Goal: Task Accomplishment & Management: Use online tool/utility

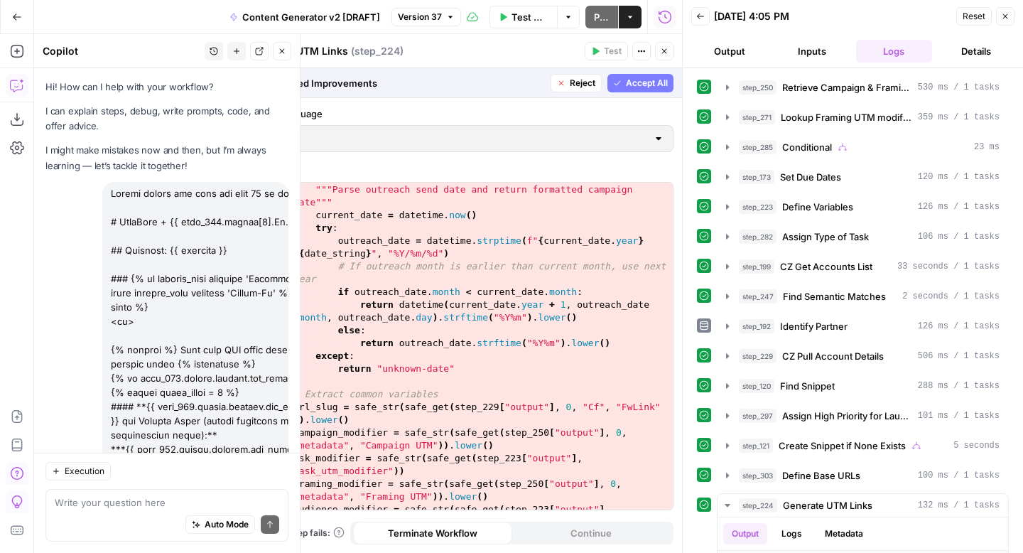
scroll to position [2059, 0]
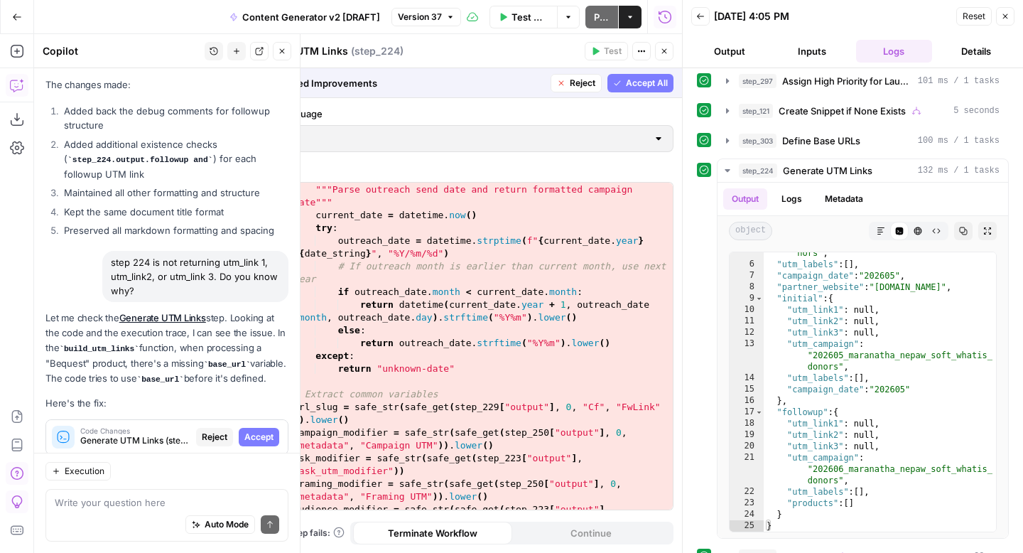
click at [1005, 17] on icon "button" at bounding box center [1005, 16] width 5 height 5
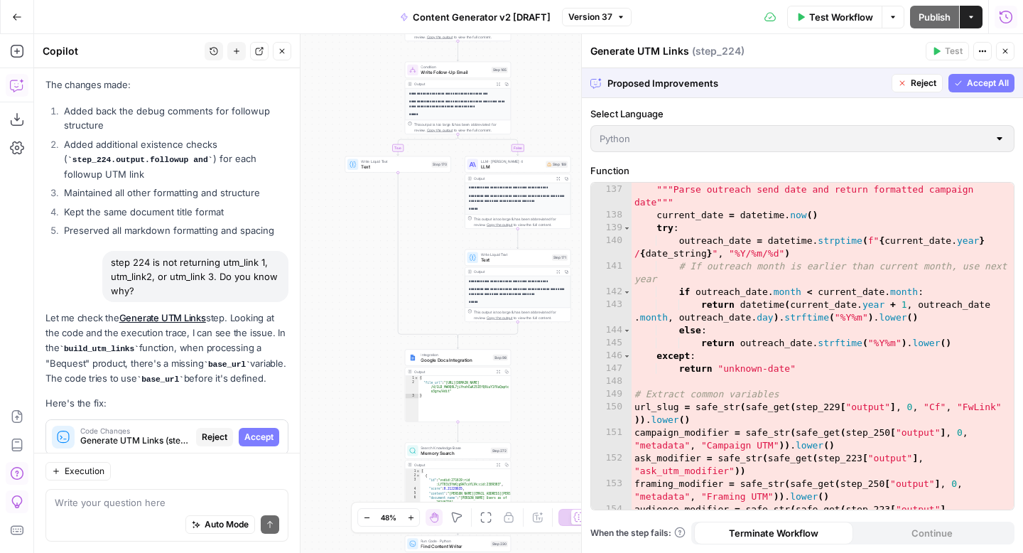
click at [1005, 50] on icon "button" at bounding box center [1005, 51] width 5 height 5
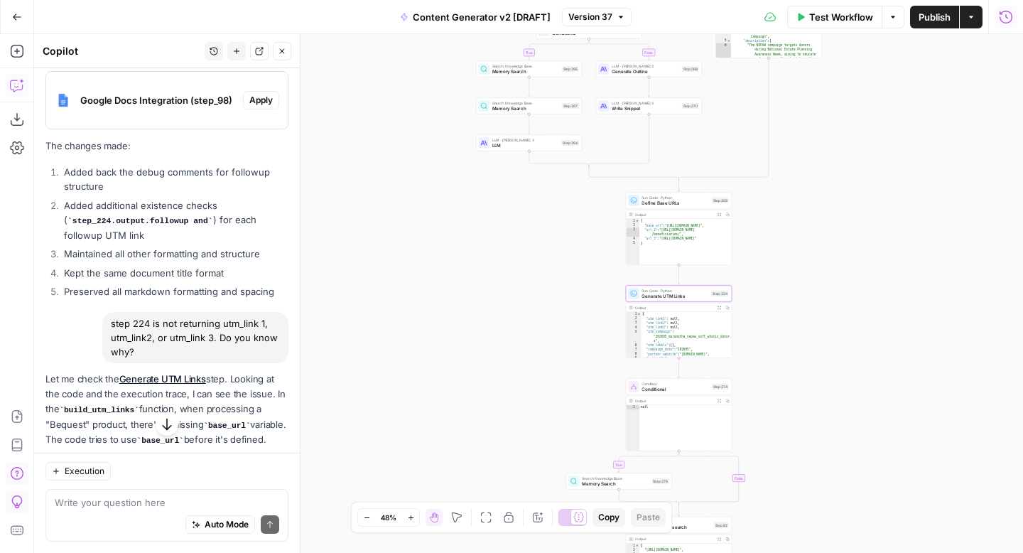
scroll to position [26557, 0]
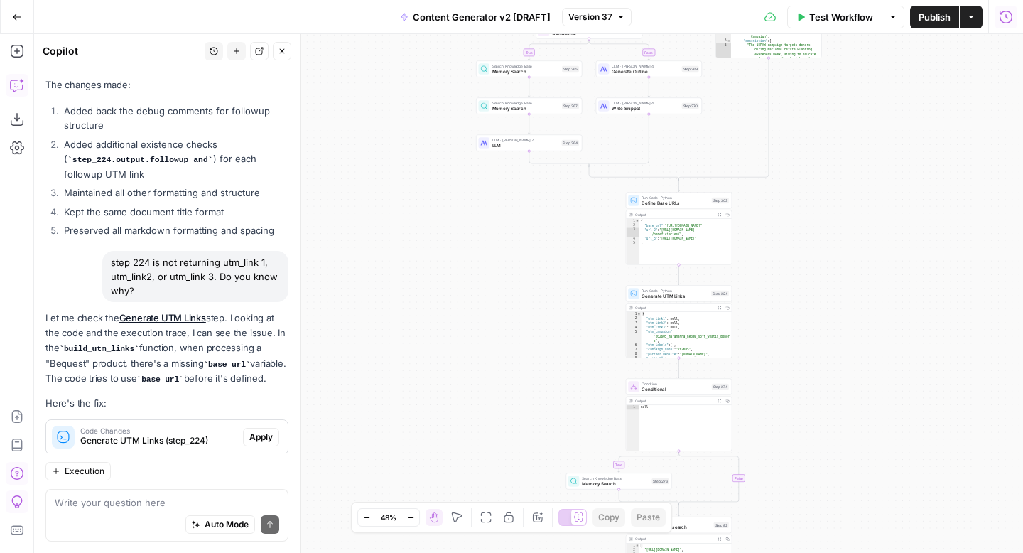
click at [153, 514] on div "Auto Mode Send" at bounding box center [167, 524] width 225 height 31
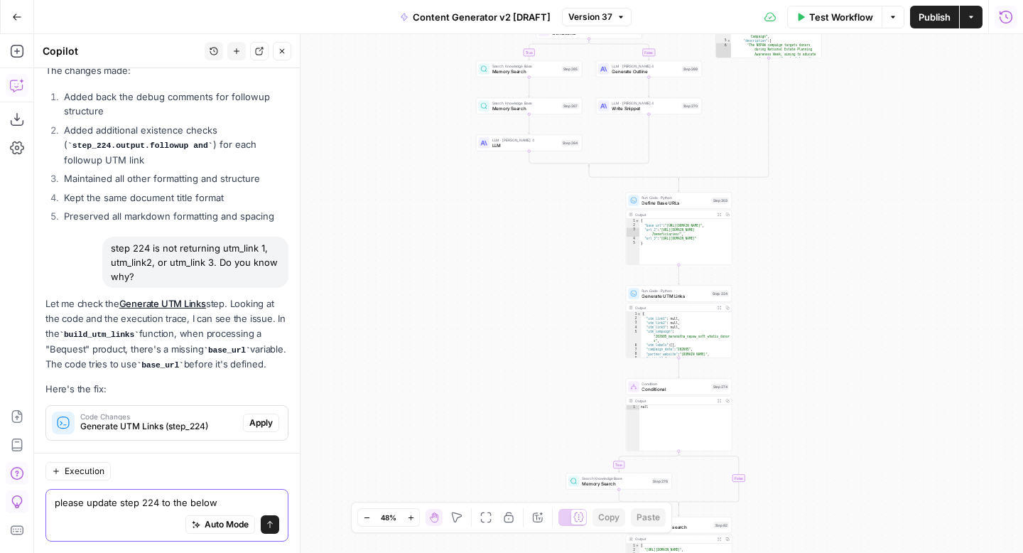
paste textarea "from datetime import datetime import re def safe_get(obj, *keys): """Safely get…"
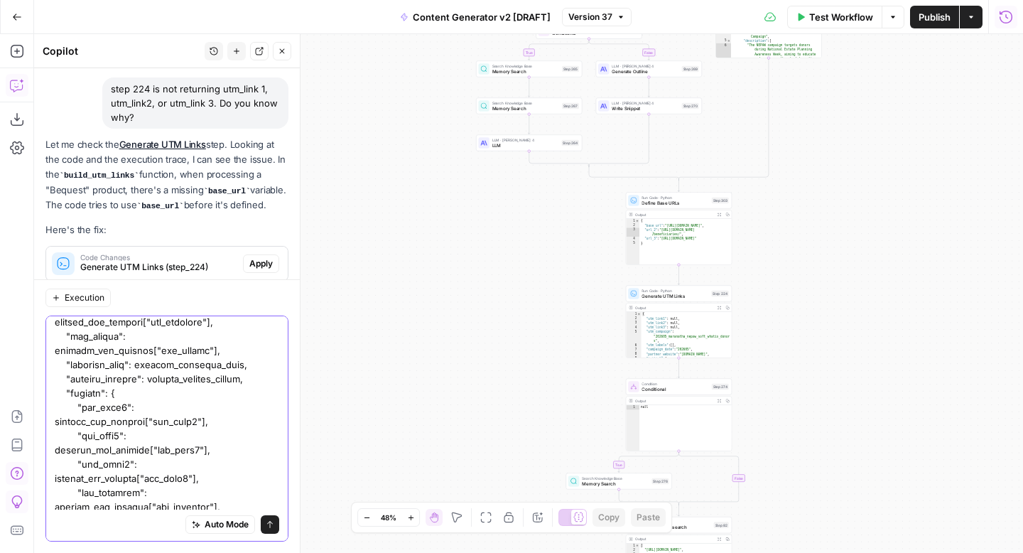
type textarea "please update step 224 to the below from datetime import datetime import re def…"
click at [272, 523] on icon "submit" at bounding box center [270, 524] width 6 height 7
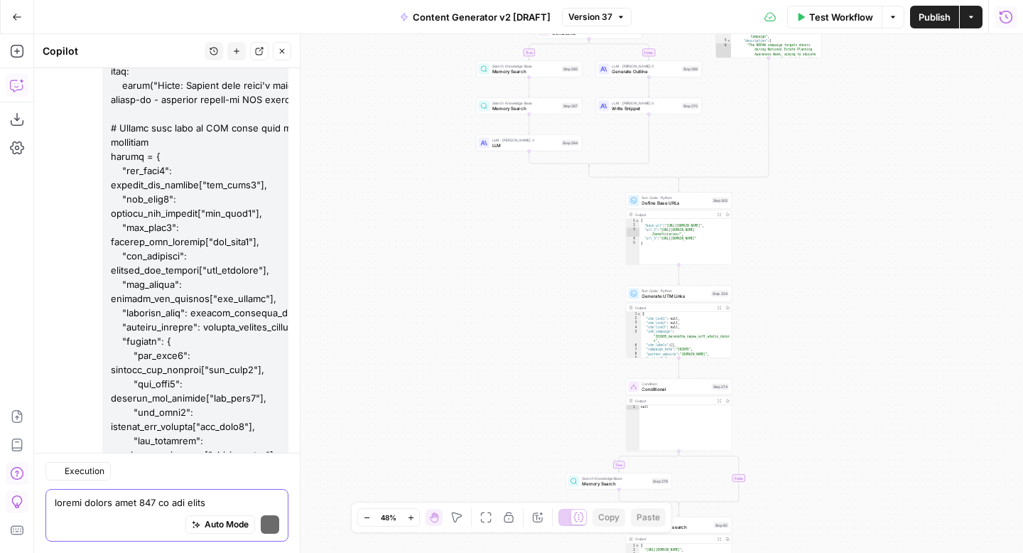
scroll to position [31616, 0]
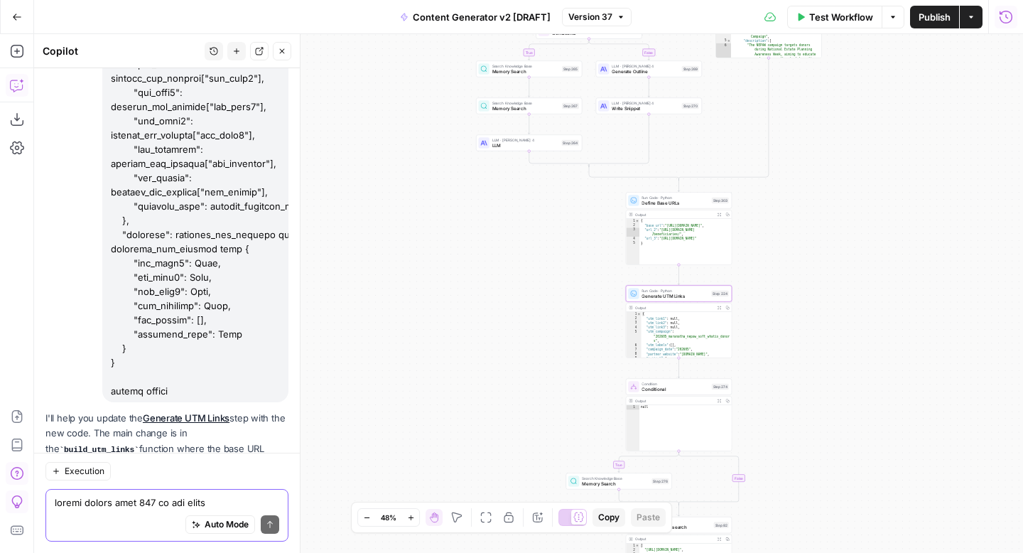
click at [259, 491] on span "Apply" at bounding box center [260, 497] width 23 height 13
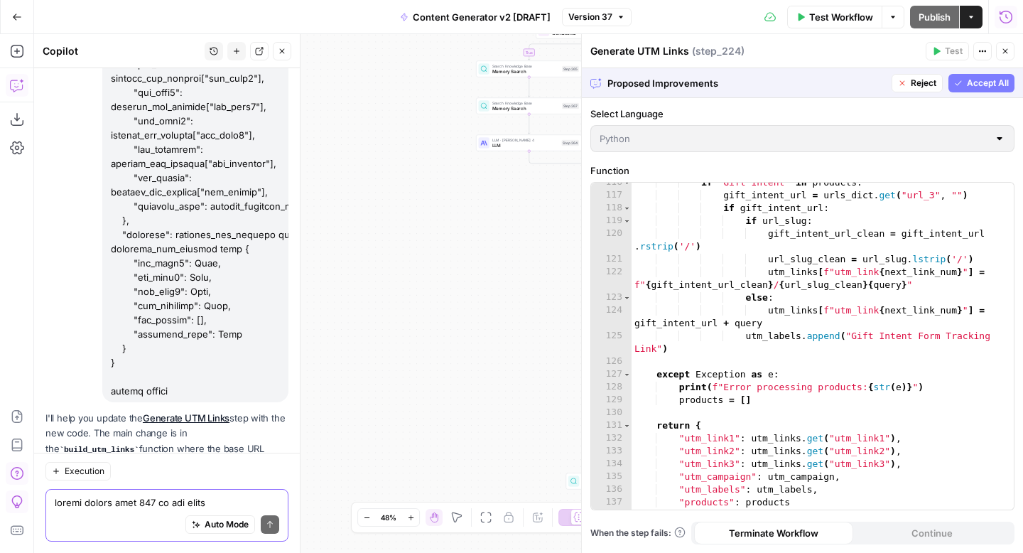
scroll to position [1777, 0]
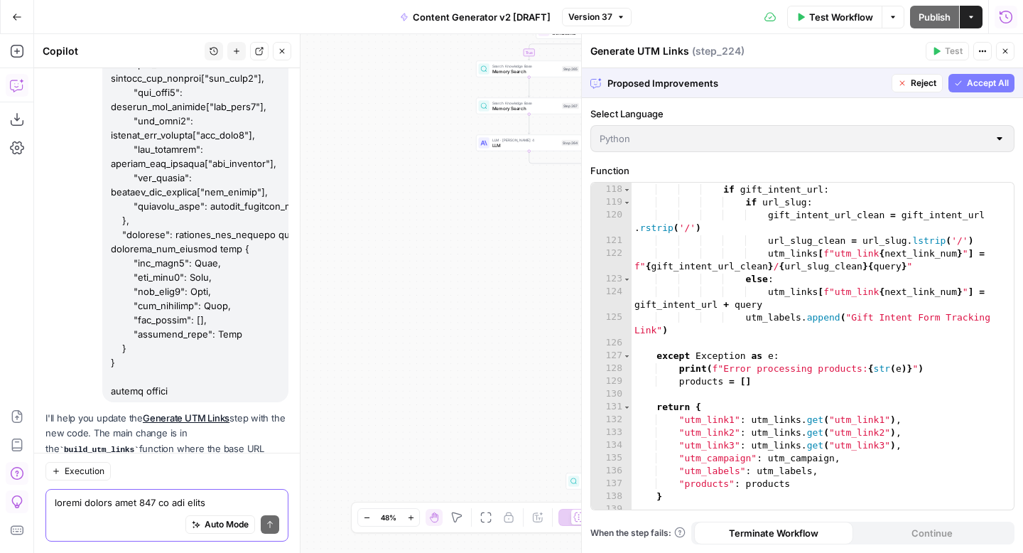
click at [964, 85] on button "Accept All" at bounding box center [982, 83] width 66 height 18
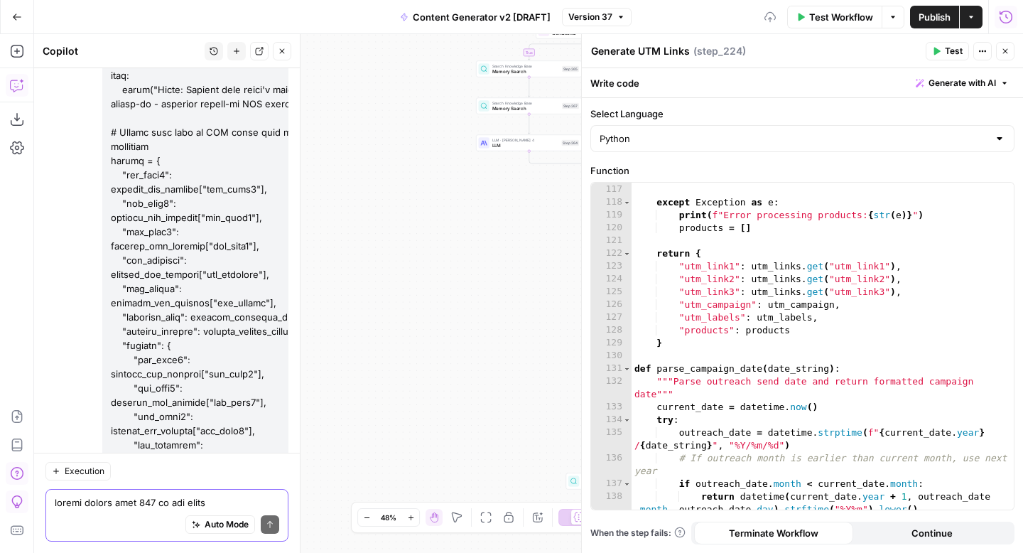
scroll to position [31684, 0]
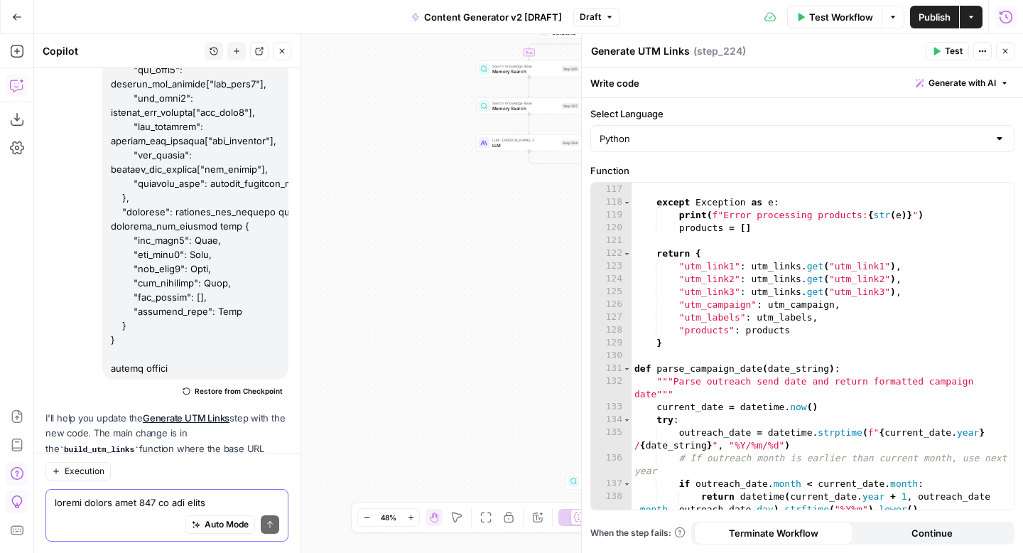
click at [809, 19] on span "Test Workflow" at bounding box center [841, 17] width 64 height 14
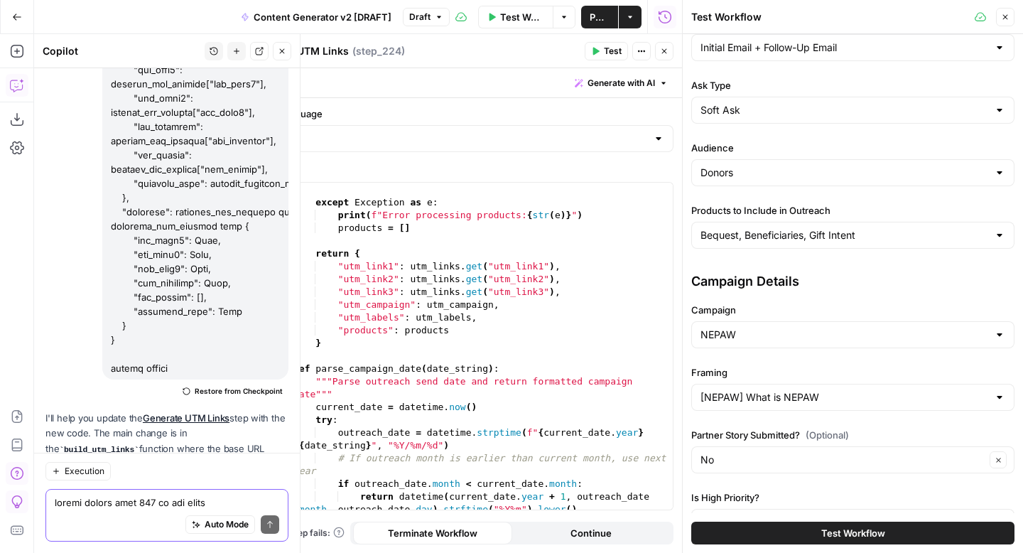
scroll to position [126, 0]
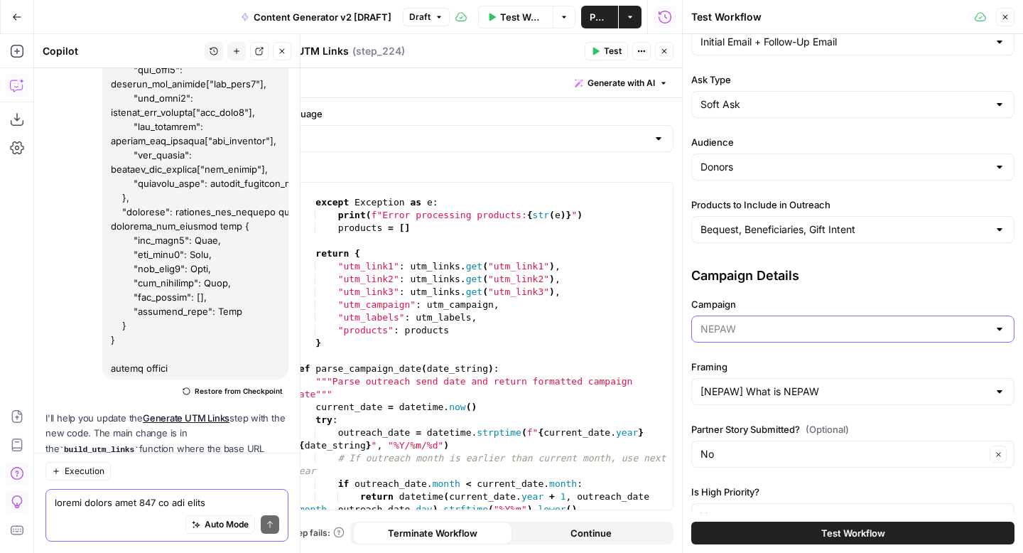
click at [773, 328] on input "Campaign" at bounding box center [845, 329] width 288 height 14
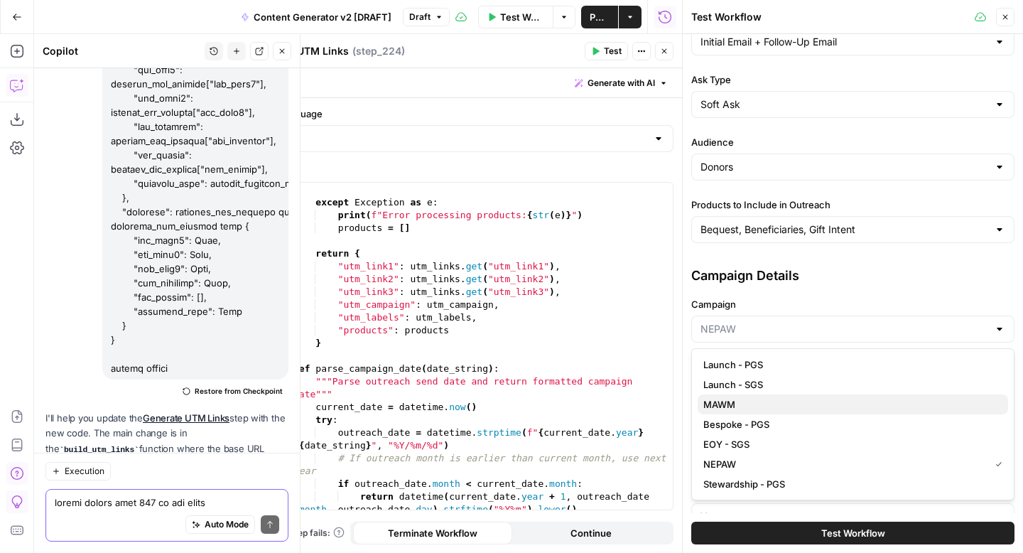
click at [763, 404] on span "MAWM" at bounding box center [849, 404] width 293 height 14
type input "MAWM"
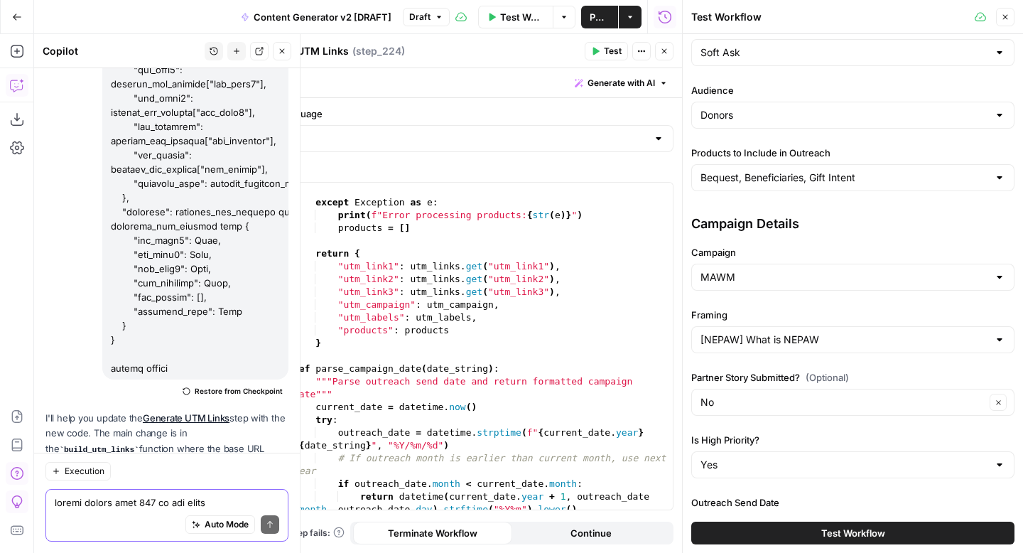
scroll to position [183, 0]
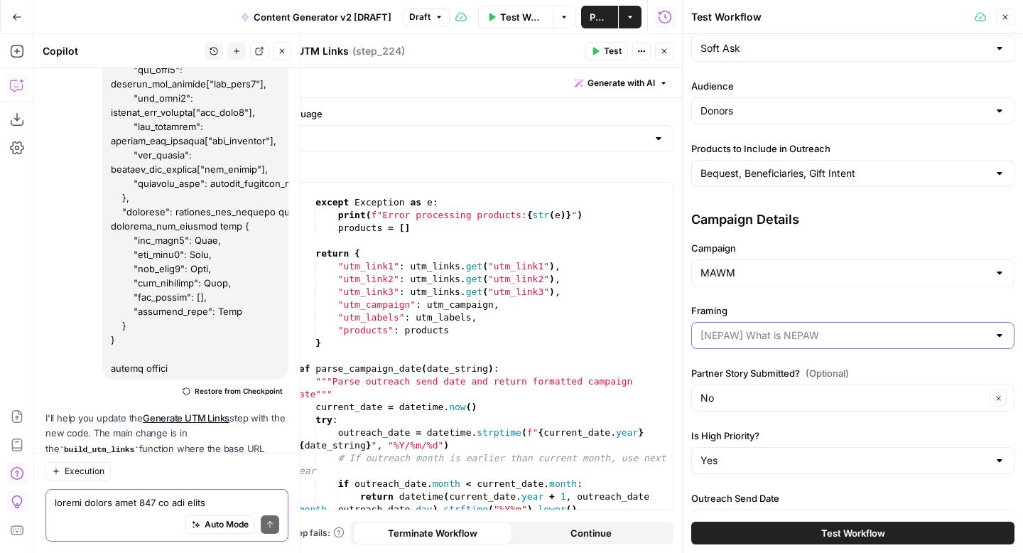
click at [771, 342] on input "Framing" at bounding box center [845, 335] width 288 height 14
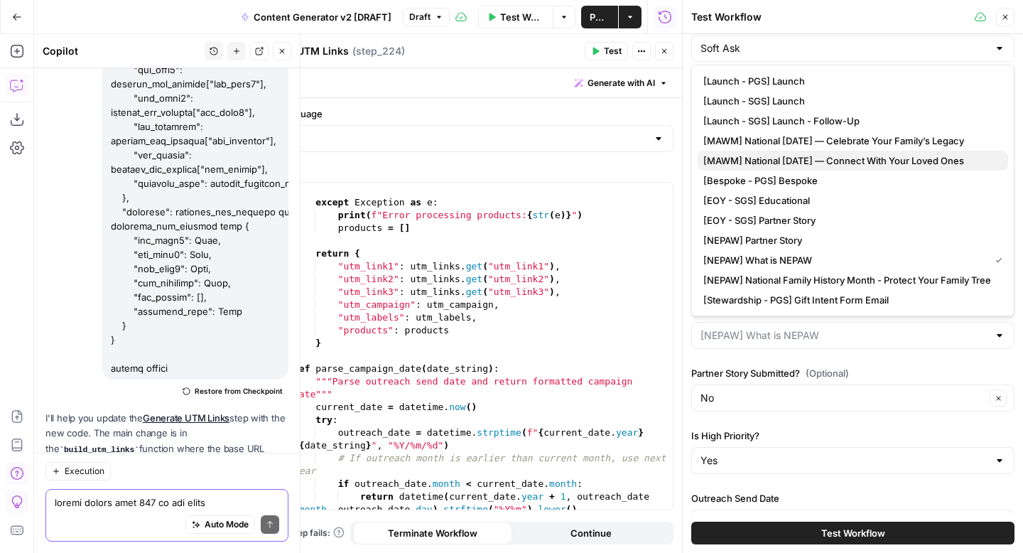
click at [865, 157] on span "[MAWM] National [DATE] — Connect With Your Loved Ones" at bounding box center [849, 160] width 293 height 14
type input "[MAWM] National [DATE] — Connect With Your Loved Ones"
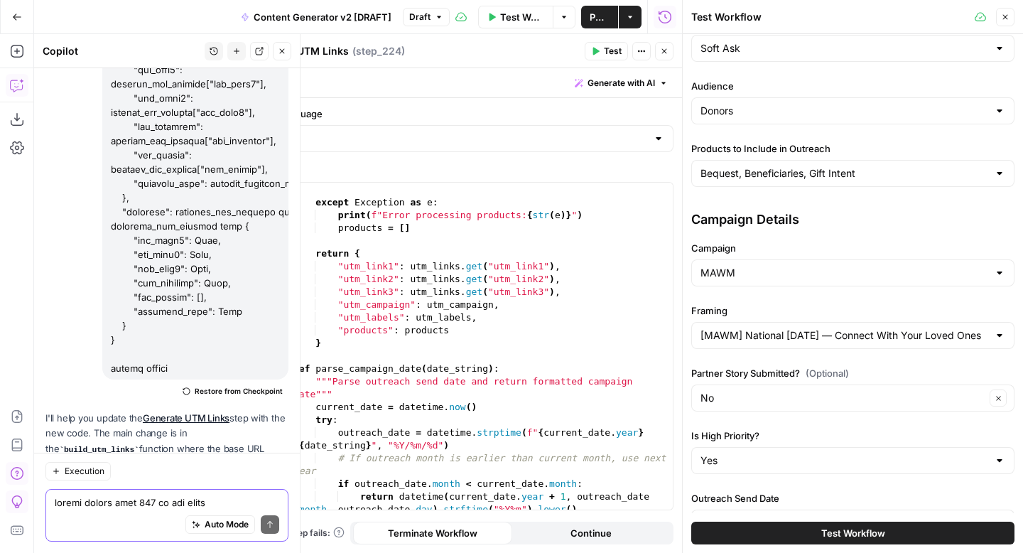
click at [807, 534] on button "Test Workflow" at bounding box center [852, 533] width 323 height 23
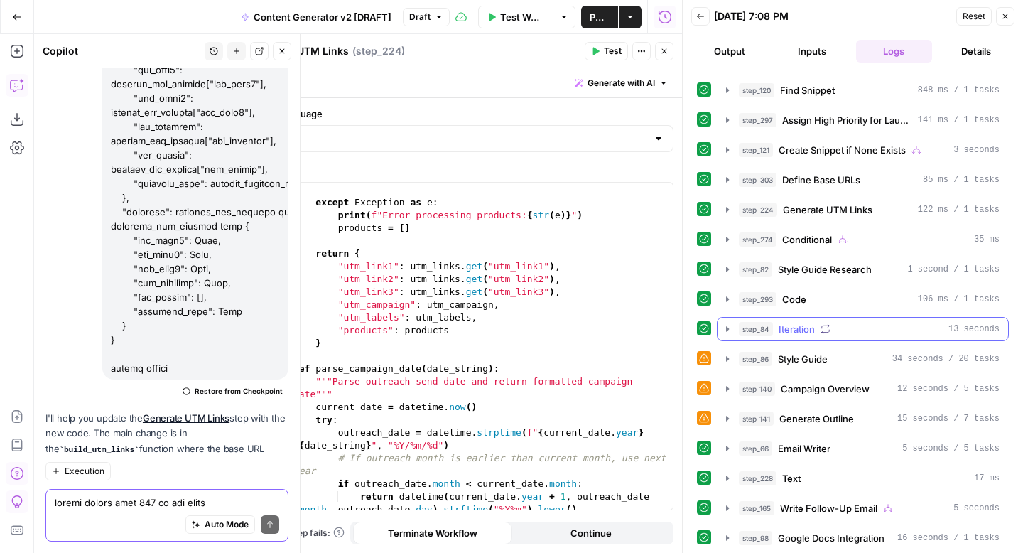
scroll to position [524, 0]
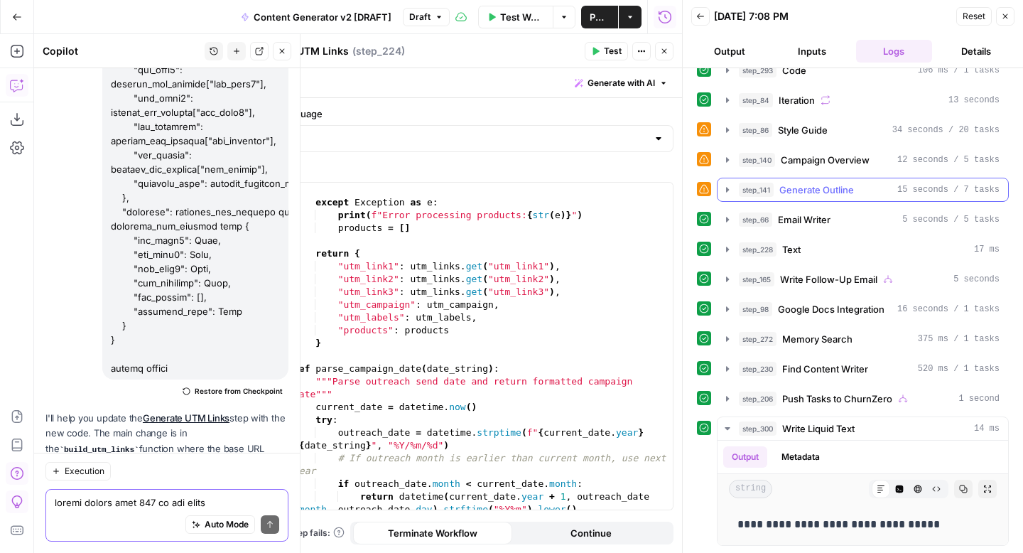
click at [731, 192] on icon "button" at bounding box center [727, 189] width 11 height 11
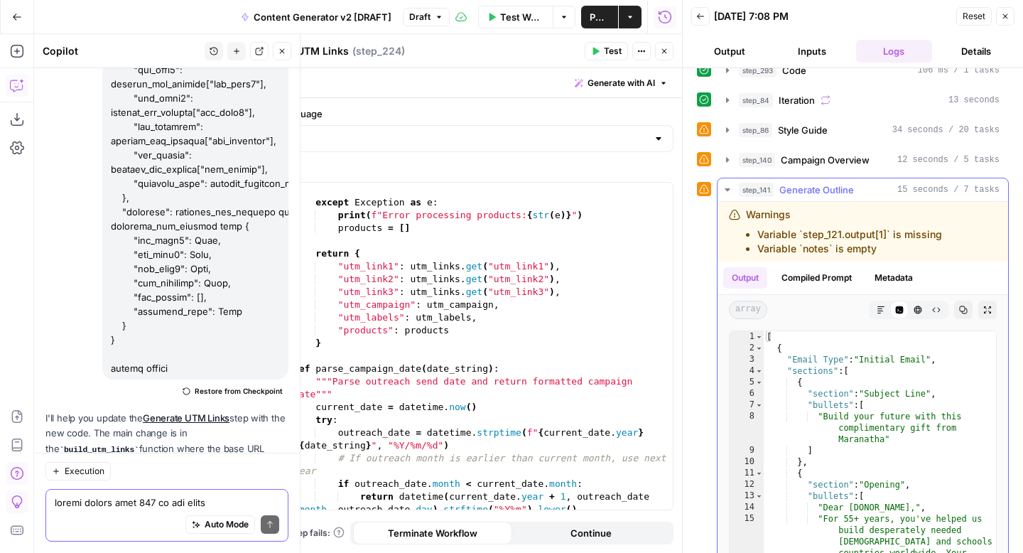
click at [726, 191] on icon "button" at bounding box center [727, 189] width 11 height 11
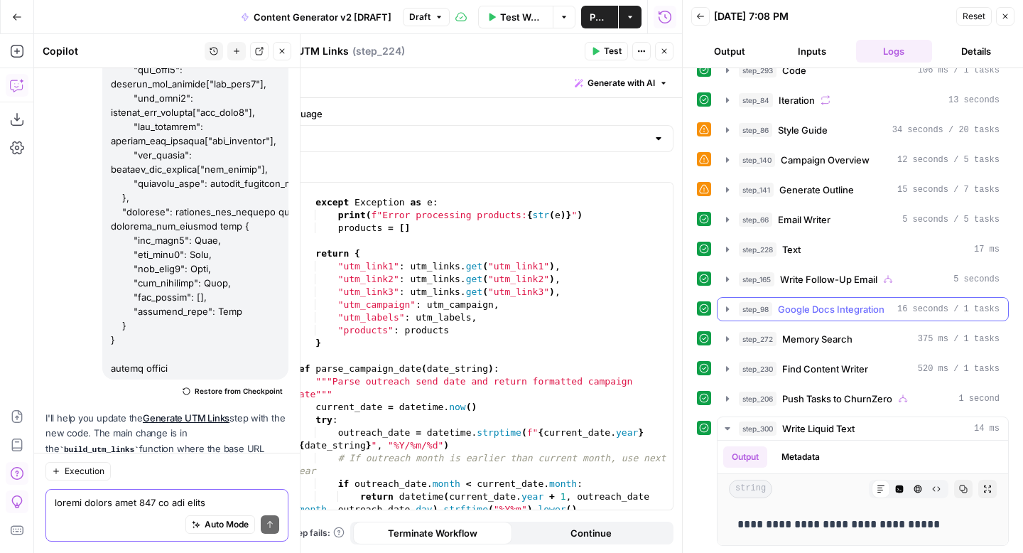
click at [727, 306] on icon "button" at bounding box center [727, 308] width 11 height 11
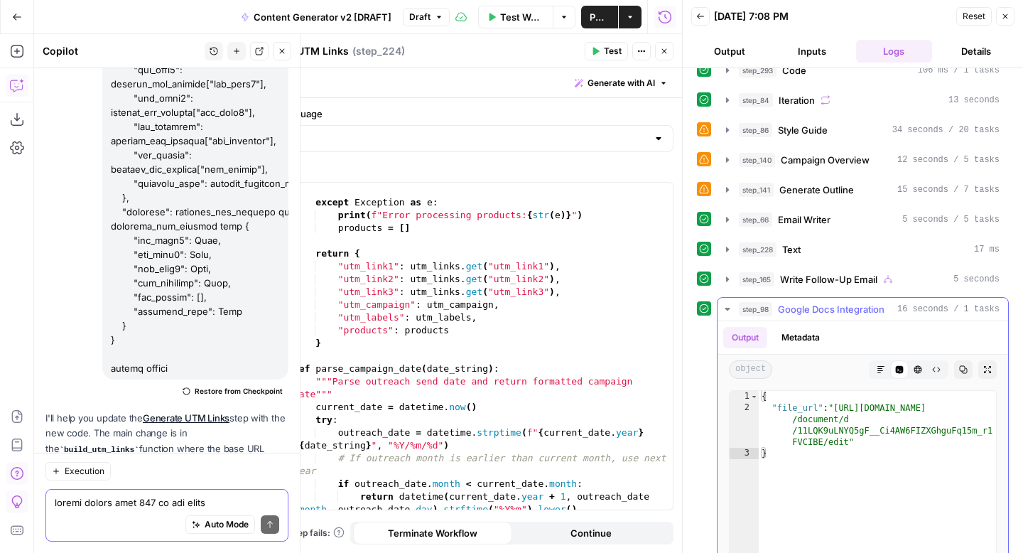
click at [727, 306] on icon "button" at bounding box center [727, 308] width 11 height 11
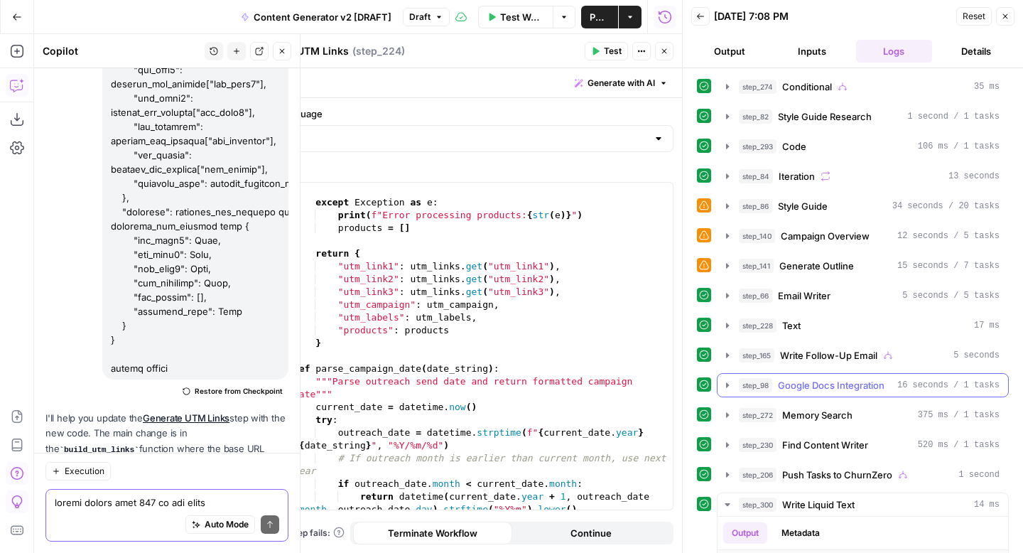
scroll to position [445, 0]
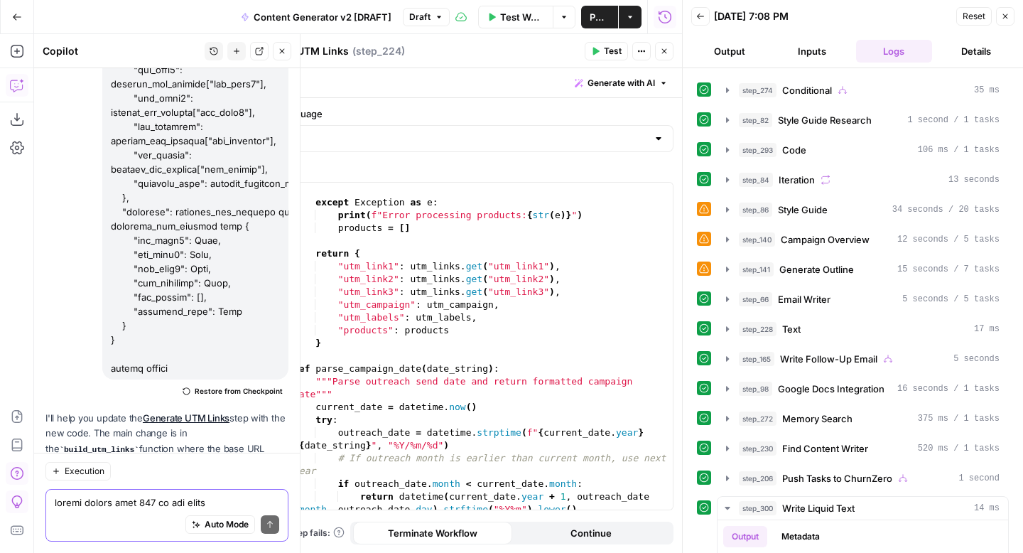
click at [1010, 16] on button "Close" at bounding box center [1005, 16] width 18 height 18
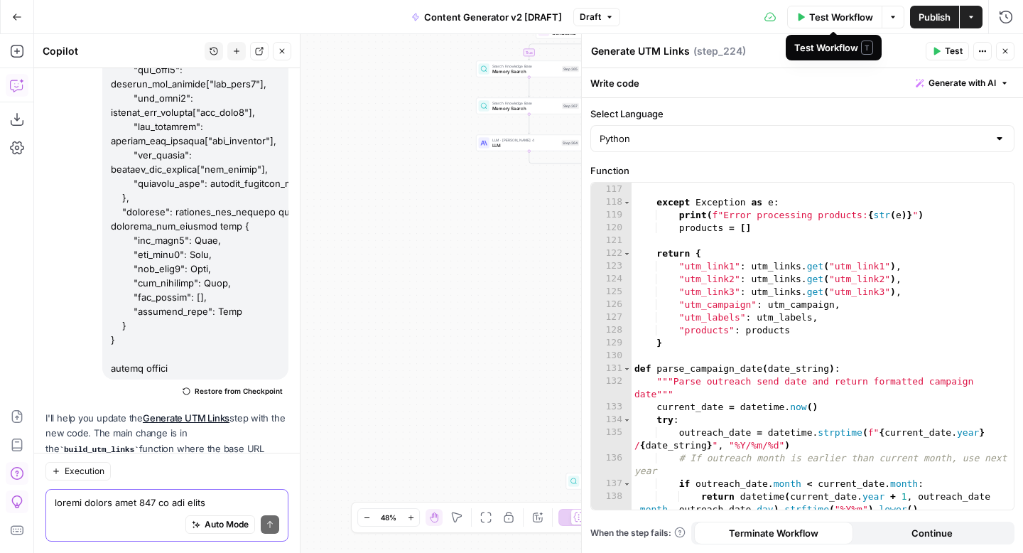
click at [812, 11] on span "Test Workflow" at bounding box center [841, 17] width 64 height 14
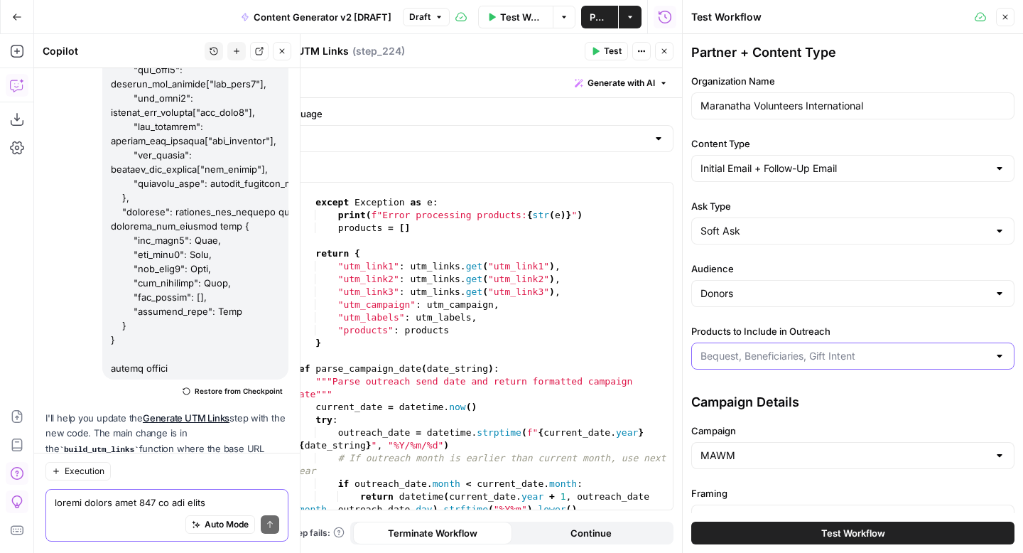
click at [746, 357] on input "Products to Include in Outreach" at bounding box center [845, 356] width 288 height 14
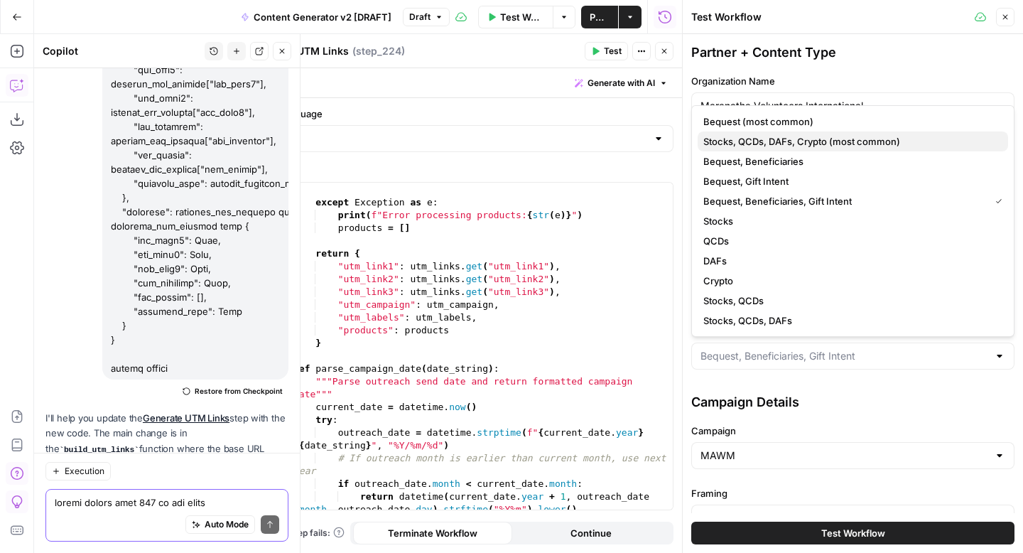
click at [890, 143] on span "Stocks, QCDs, DAFs, Crypto (most common)" at bounding box center [849, 141] width 293 height 14
type input "Stocks, QCDs, DAFs, Crypto (most common)"
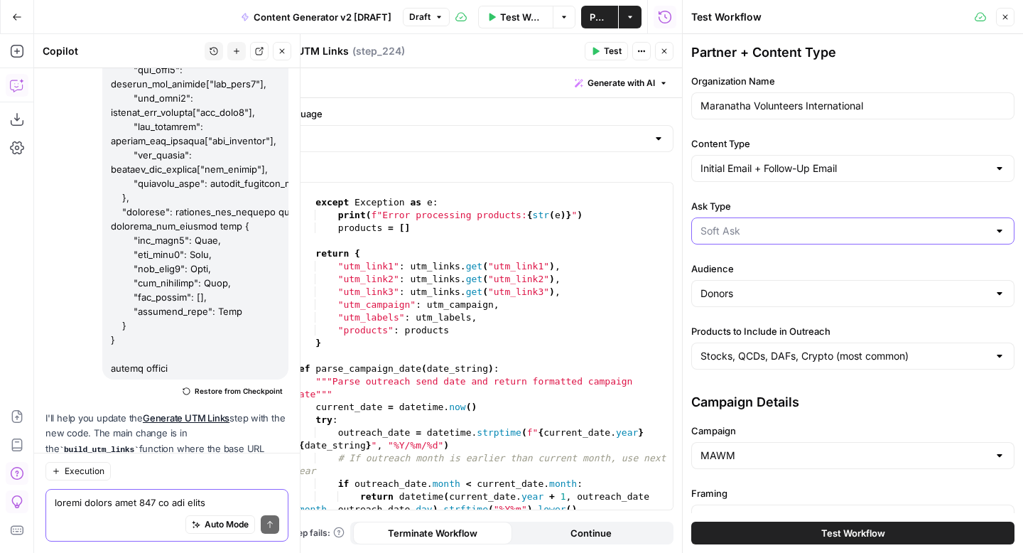
click at [761, 232] on input "Ask Type" at bounding box center [845, 231] width 288 height 14
click at [748, 308] on span "Direct Ask" at bounding box center [849, 306] width 293 height 14
type input "Direct Ask"
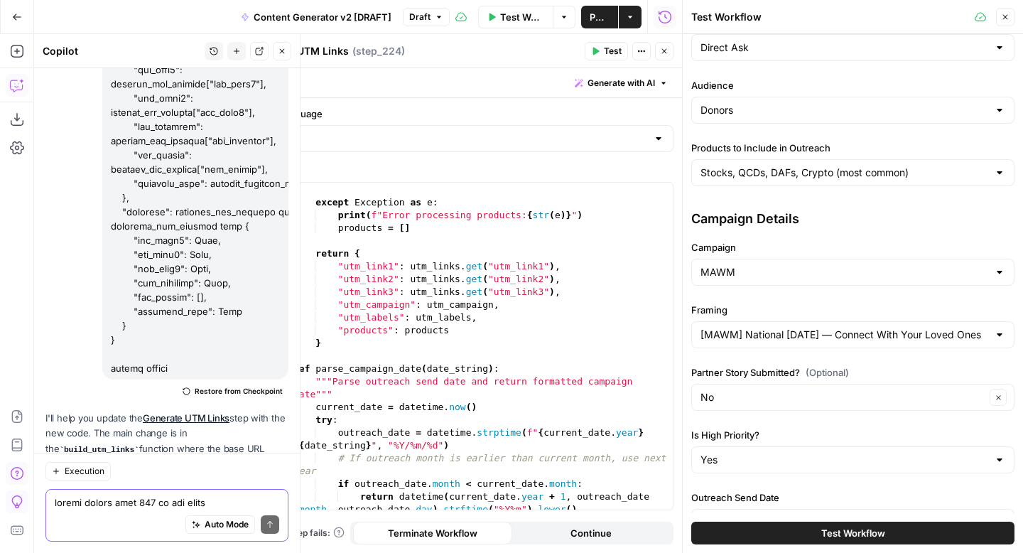
scroll to position [203, 0]
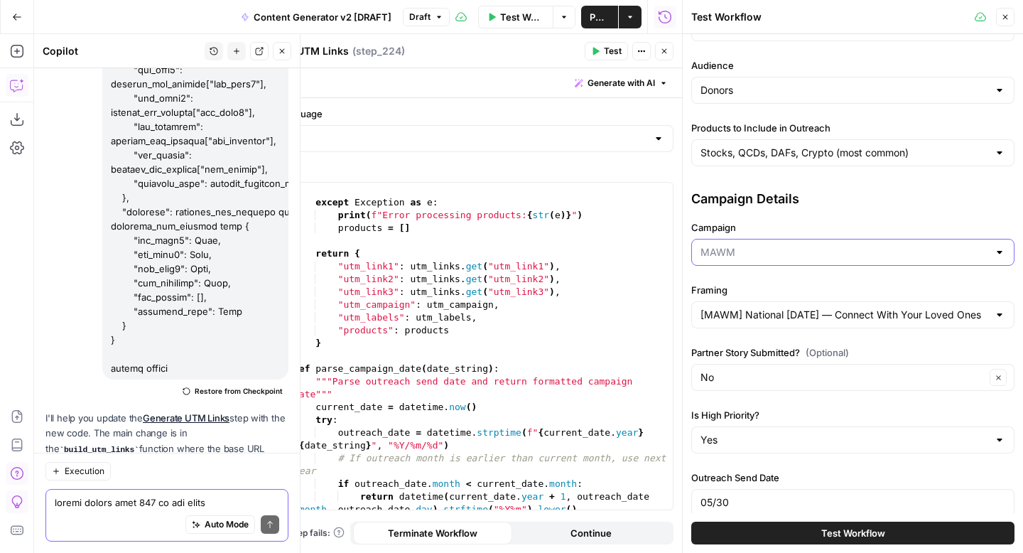
click at [847, 245] on input "Campaign" at bounding box center [845, 252] width 288 height 14
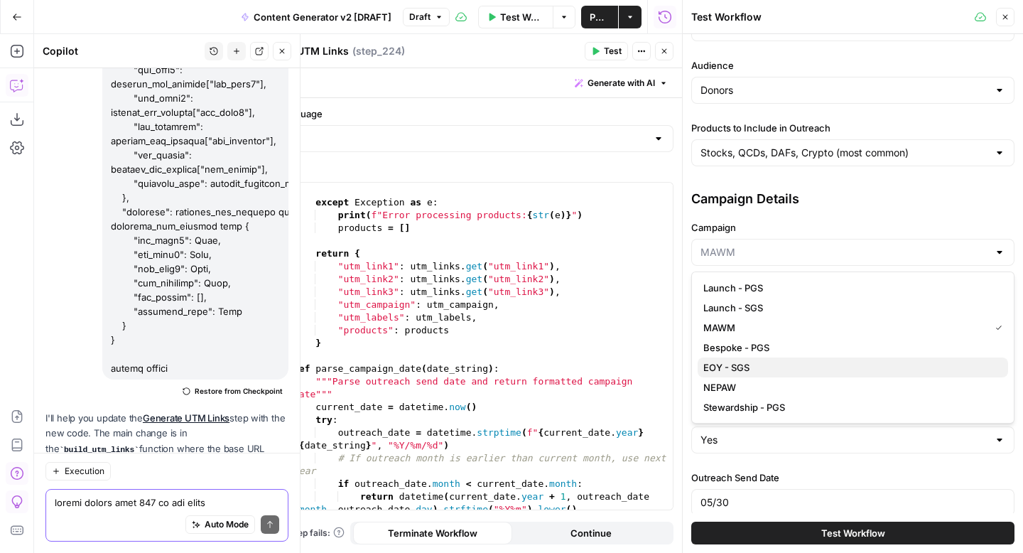
click at [788, 369] on span "EOY - SGS" at bounding box center [849, 367] width 293 height 14
type input "EOY - SGS"
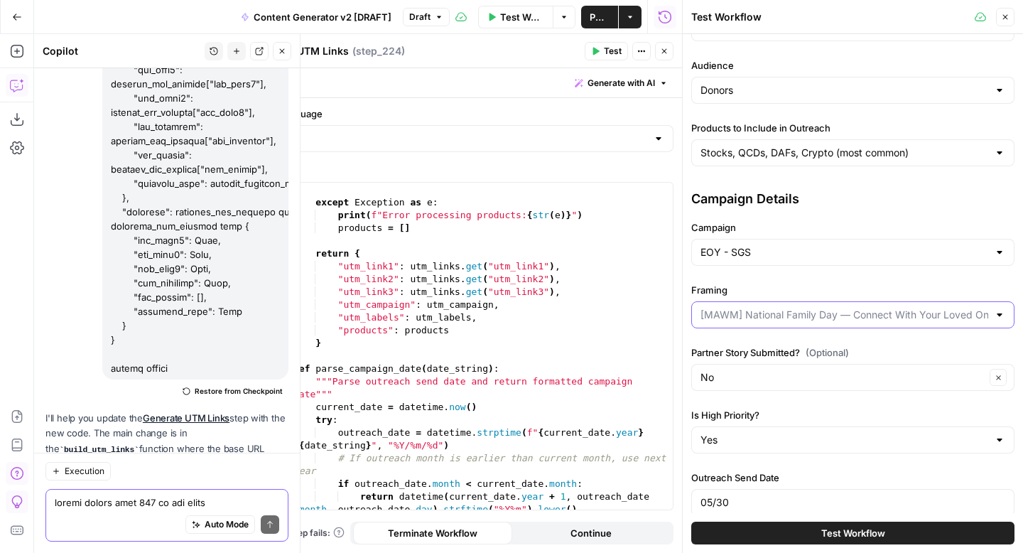
click at [816, 317] on input "Framing" at bounding box center [845, 315] width 288 height 14
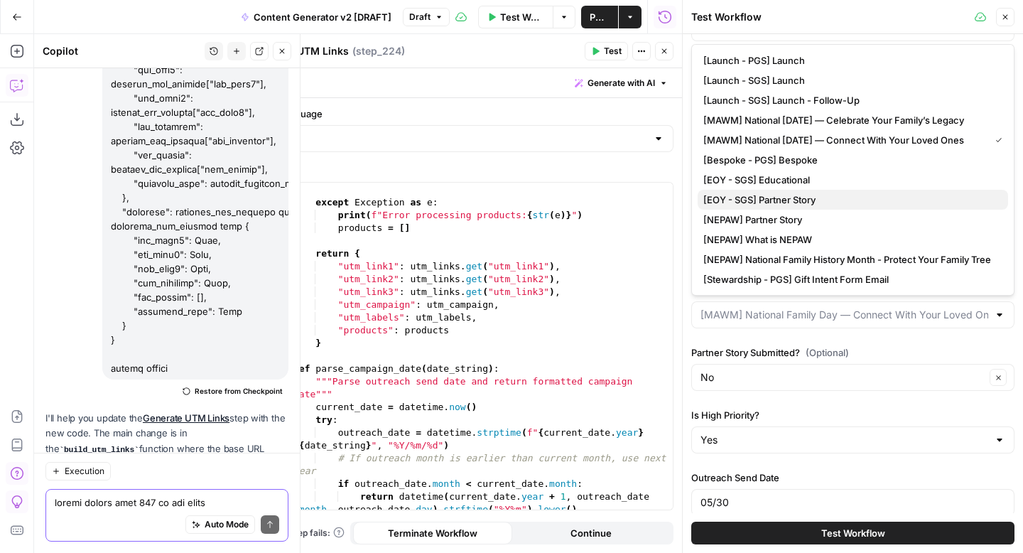
click at [863, 203] on span "[EOY - SGS] Partner Story" at bounding box center [849, 200] width 293 height 14
type input "[EOY - SGS] Partner Story"
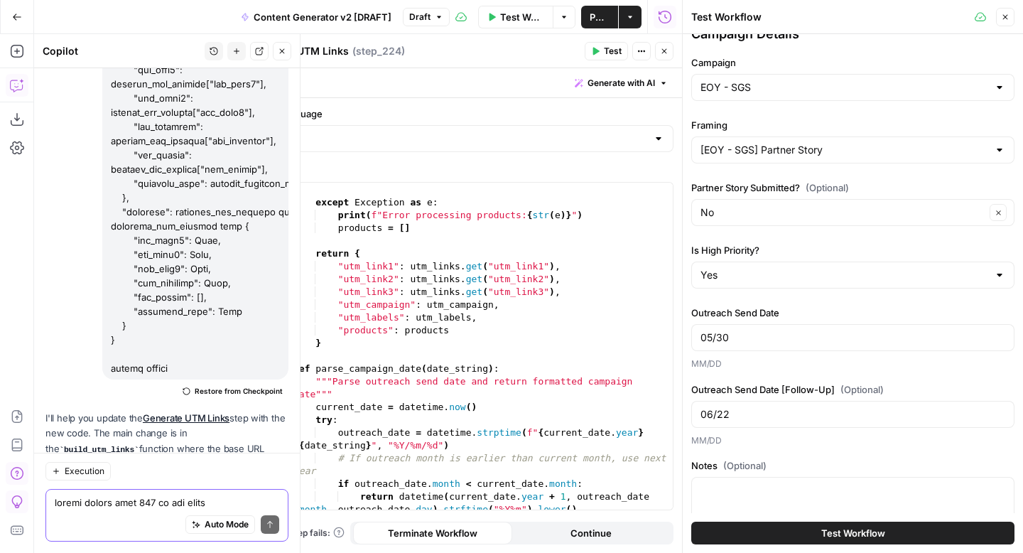
scroll to position [401, 0]
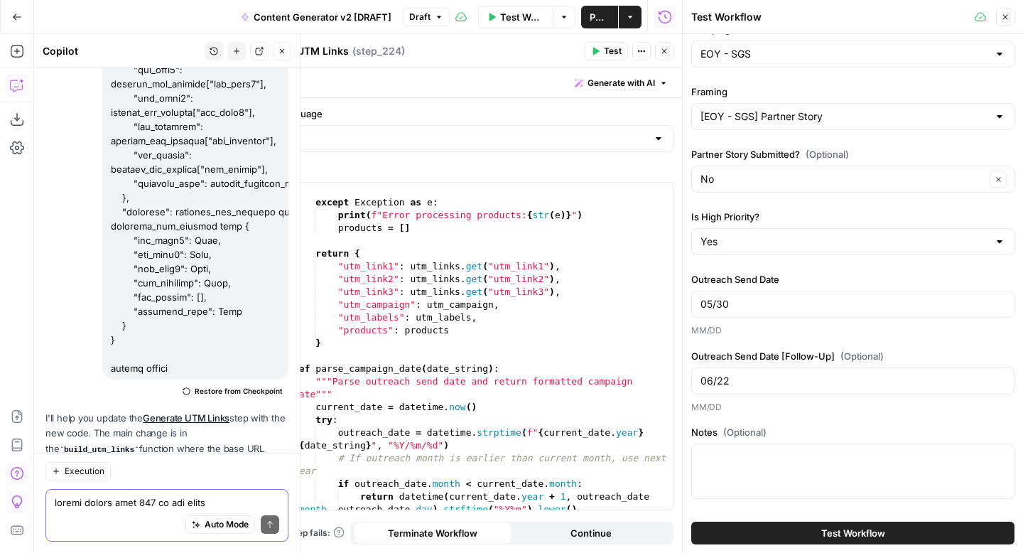
click at [786, 532] on button "Test Workflow" at bounding box center [852, 533] width 323 height 23
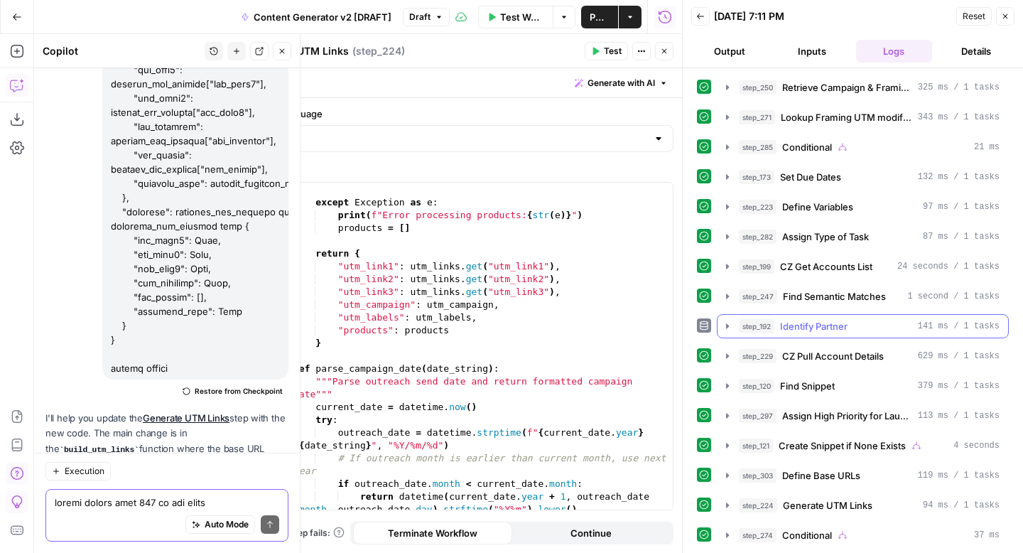
scroll to position [524, 0]
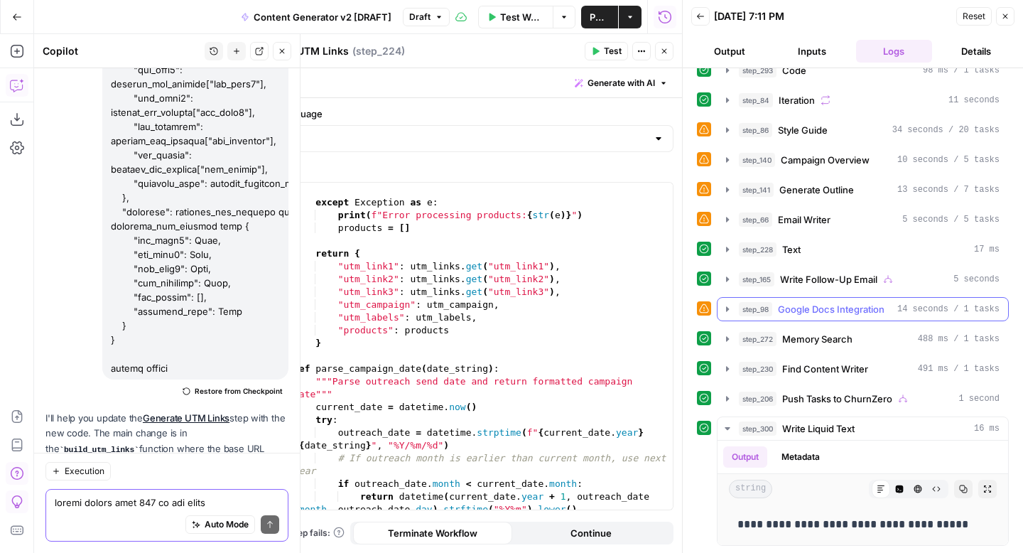
click at [727, 312] on icon "button" at bounding box center [727, 308] width 11 height 11
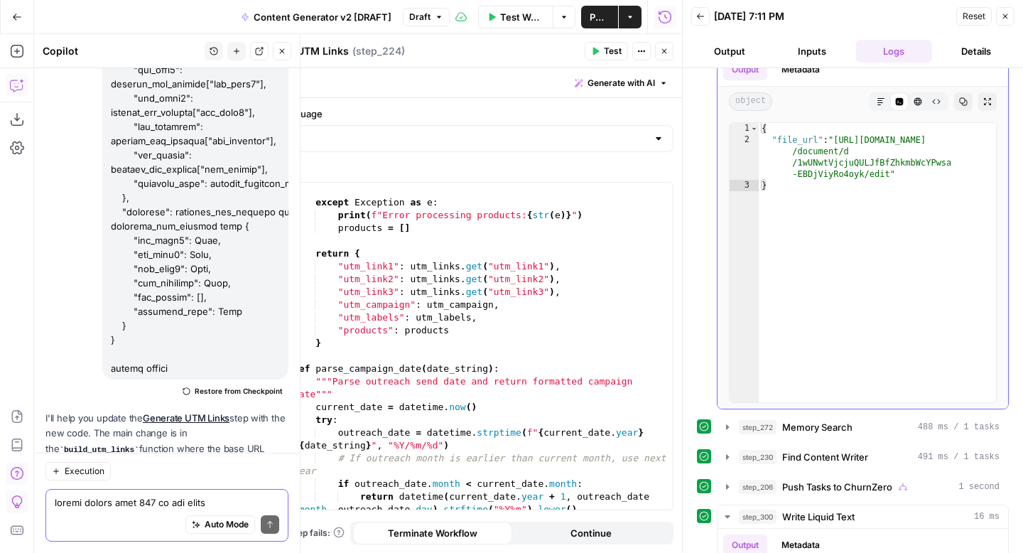
scroll to position [1025, 0]
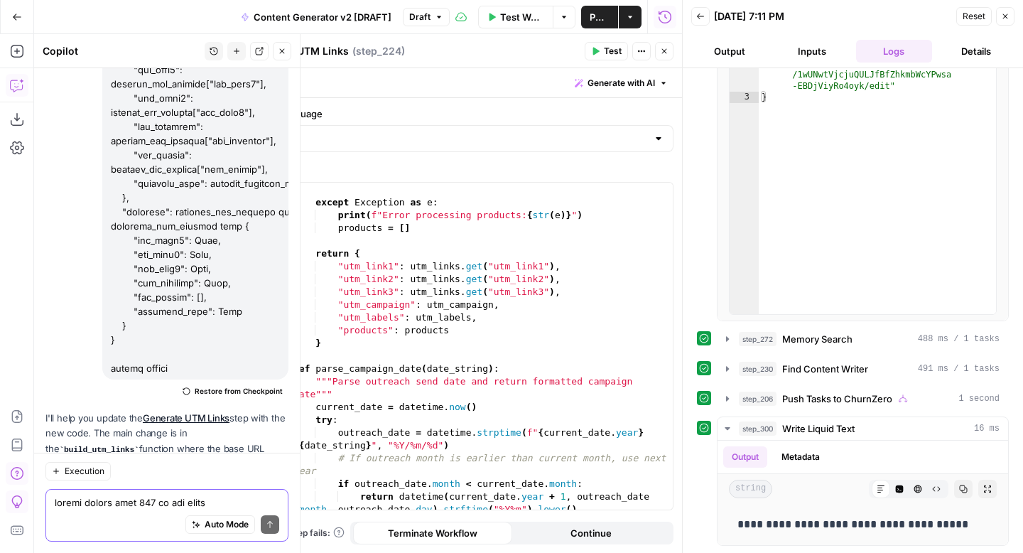
click at [1006, 18] on icon "button" at bounding box center [1005, 16] width 9 height 9
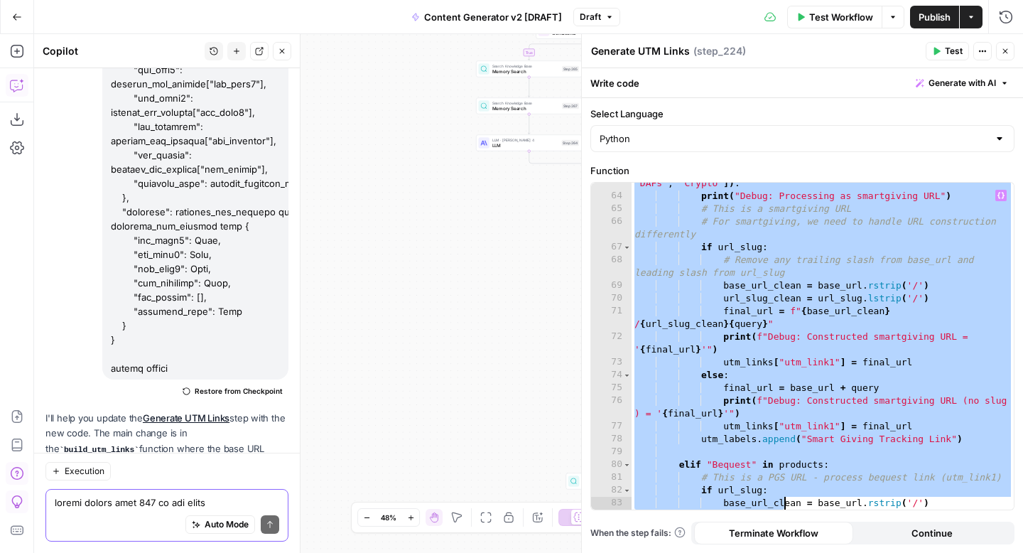
scroll to position [1054, 0]
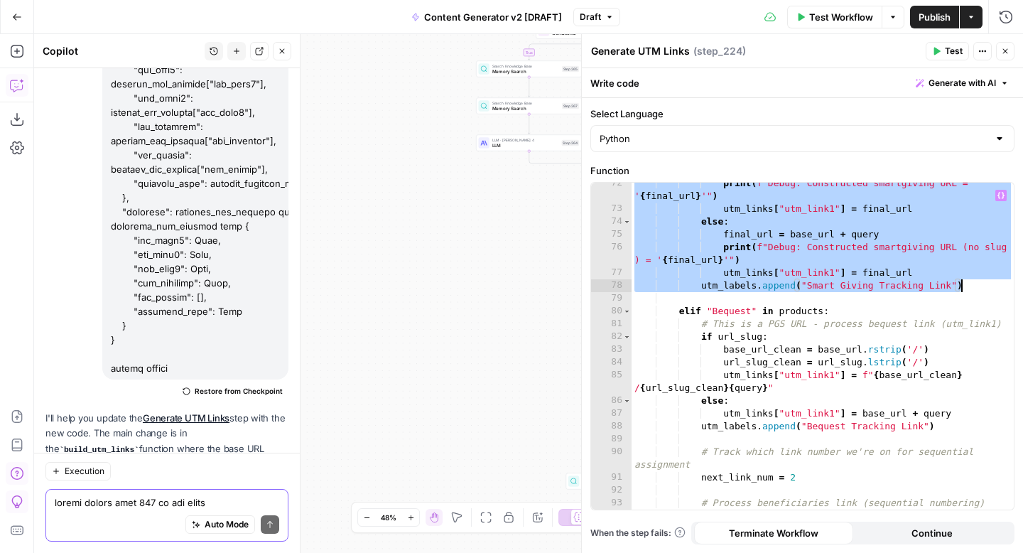
drag, startPoint x: 675, startPoint y: 291, endPoint x: 1002, endPoint y: 285, distance: 326.9
click at [1002, 285] on div "**********" at bounding box center [802, 346] width 423 height 327
click at [814, 379] on div "print ( f"Debug: Constructed smartgiving URL = ' { final_url } '" ) utm_links […" at bounding box center [823, 359] width 382 height 365
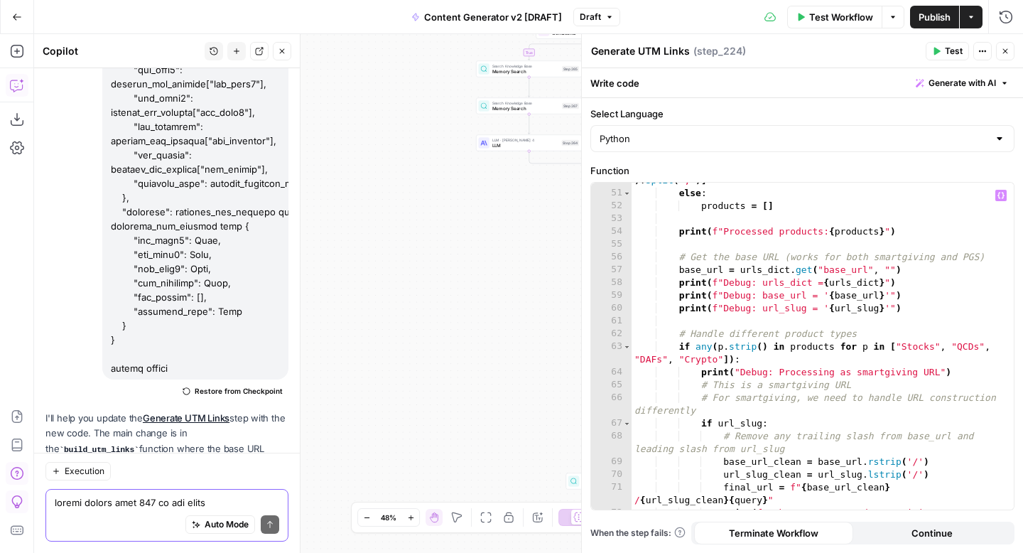
scroll to position [723, 0]
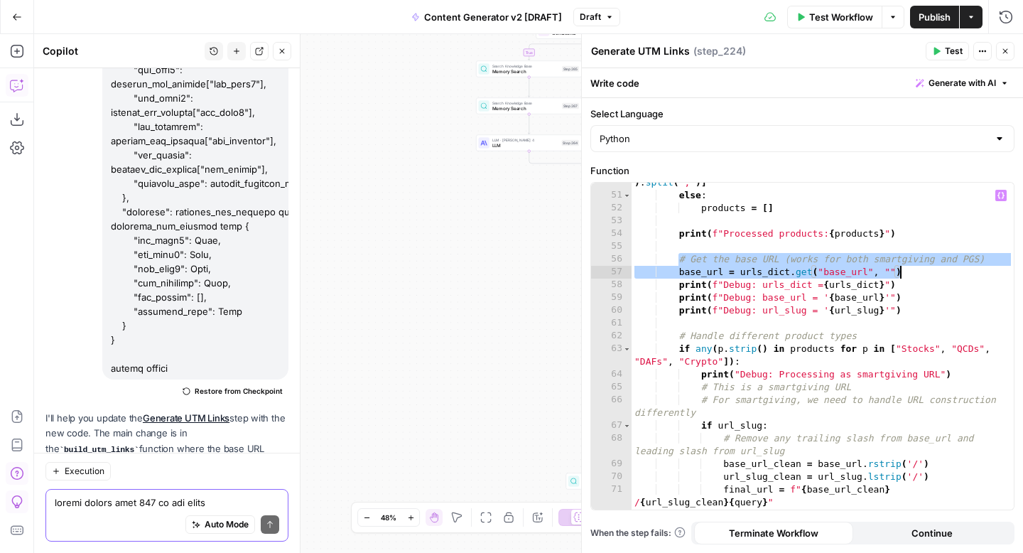
drag, startPoint x: 678, startPoint y: 261, endPoint x: 909, endPoint y: 271, distance: 231.2
click at [909, 271] on div "products = [ p . strip ( ) for p in str ( products_list [ 0 ] ) . split ( ',' )…" at bounding box center [823, 352] width 382 height 378
paste textarea
type textarea "**********"
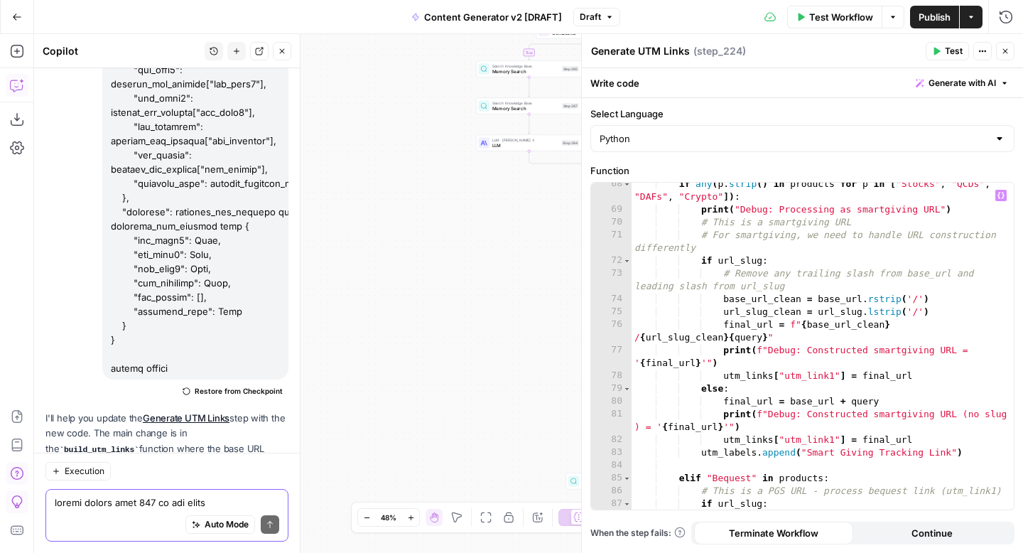
scroll to position [964, 0]
click at [934, 21] on span "Publish" at bounding box center [935, 17] width 32 height 14
click at [814, 23] on span "Test Workflow" at bounding box center [841, 17] width 64 height 14
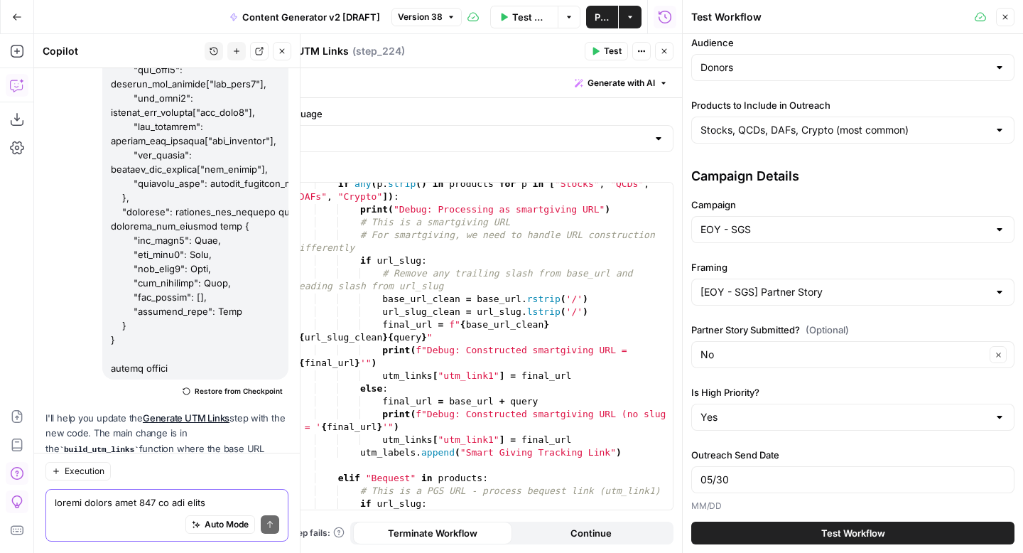
scroll to position [231, 0]
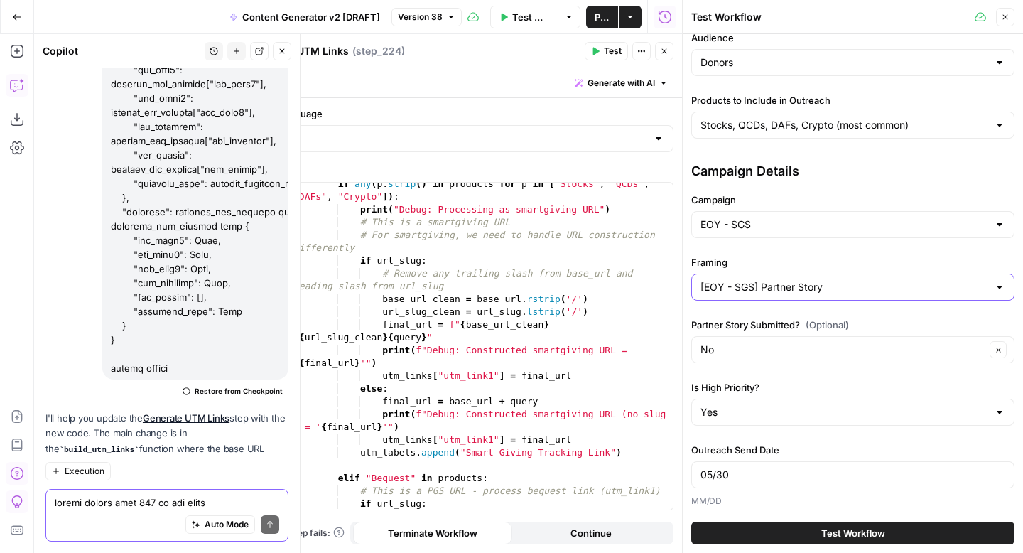
click at [777, 286] on input "[EOY - SGS] Partner Story" at bounding box center [845, 287] width 288 height 14
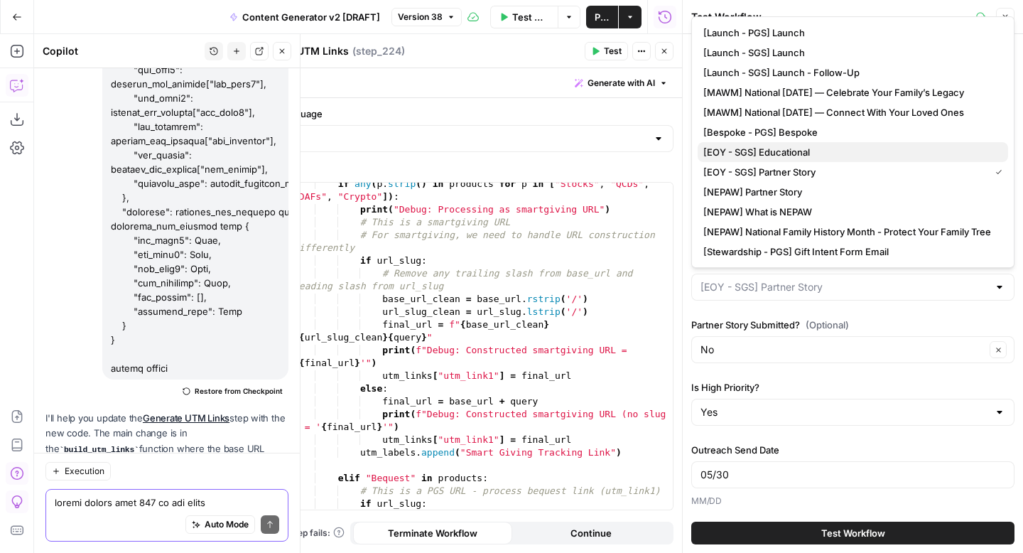
click at [838, 152] on span "[EOY - SGS] Educational" at bounding box center [849, 152] width 293 height 14
type input "[EOY - SGS] Educational"
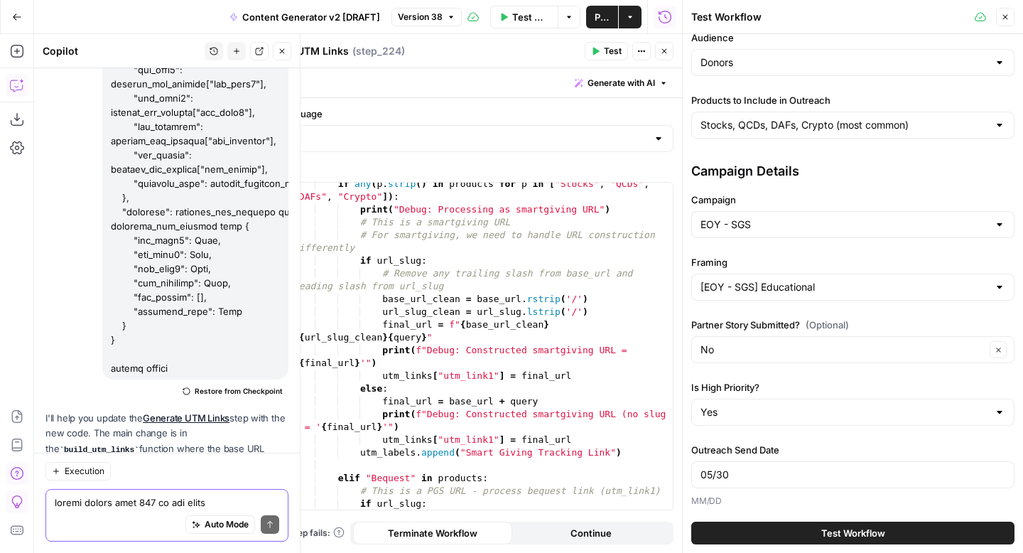
click at [798, 536] on button "Test Workflow" at bounding box center [852, 533] width 323 height 23
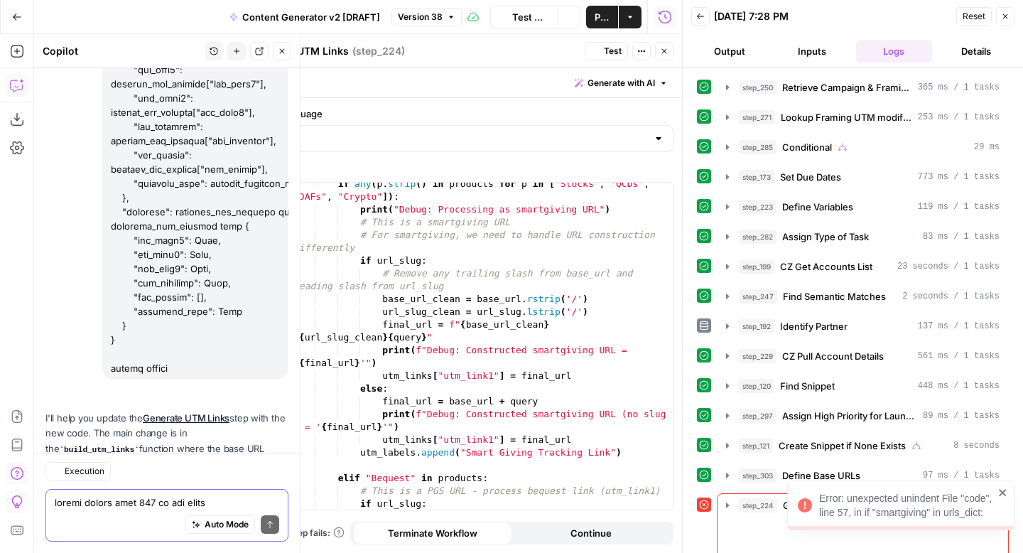
scroll to position [31684, 0]
click at [1007, 492] on icon "close" at bounding box center [1003, 492] width 10 height 11
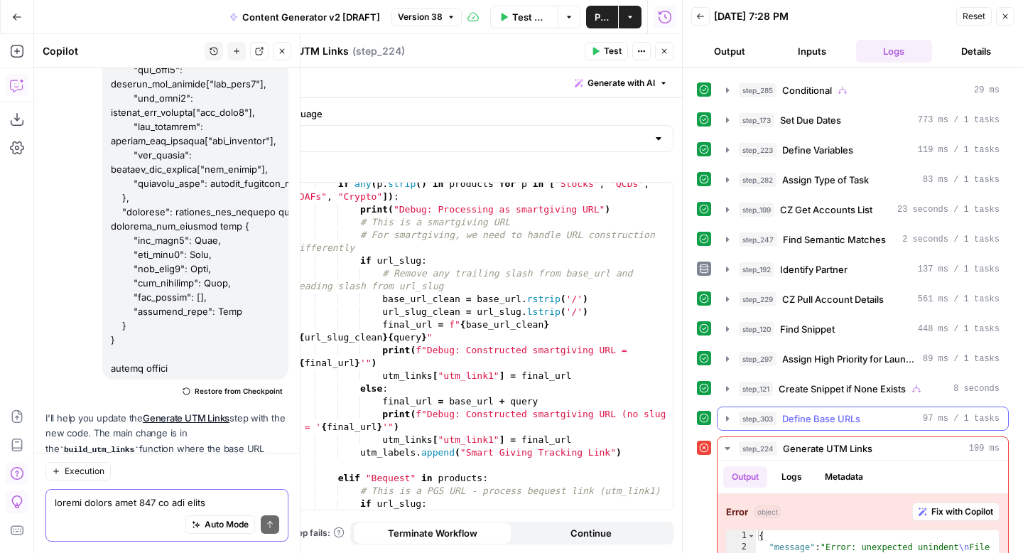
scroll to position [118, 0]
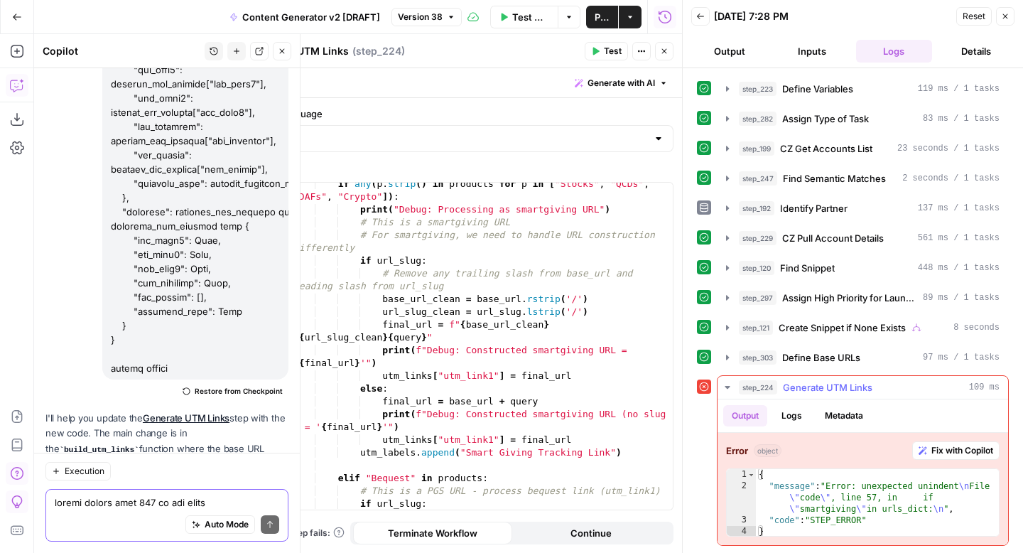
click at [942, 446] on span "Fix with Copilot" at bounding box center [963, 450] width 62 height 13
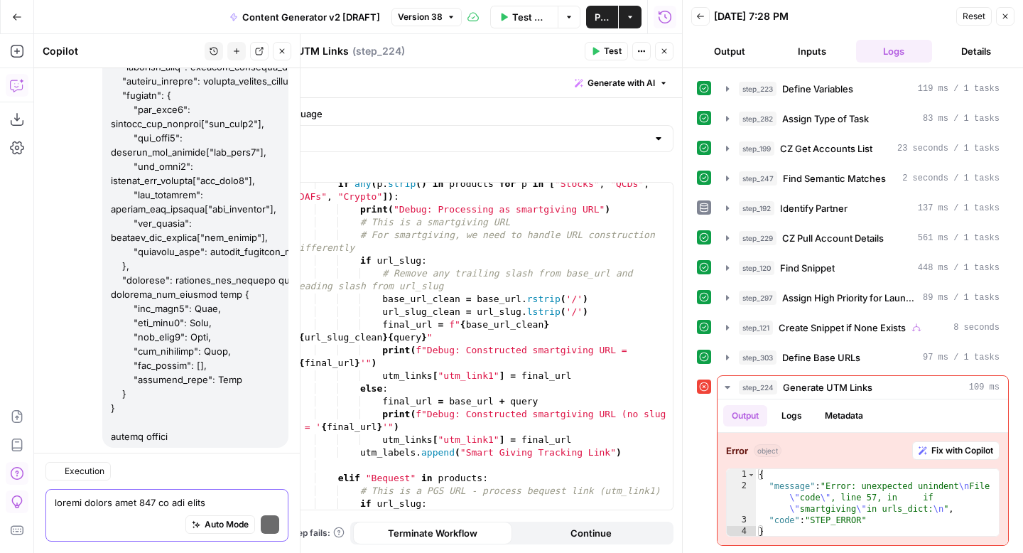
scroll to position [31975, 0]
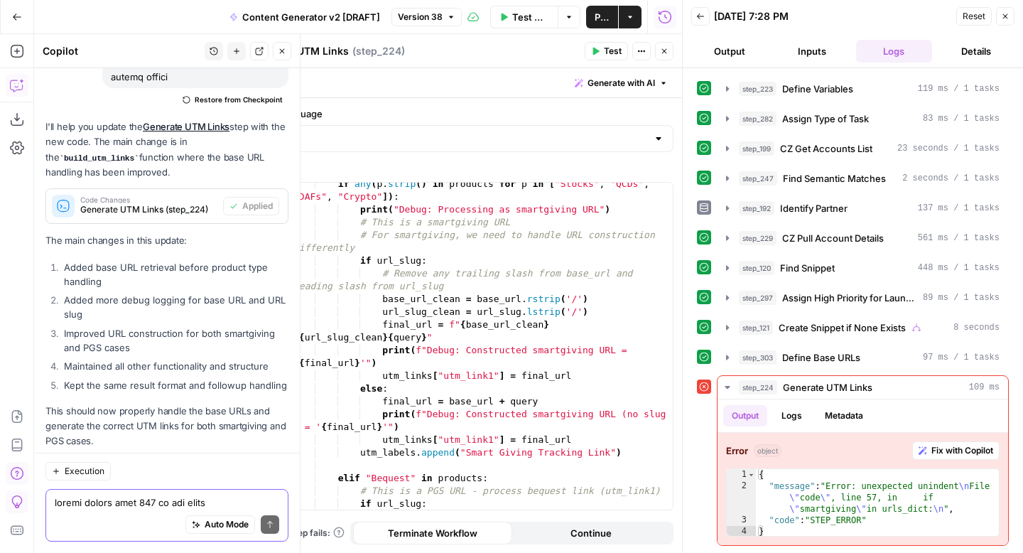
click at [258, 552] on span "Apply" at bounding box center [260, 560] width 23 height 13
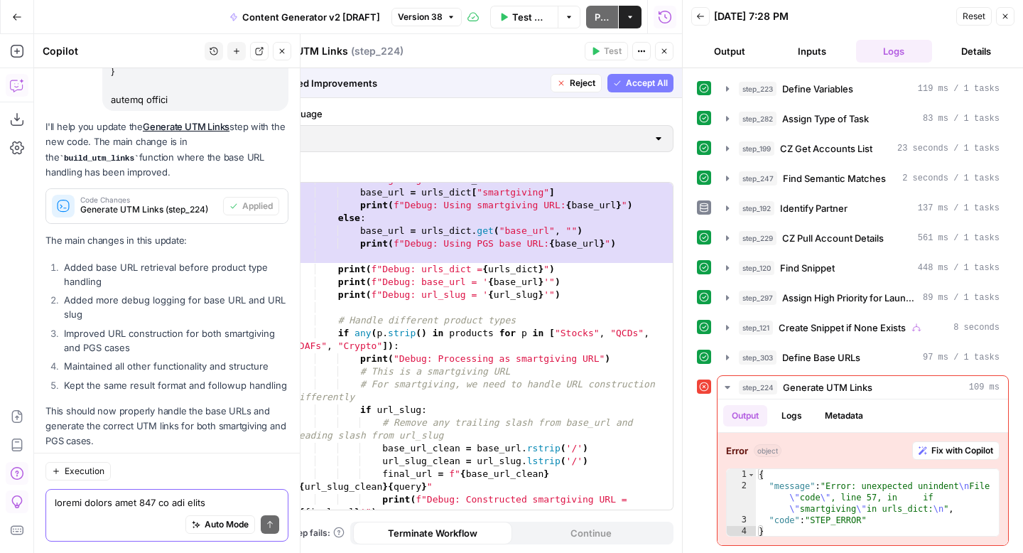
scroll to position [908, 0]
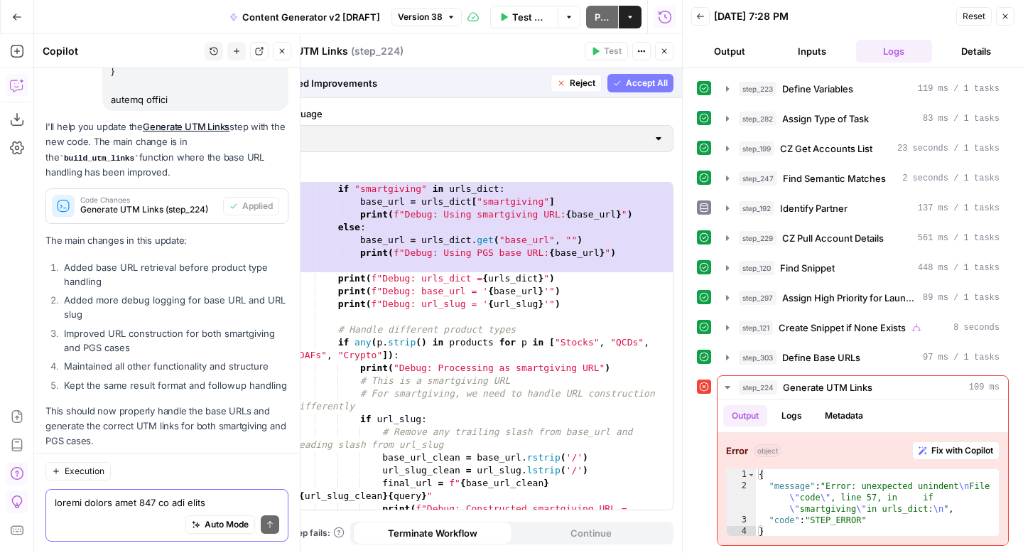
click at [1010, 17] on button "Close" at bounding box center [1005, 16] width 18 height 18
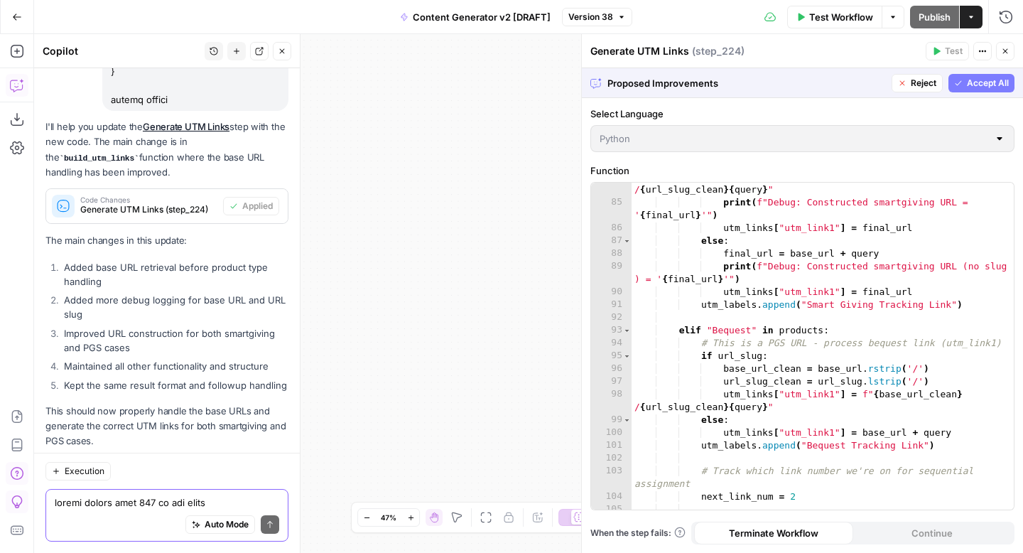
scroll to position [1300, 0]
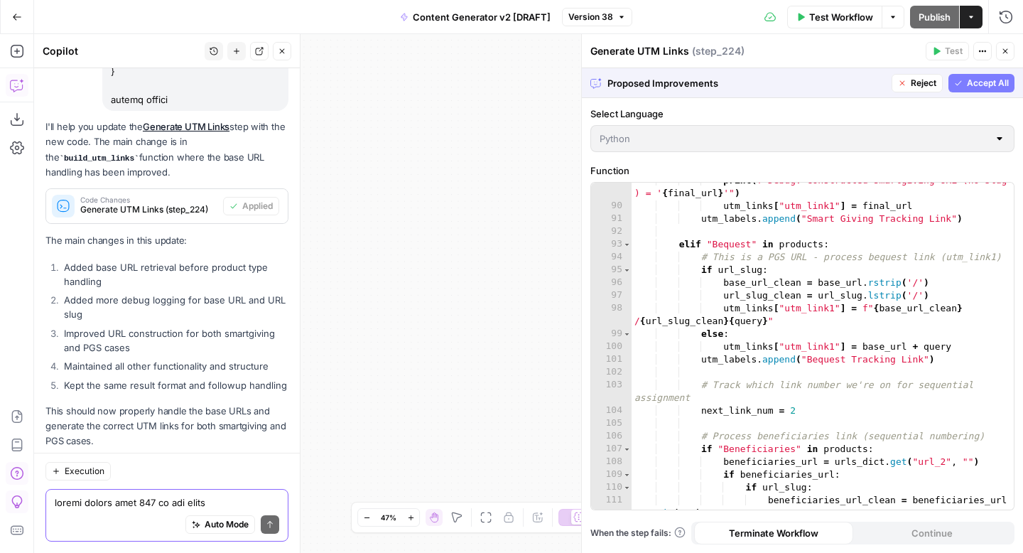
click at [966, 84] on button "Accept All" at bounding box center [982, 83] width 66 height 18
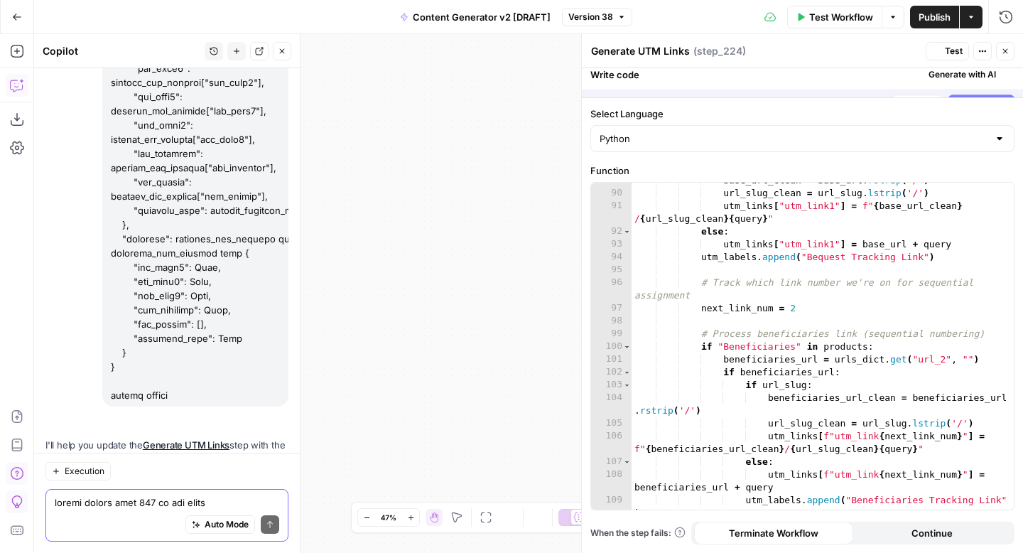
scroll to position [31998, 0]
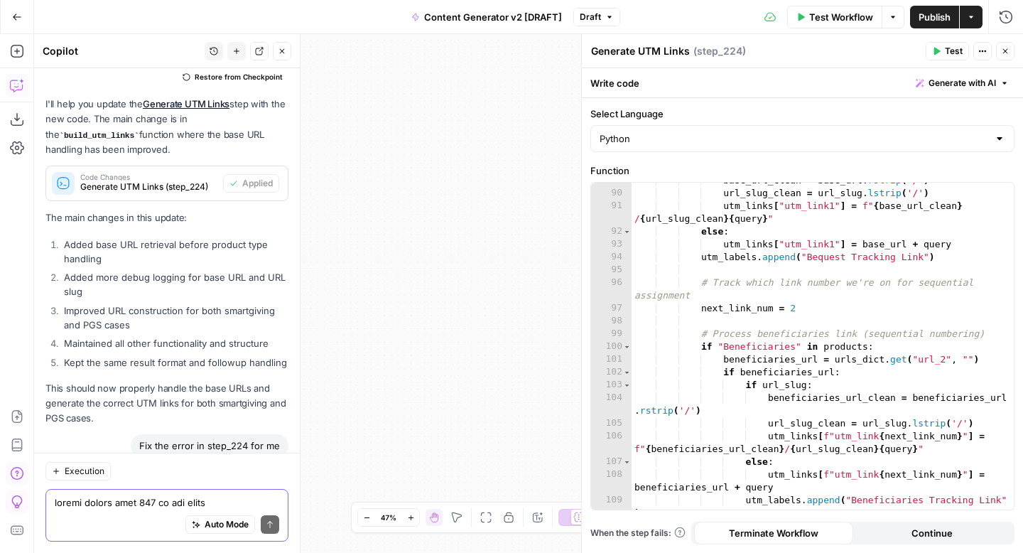
click at [839, 13] on span "Test Workflow" at bounding box center [841, 17] width 64 height 14
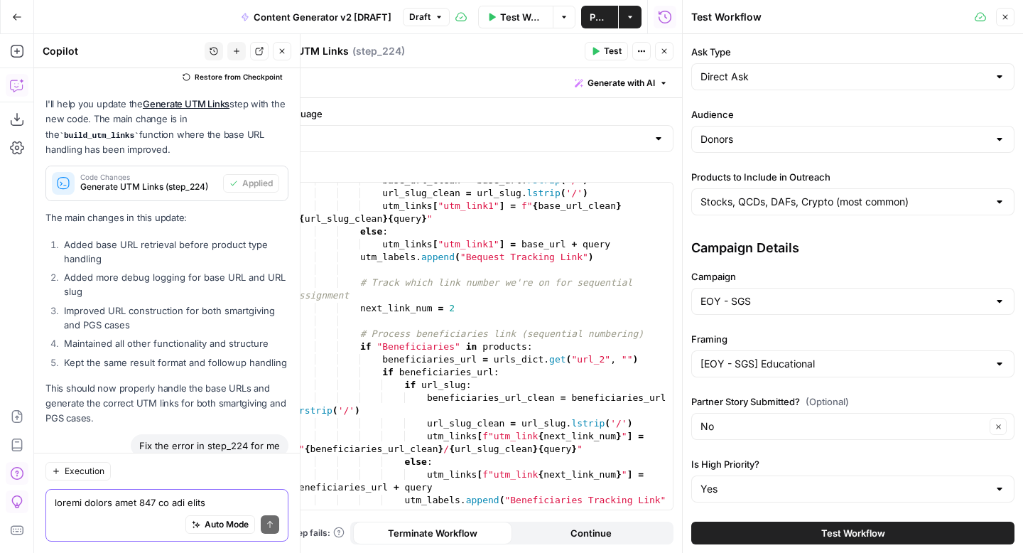
scroll to position [247, 0]
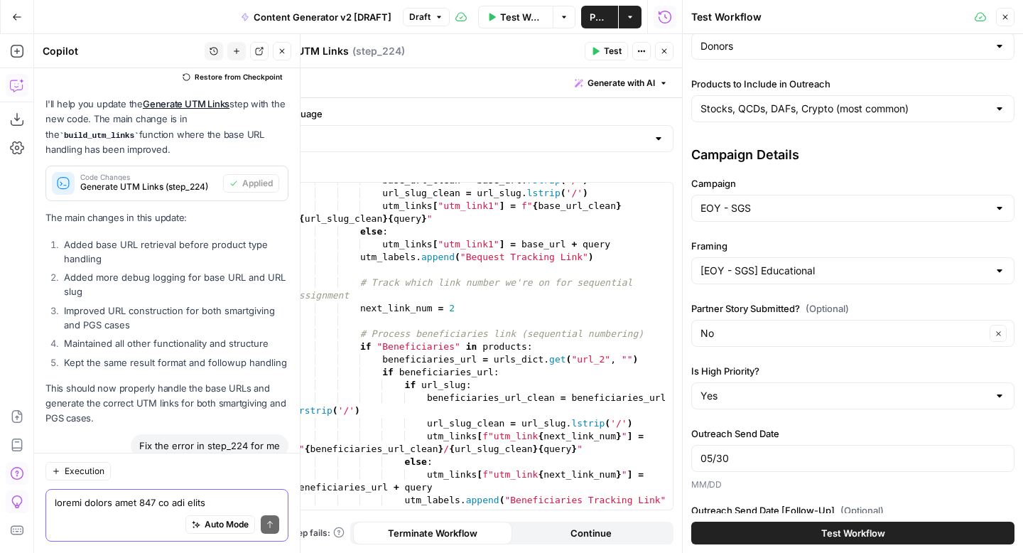
click at [778, 537] on button "Test Workflow" at bounding box center [852, 533] width 323 height 23
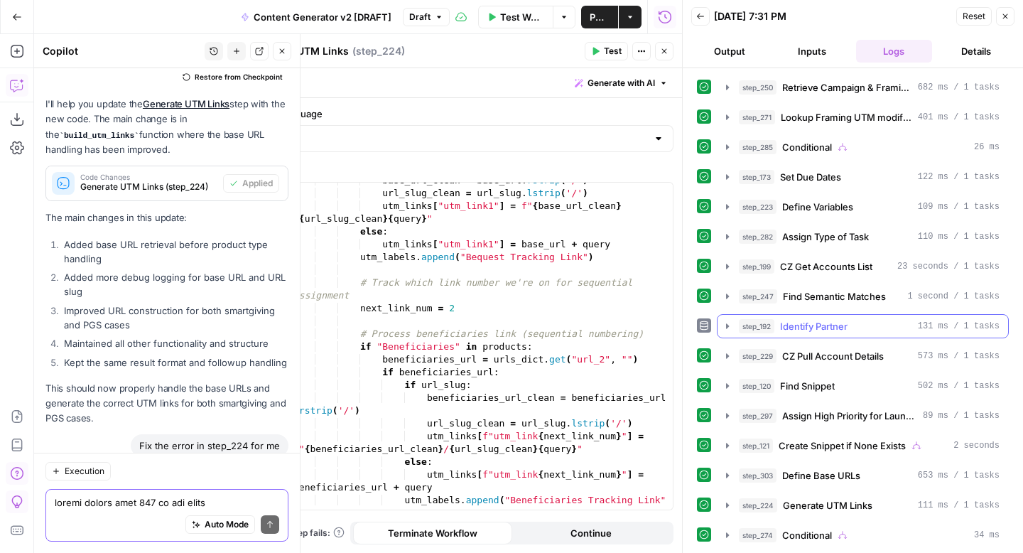
scroll to position [524, 0]
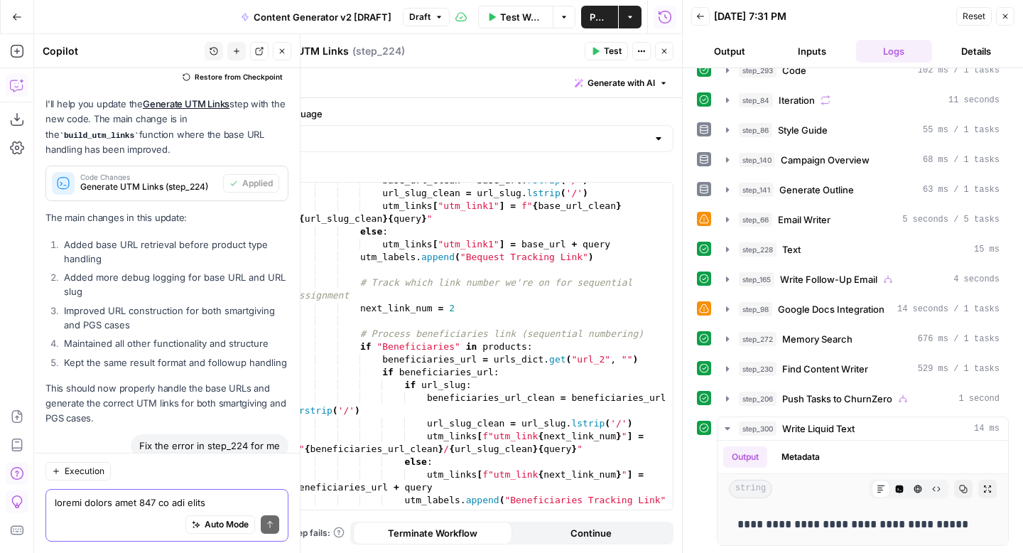
click at [1004, 16] on icon "button" at bounding box center [1005, 16] width 9 height 9
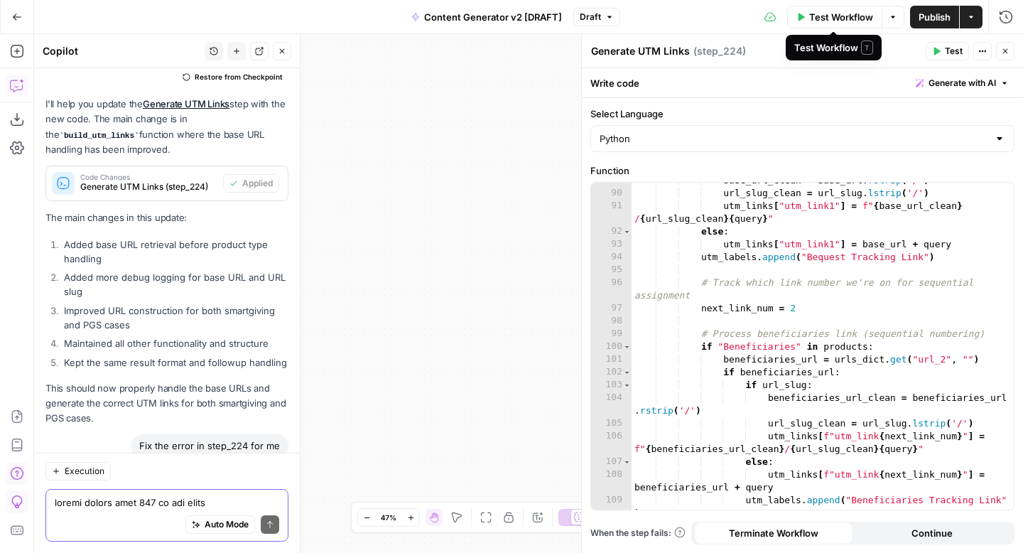
click at [817, 16] on span "Test Workflow" at bounding box center [841, 17] width 64 height 14
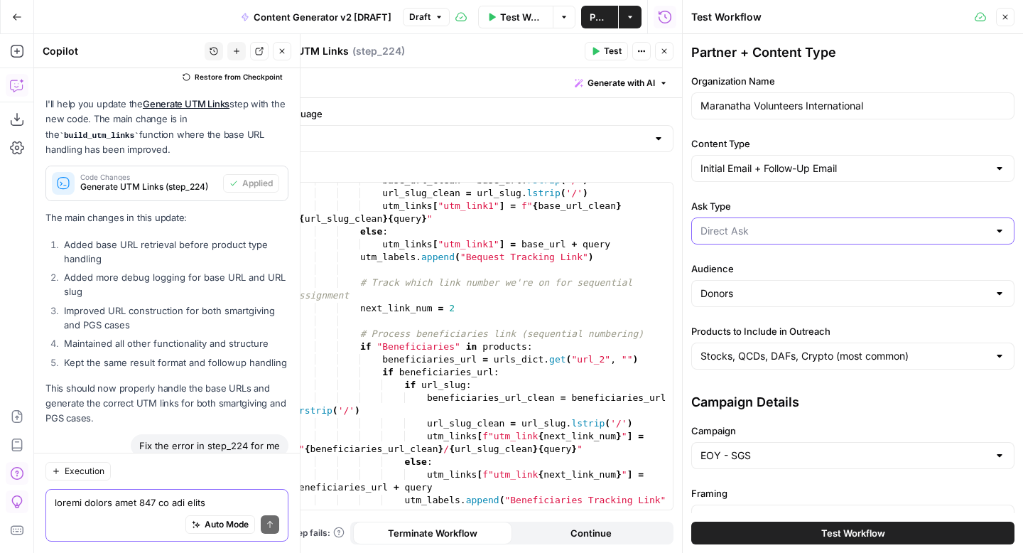
click at [740, 232] on input "Ask Type" at bounding box center [845, 231] width 288 height 14
click at [740, 283] on span "Soft Ask" at bounding box center [849, 286] width 293 height 14
type input "Soft Ask"
click at [743, 355] on input "Stocks, QCDs, DAFs, Crypto (most common)" at bounding box center [845, 356] width 288 height 14
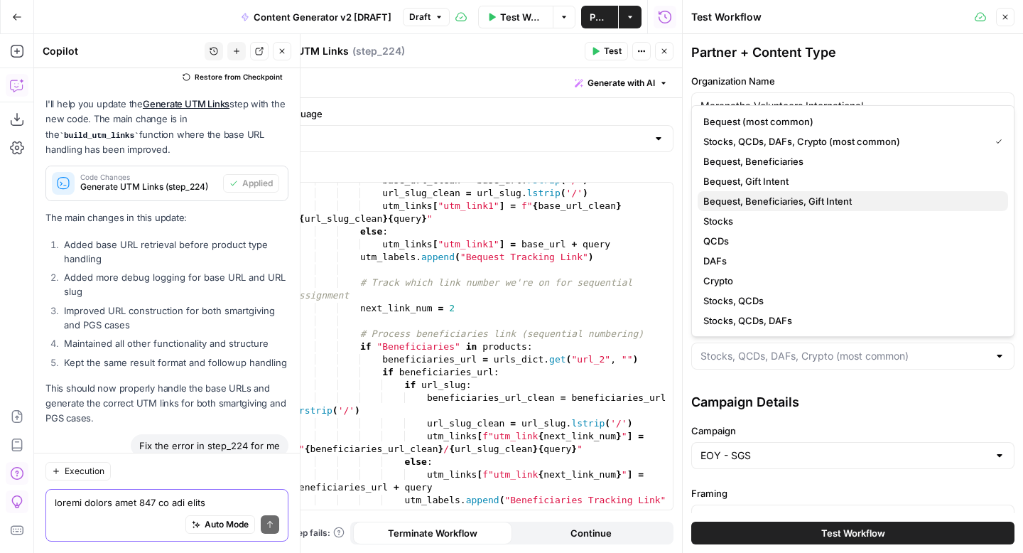
click at [865, 197] on span "Bequest, Beneficiaries, Gift Intent" at bounding box center [849, 201] width 293 height 14
type input "Bequest, Beneficiaries, Gift Intent"
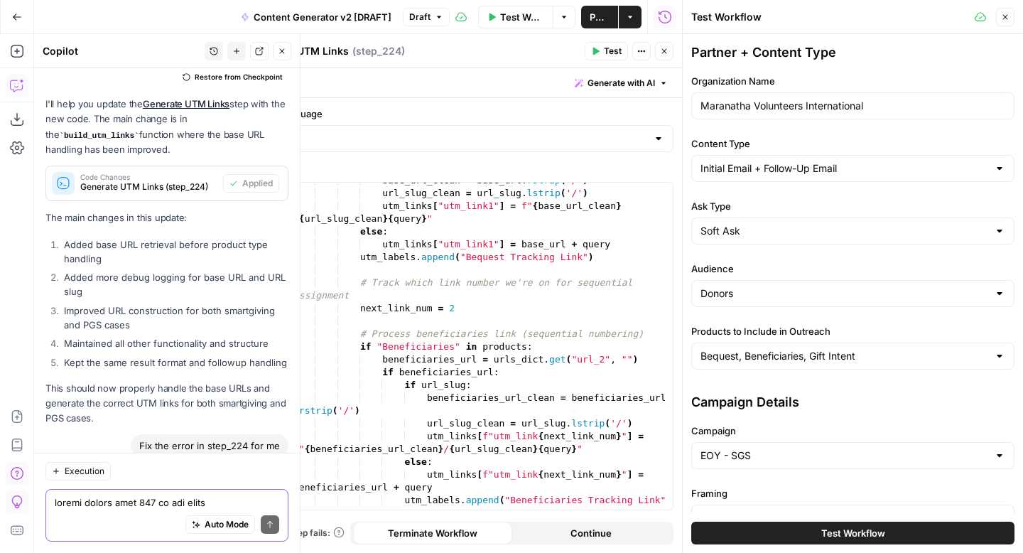
scroll to position [117, 0]
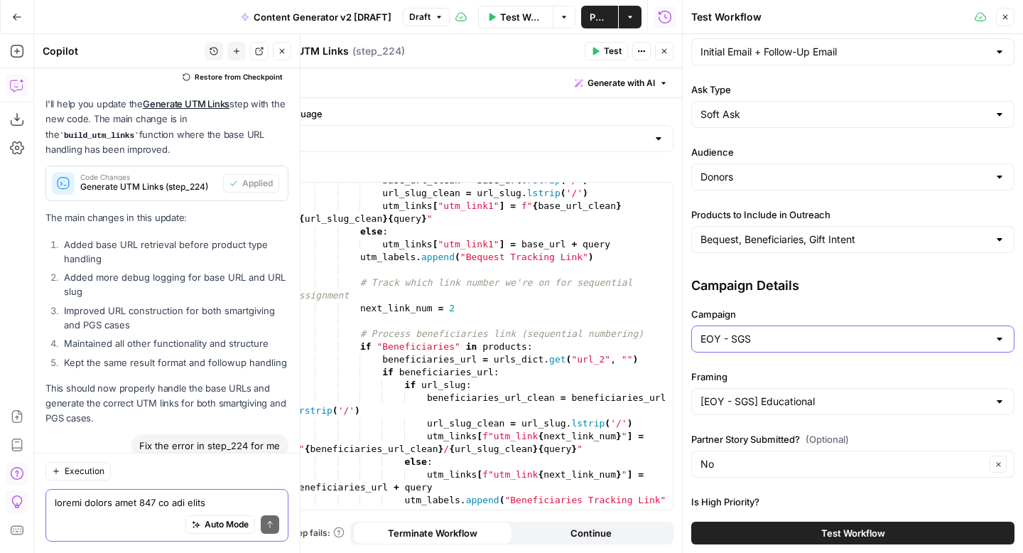
click at [790, 335] on input "EOY - SGS" at bounding box center [845, 339] width 288 height 14
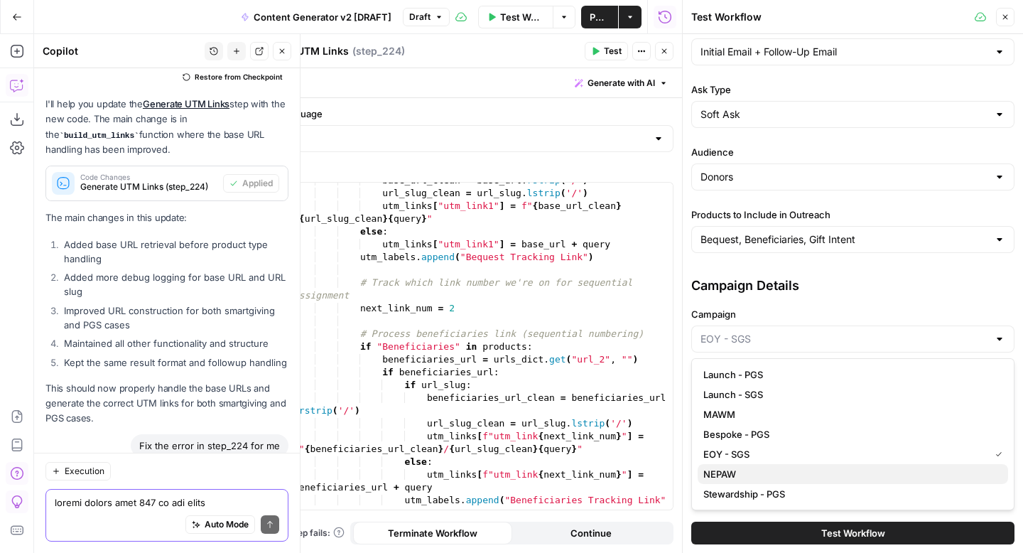
click at [762, 475] on span "NEPAW" at bounding box center [849, 474] width 293 height 14
type input "NEPAW"
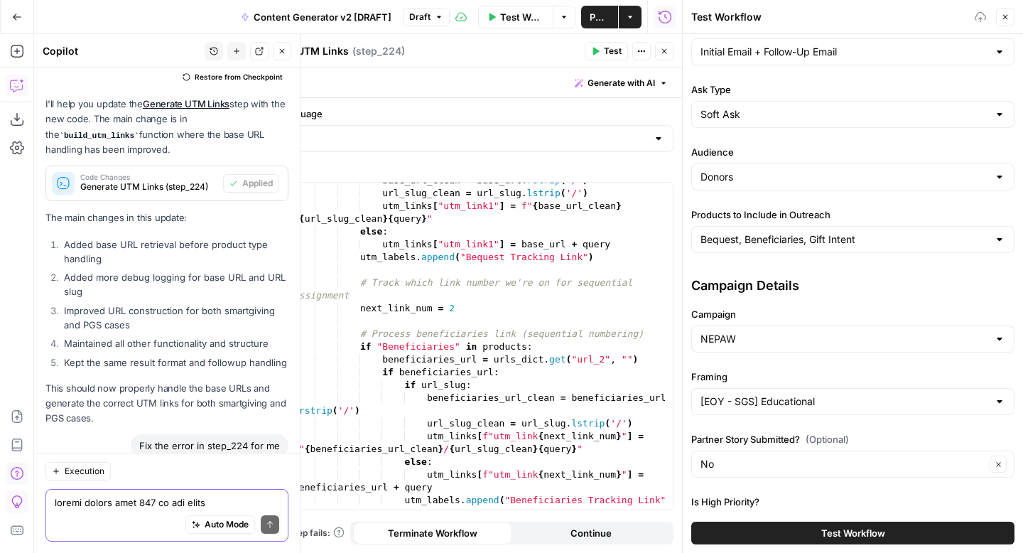
scroll to position [166, 0]
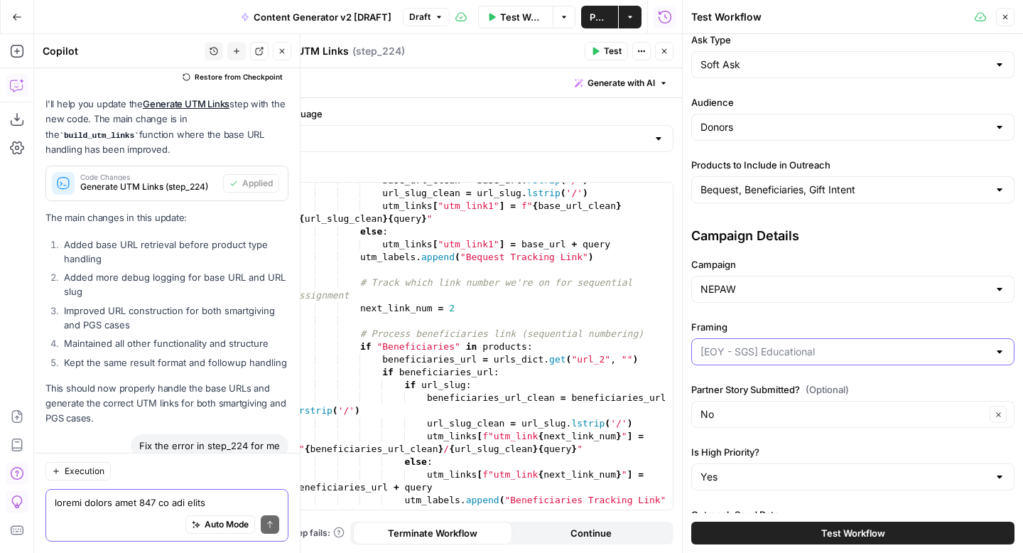
click at [808, 351] on input "Framing" at bounding box center [845, 352] width 288 height 14
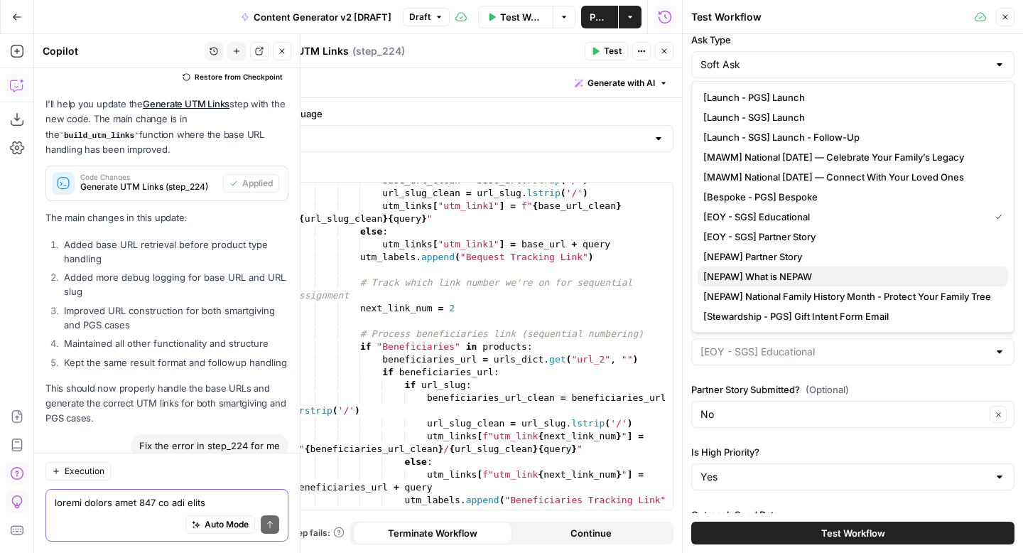
click at [825, 277] on span "[NEPAW] What is NEPAW" at bounding box center [849, 276] width 293 height 14
type input "[NEPAW] What is NEPAW"
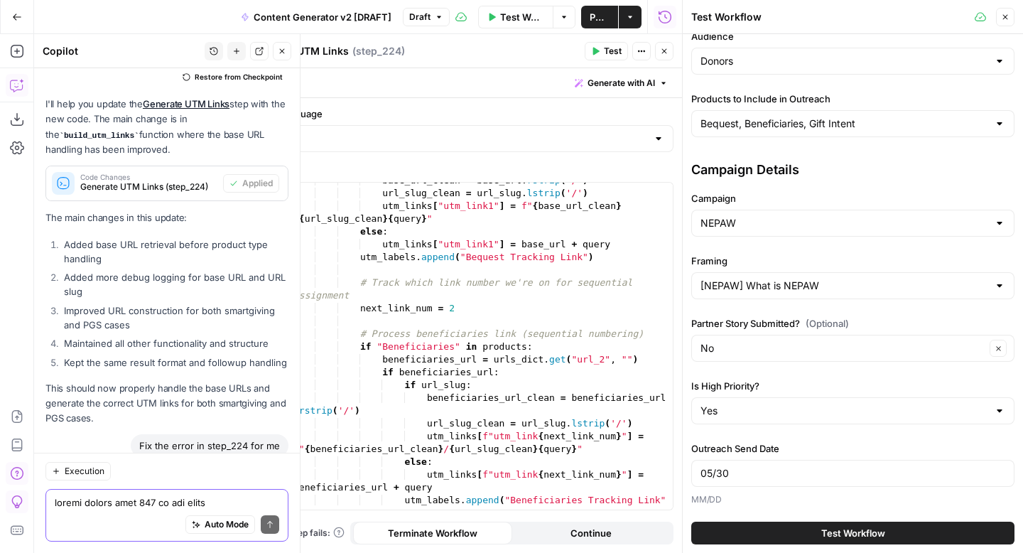
scroll to position [252, 0]
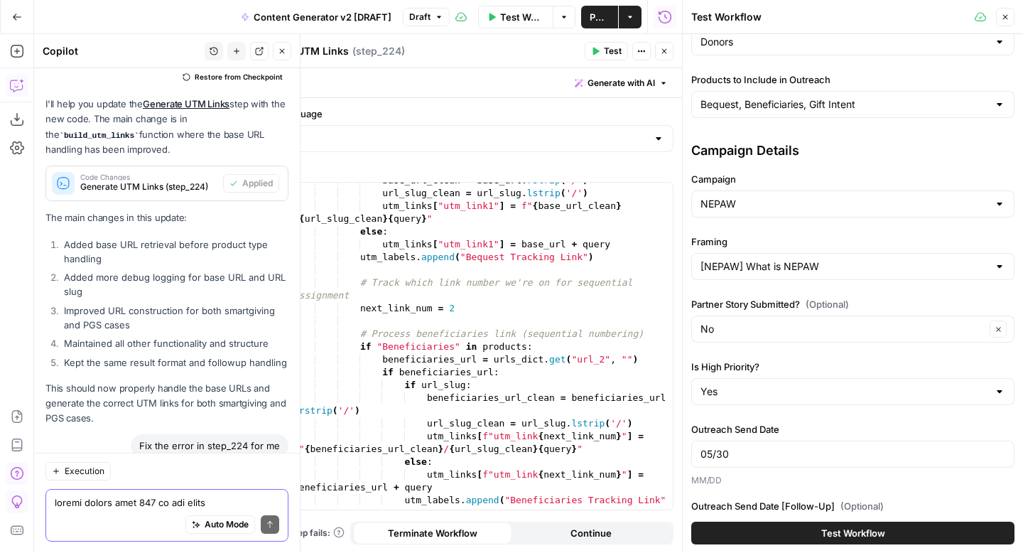
click at [799, 534] on button "Test Workflow" at bounding box center [852, 533] width 323 height 23
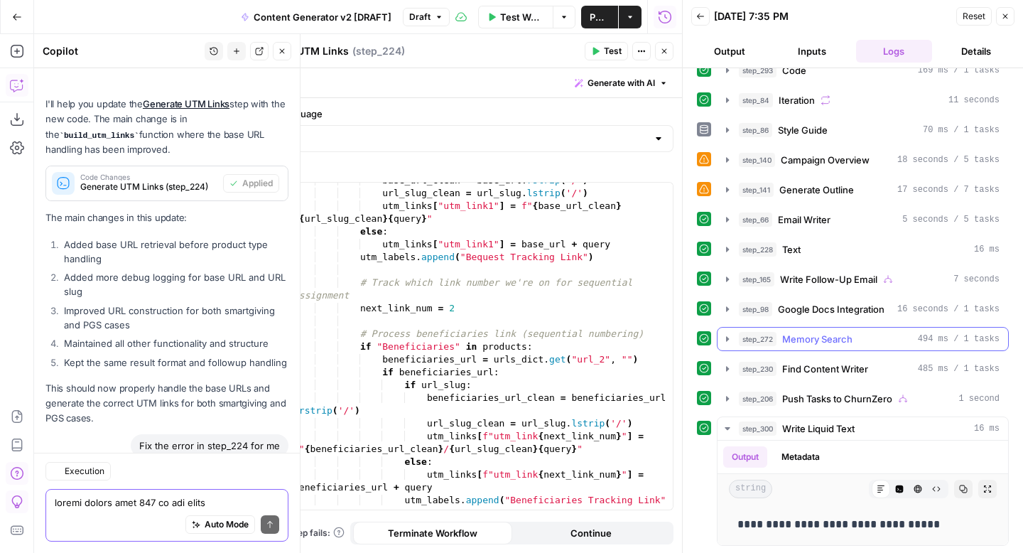
scroll to position [31998, 0]
click at [729, 314] on icon "button" at bounding box center [727, 308] width 11 height 11
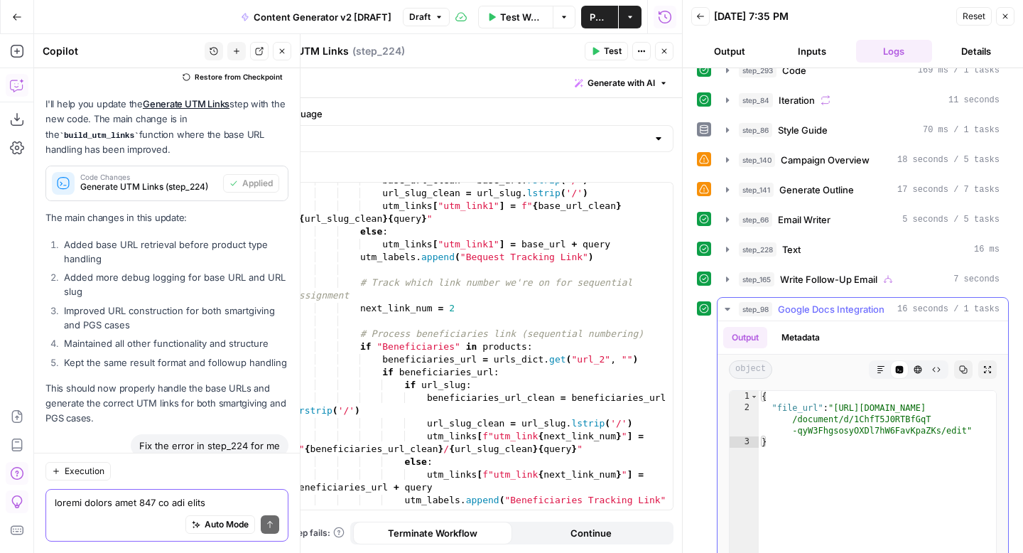
click at [729, 314] on icon "button" at bounding box center [727, 308] width 11 height 11
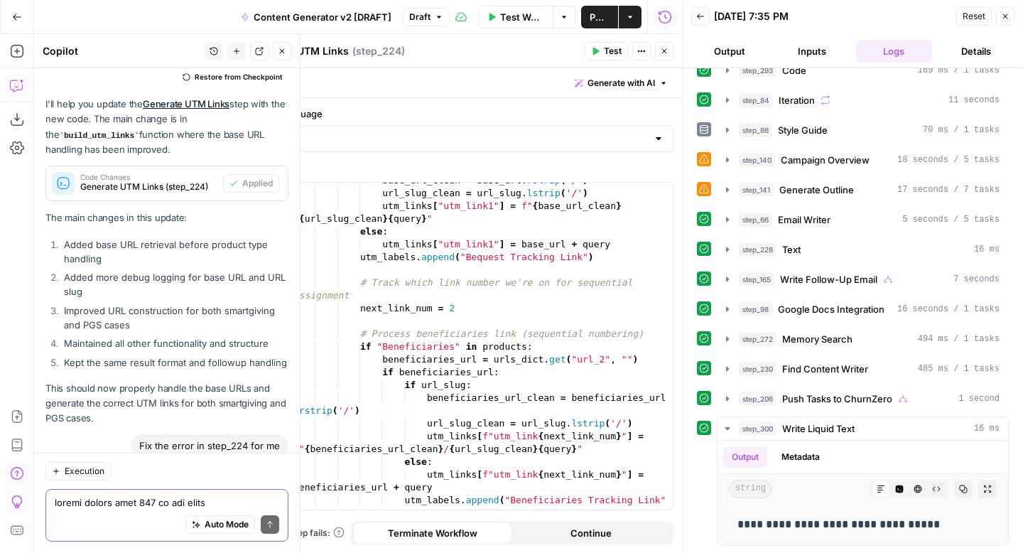
click at [700, 18] on icon "button" at bounding box center [700, 16] width 9 height 9
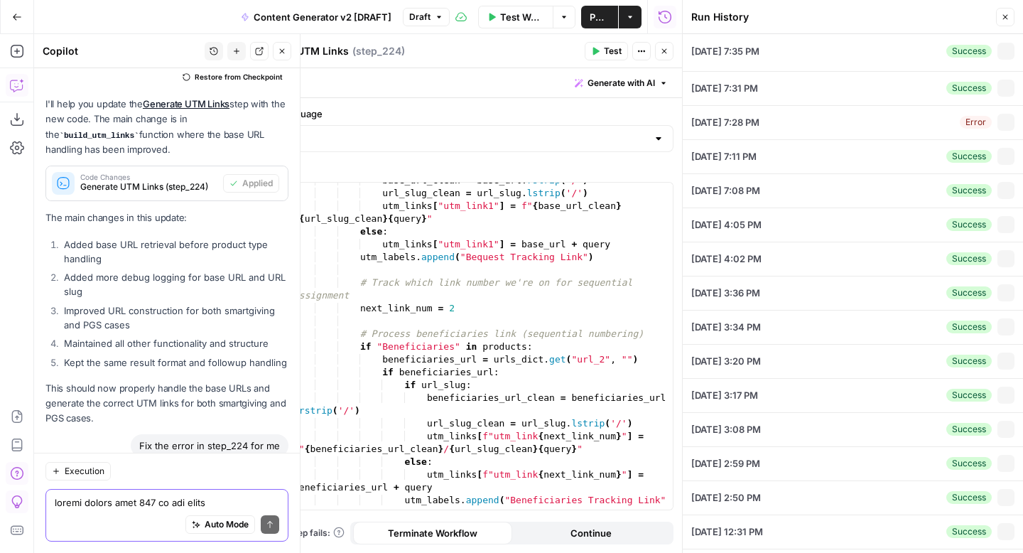
type input "Maranatha Volunteers International"
type input "Initial Email + Follow-Up Email"
type input "Soft Ask"
type input "Donors"
type input "Bequest, Beneficiaries, Gift Intent"
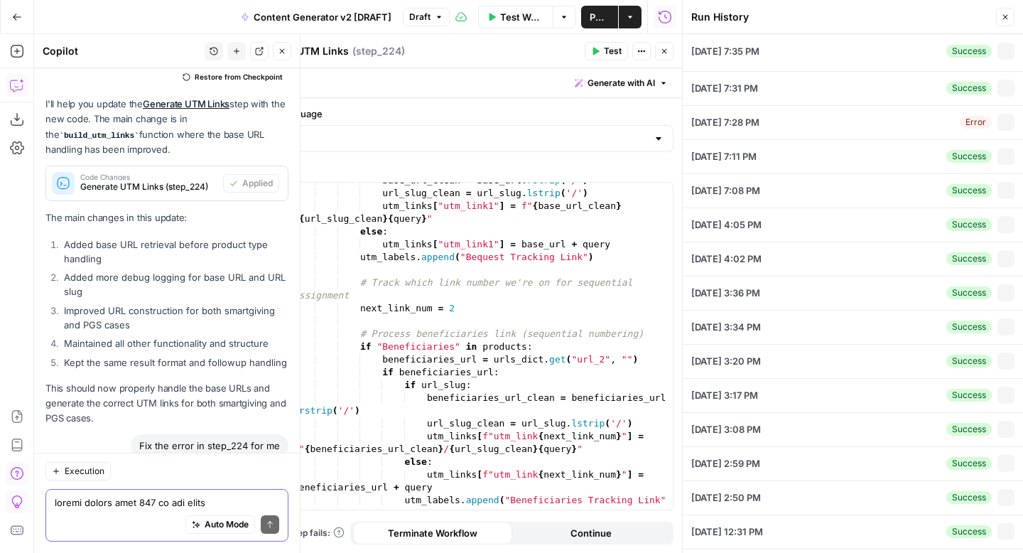
type input "NEPAW"
type input "[NEPAW] What is NEPAW"
type input "No"
type input "Yes"
type input "05/30"
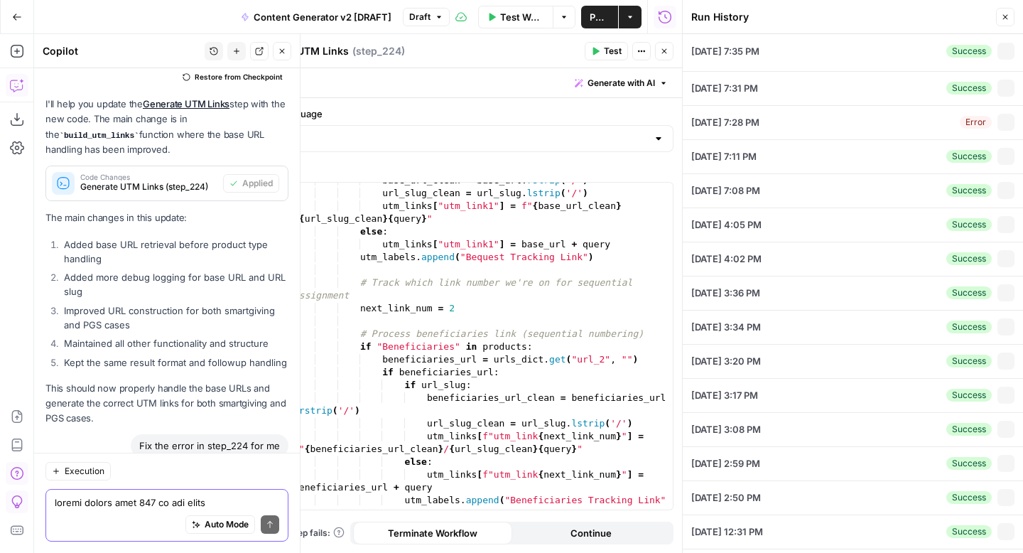
type input "06/22"
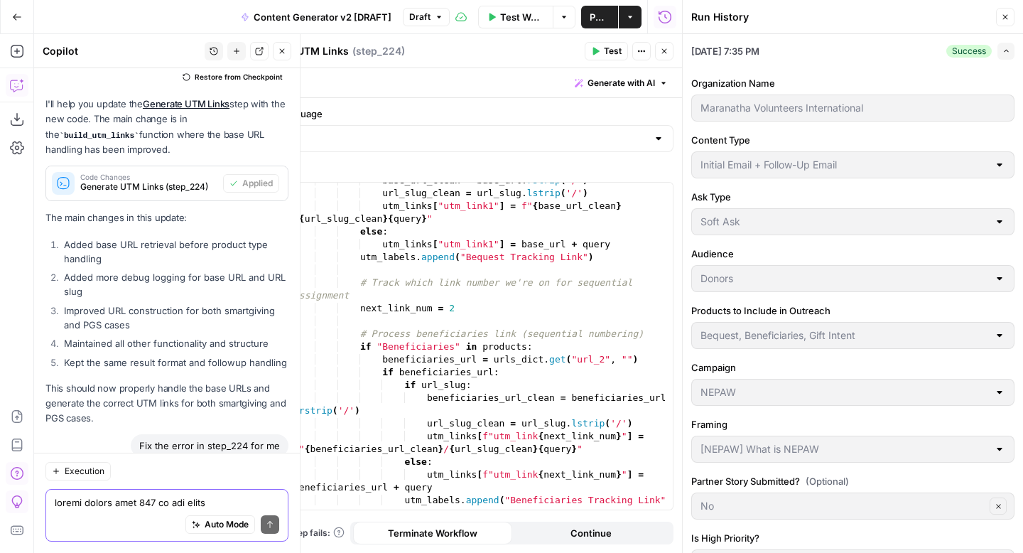
click at [1011, 17] on button "Close" at bounding box center [1005, 17] width 18 height 18
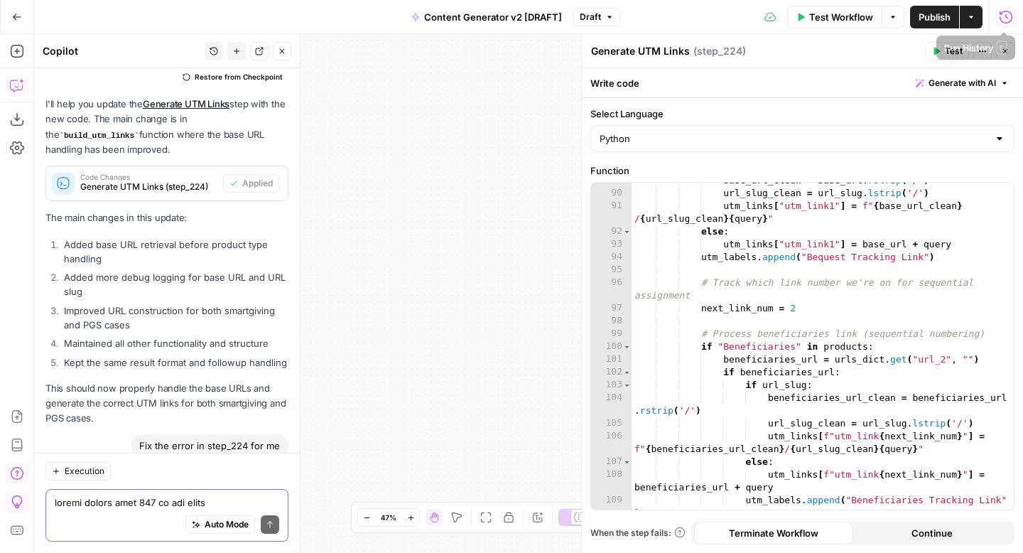
click at [1010, 18] on icon "button" at bounding box center [1006, 17] width 14 height 14
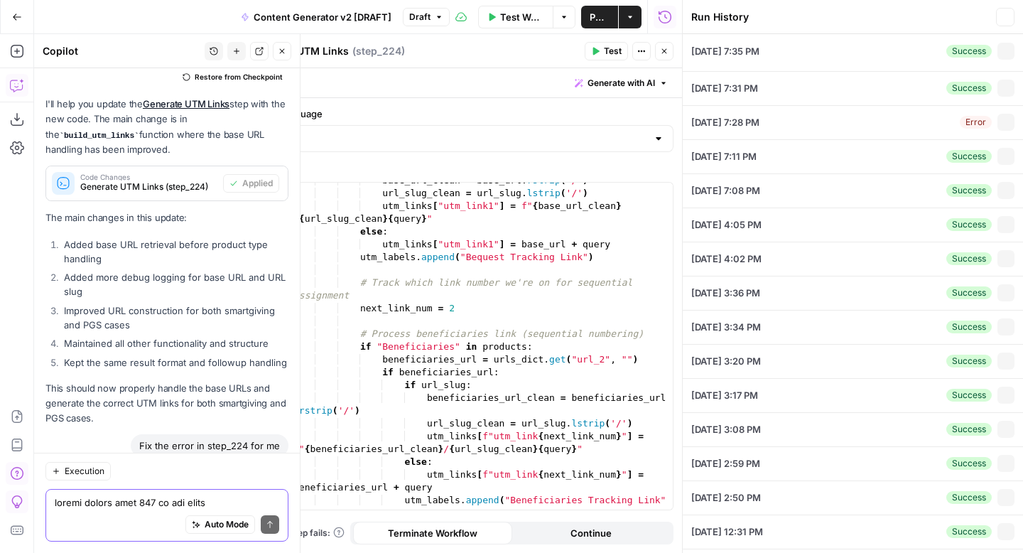
type input "Maranatha Volunteers International"
type input "Initial Email + Follow-Up Email"
type input "Soft Ask"
type input "Donors"
type input "Bequest, Beneficiaries, Gift Intent"
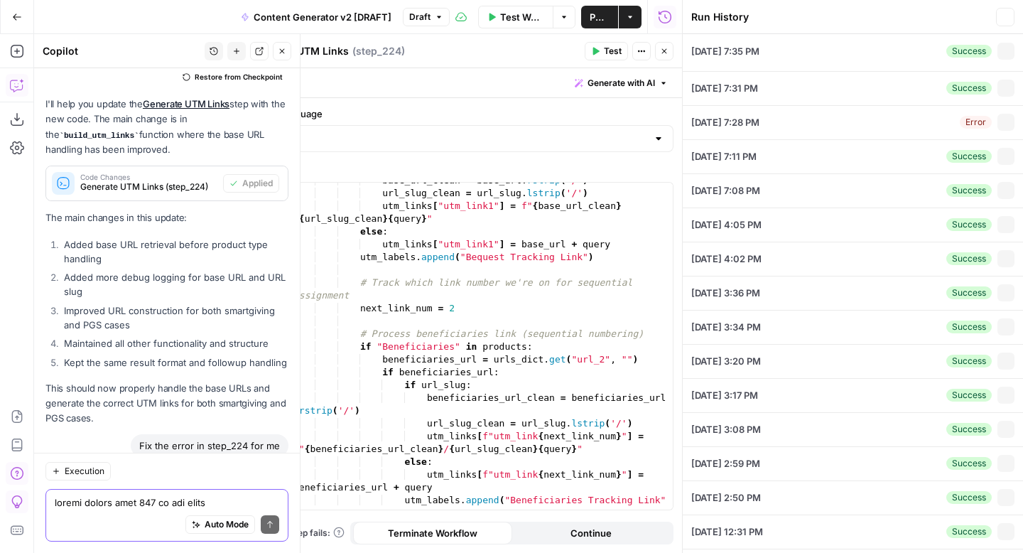
type input "NEPAW"
type input "[NEPAW] What is NEPAW"
type input "No"
type input "Yes"
type input "05/30"
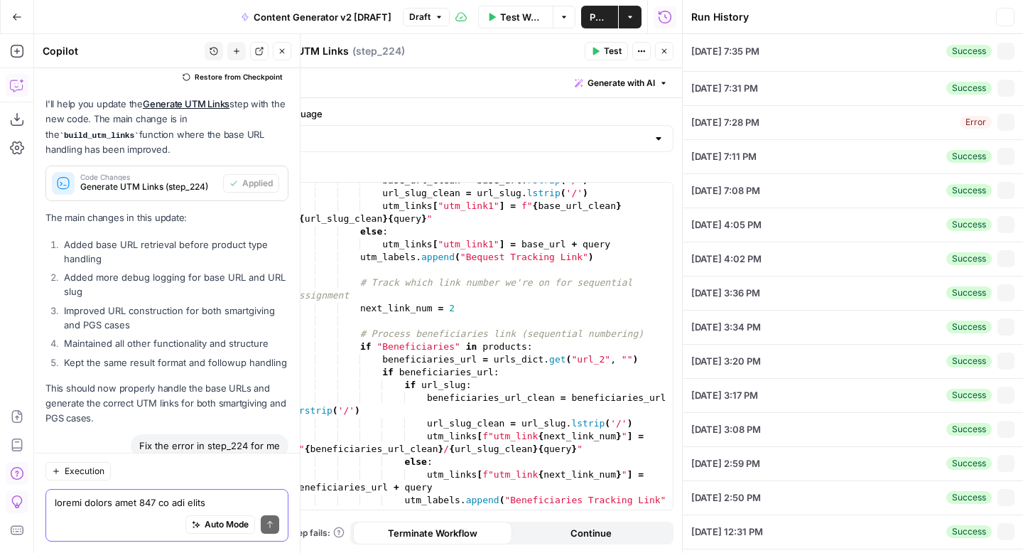
type input "06/22"
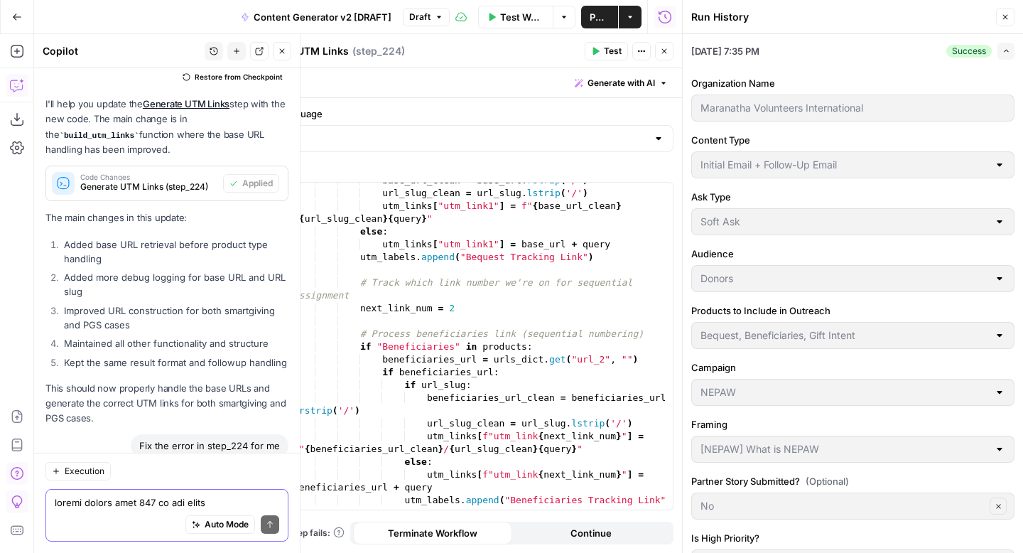
click at [1008, 53] on icon "button" at bounding box center [1007, 51] width 8 height 8
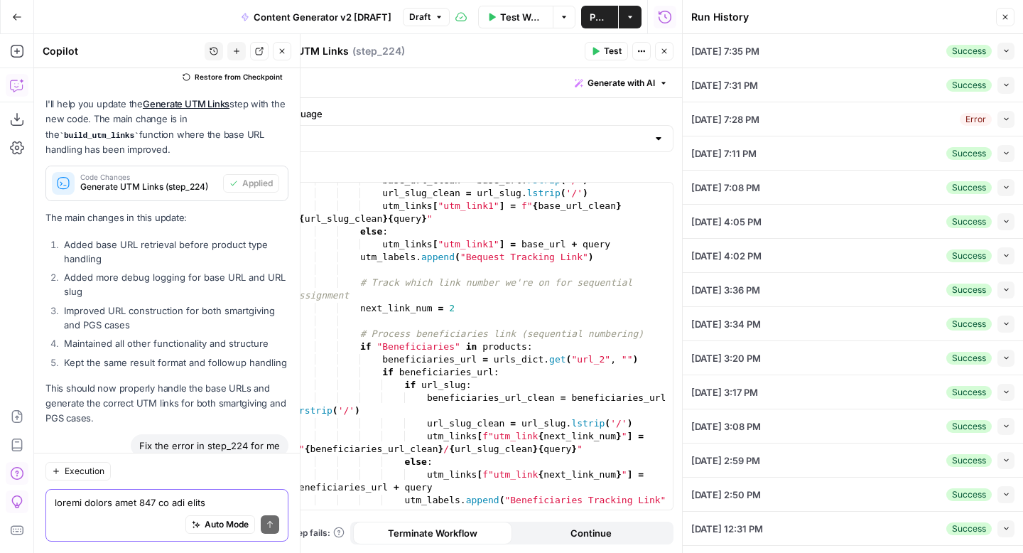
click at [1010, 88] on button "Collapse" at bounding box center [1006, 85] width 17 height 17
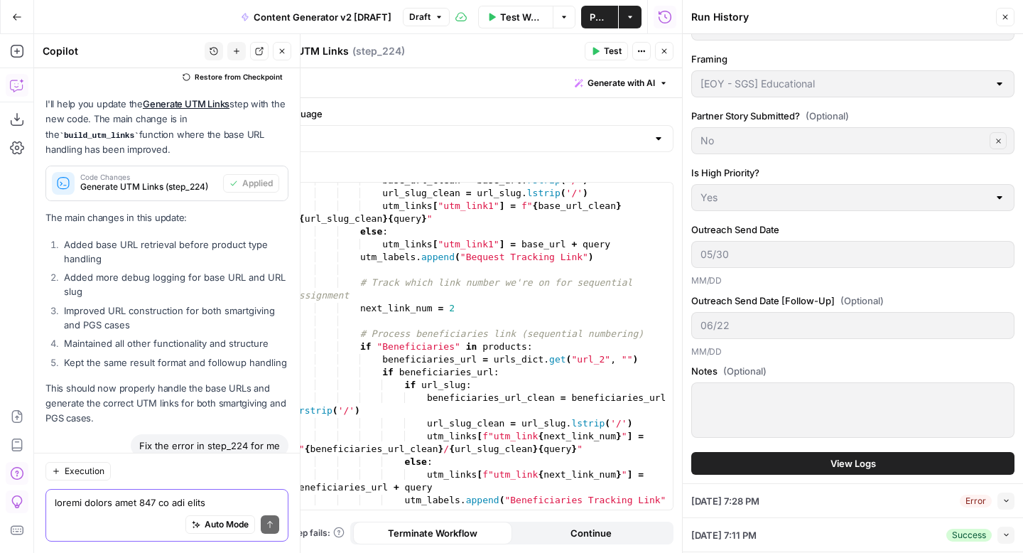
scroll to position [524, 0]
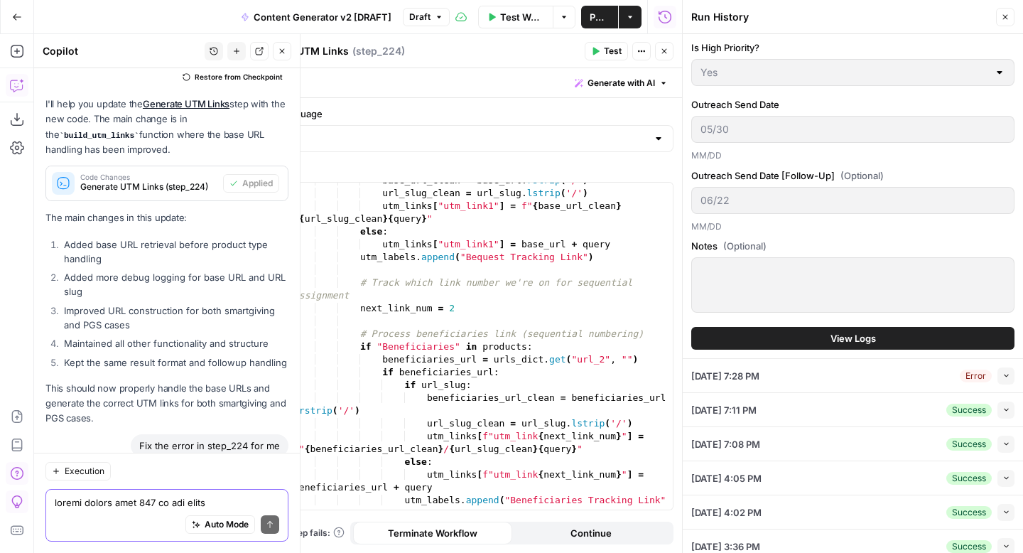
click at [900, 336] on button "View Logs" at bounding box center [852, 338] width 323 height 23
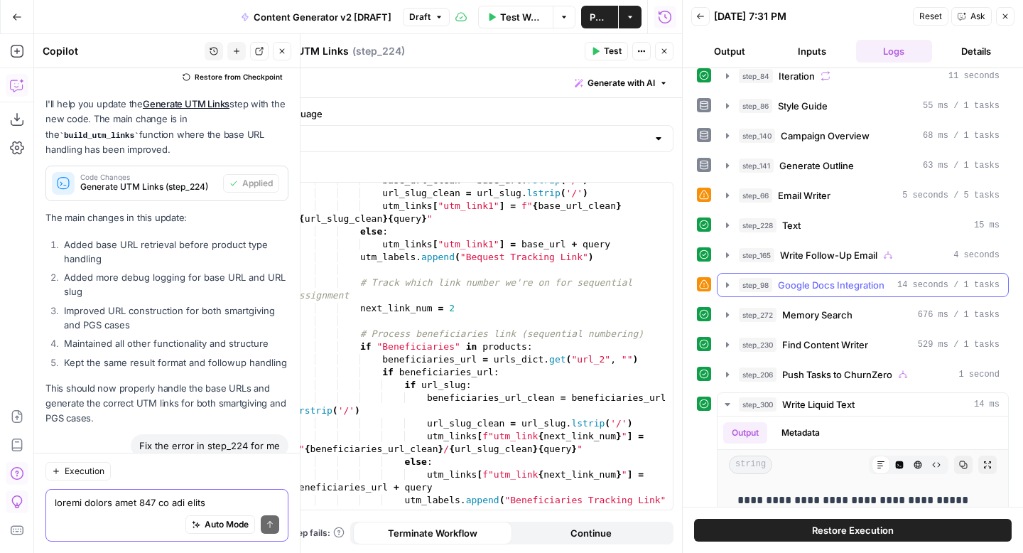
scroll to position [551, 0]
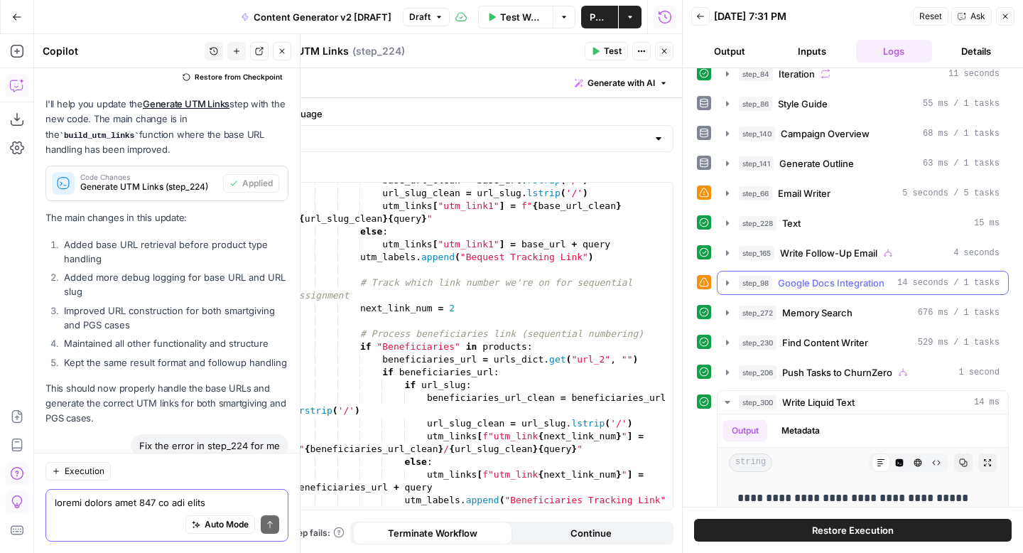
click at [728, 283] on icon "button" at bounding box center [727, 282] width 3 height 5
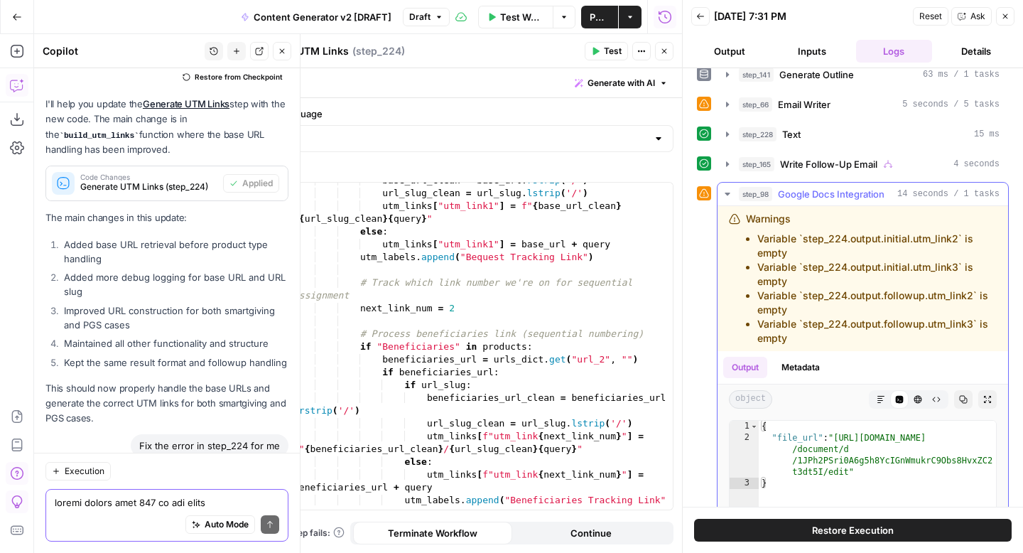
scroll to position [648, 0]
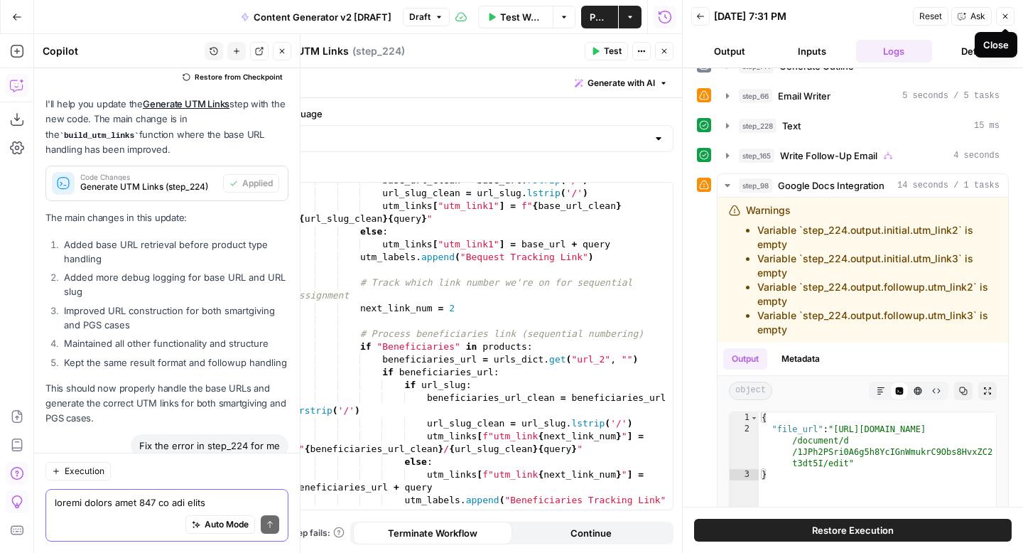
click at [1009, 16] on span "Close" at bounding box center [1009, 16] width 1 height 1
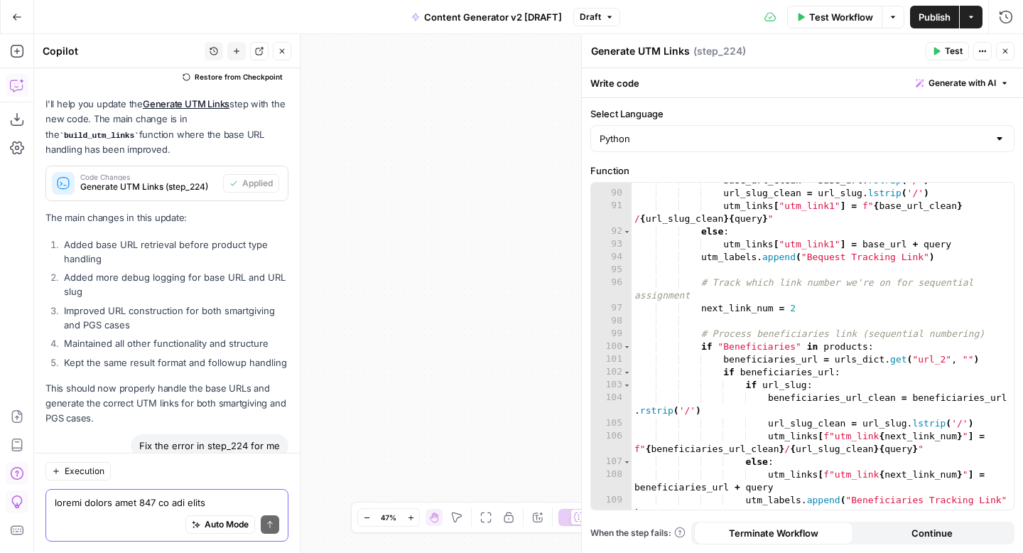
click at [927, 17] on span "Publish" at bounding box center [935, 17] width 32 height 14
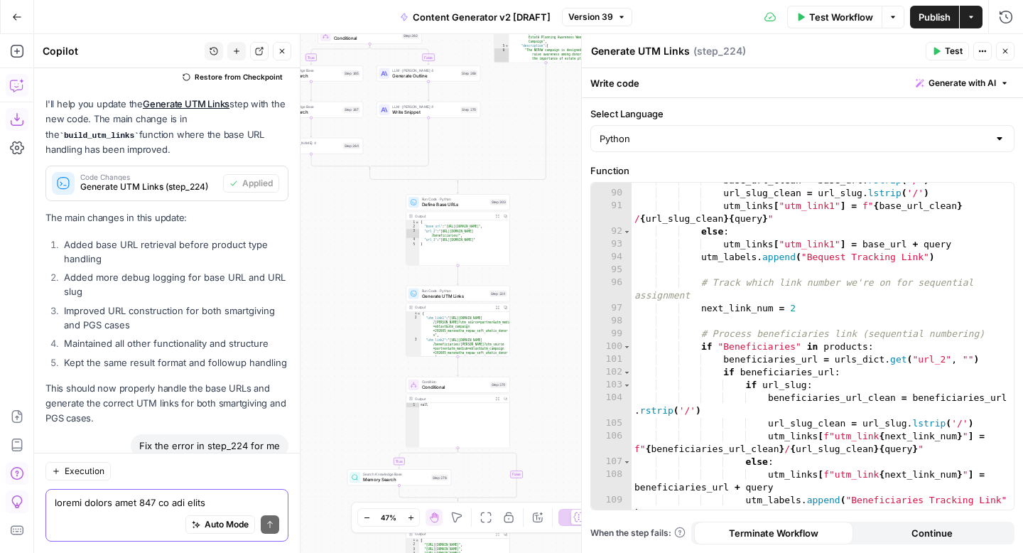
click at [16, 119] on icon "button" at bounding box center [16, 119] width 13 height 13
click at [603, 18] on span "Version 39" at bounding box center [590, 17] width 45 height 13
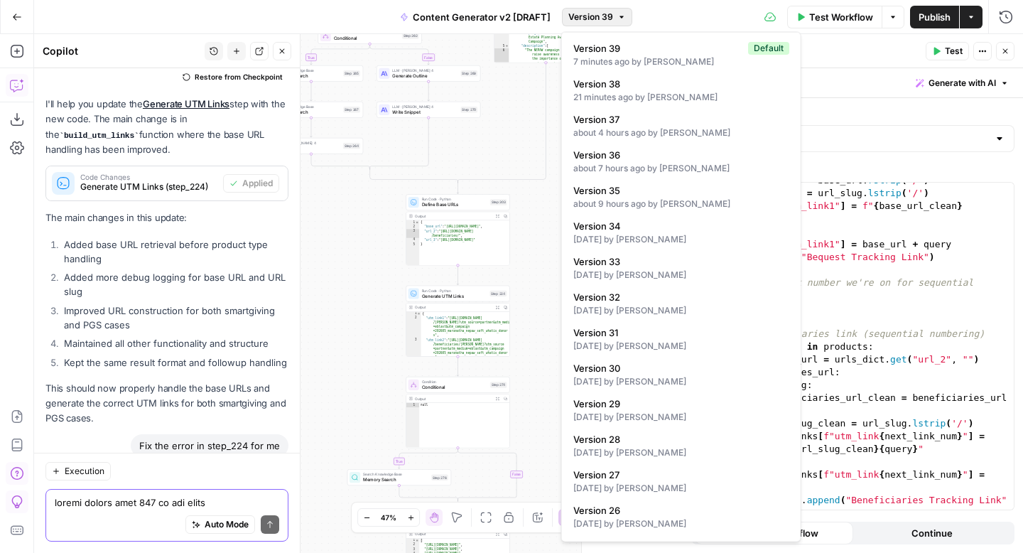
click at [367, 250] on div "true false true false true false true true false true false false Workflow Set …" at bounding box center [528, 293] width 989 height 519
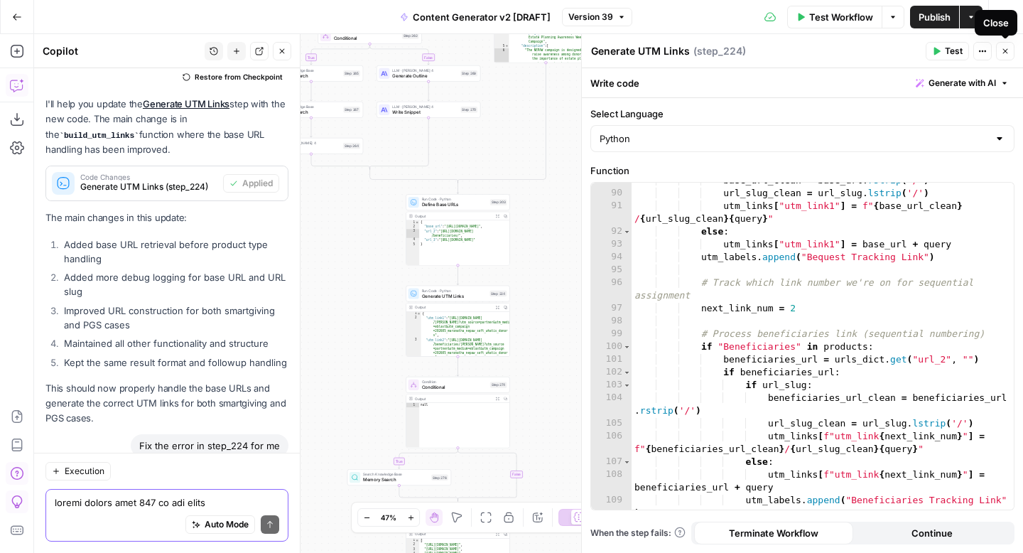
click at [1009, 50] on icon "button" at bounding box center [1005, 51] width 9 height 9
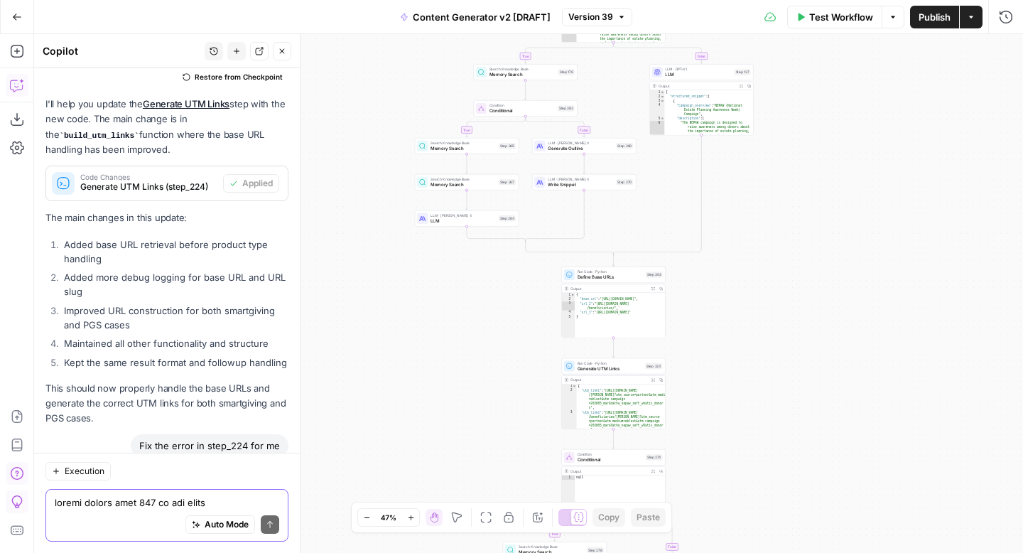
drag, startPoint x: 708, startPoint y: 270, endPoint x: 863, endPoint y: 342, distance: 170.7
click at [863, 342] on div "true false true false true false true true false true false false Workflow Set …" at bounding box center [528, 293] width 989 height 519
click at [282, 53] on icon "button" at bounding box center [282, 51] width 9 height 9
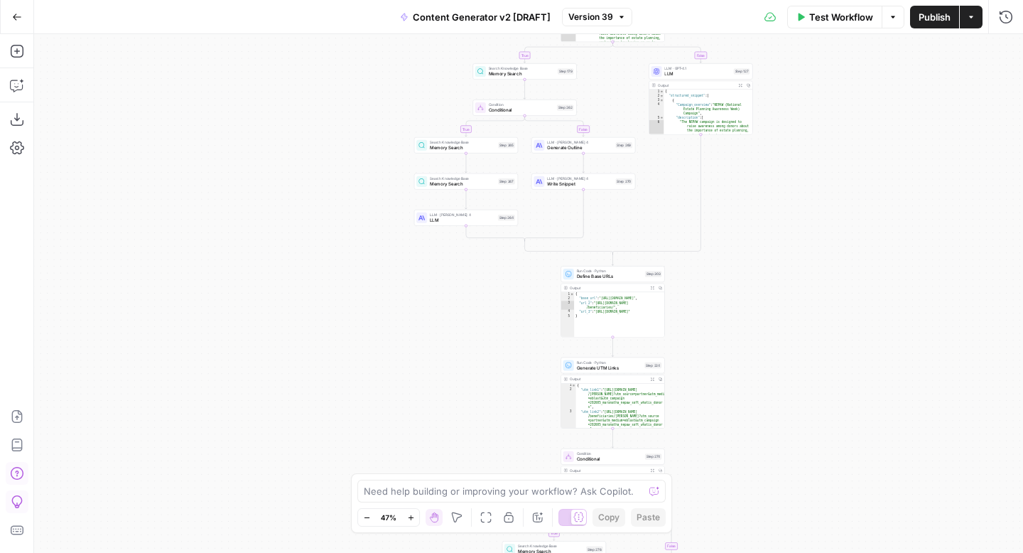
click at [412, 521] on button "Zoom In" at bounding box center [410, 517] width 17 height 17
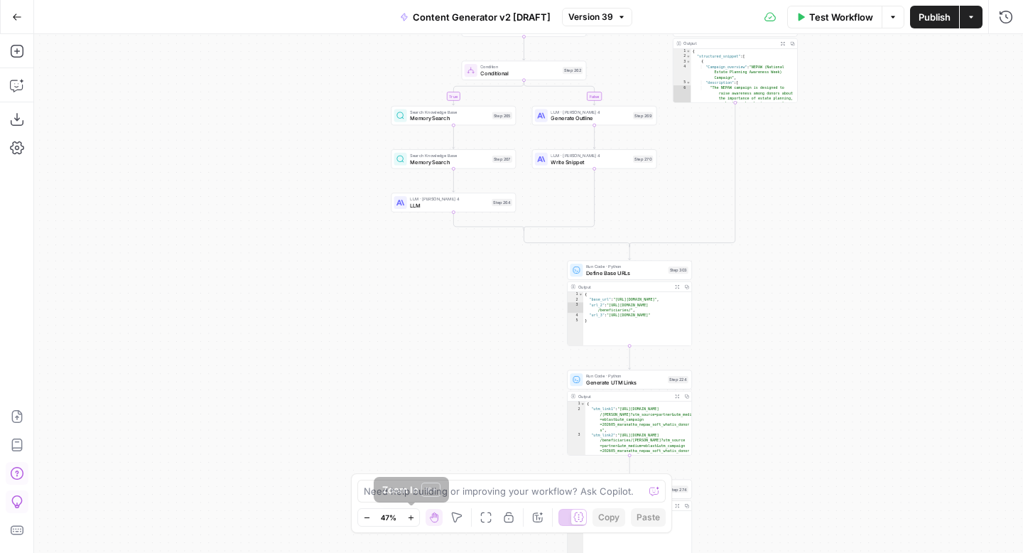
click at [412, 521] on button "Zoom In" at bounding box center [410, 517] width 17 height 17
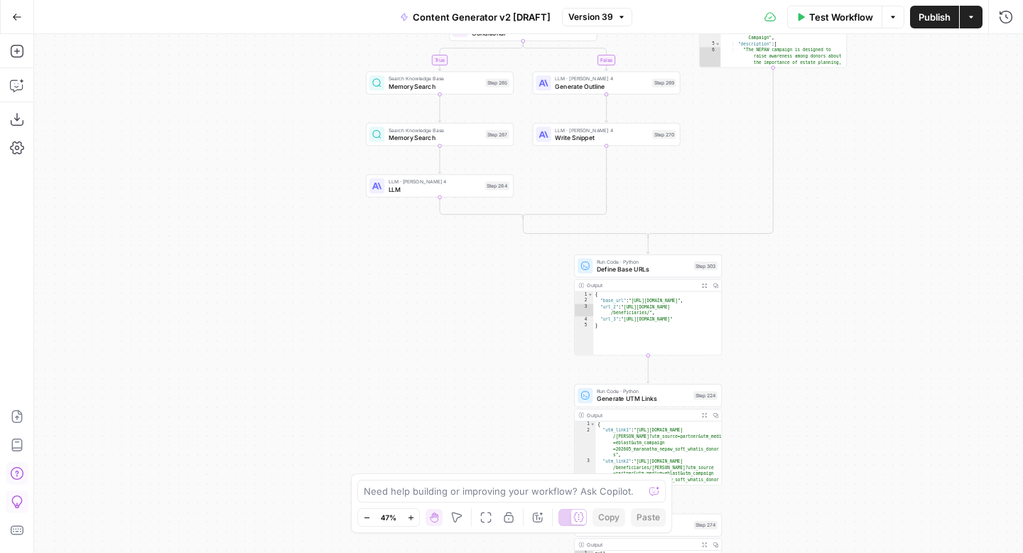
click at [412, 521] on button "Zoom In" at bounding box center [410, 517] width 17 height 17
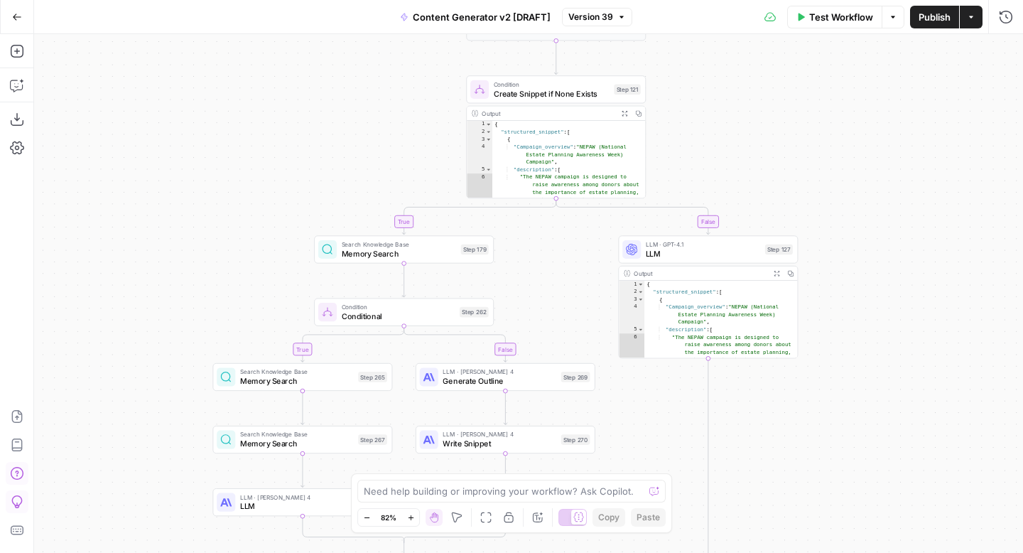
drag, startPoint x: 906, startPoint y: 206, endPoint x: 786, endPoint y: 549, distance: 362.9
click at [786, 549] on div "true false true false true false true true false true false false Workflow Set …" at bounding box center [528, 293] width 989 height 519
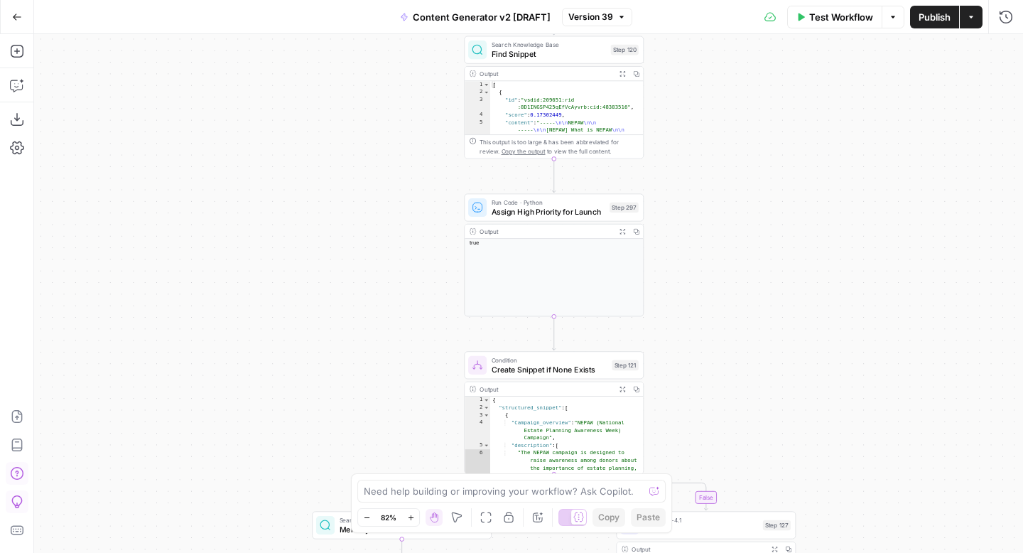
drag, startPoint x: 834, startPoint y: 283, endPoint x: 831, endPoint y: 509, distance: 226.0
click at [831, 509] on div "true false true false true false true true false true false false Workflow Set …" at bounding box center [528, 293] width 989 height 519
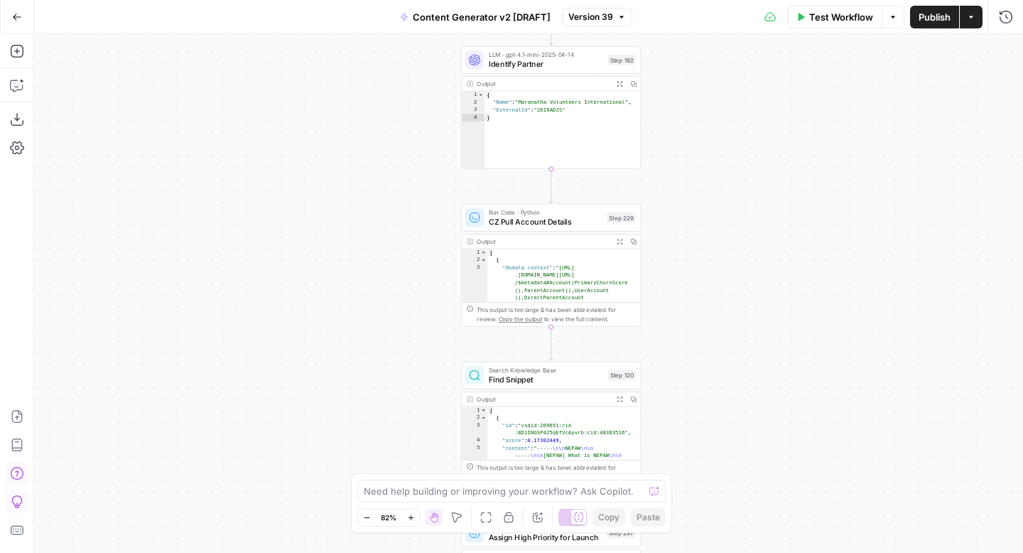
drag, startPoint x: 808, startPoint y: 186, endPoint x: 804, endPoint y: 460, distance: 273.6
click at [806, 460] on div "true false true false true false true true false true false false Workflow Set …" at bounding box center [528, 293] width 989 height 519
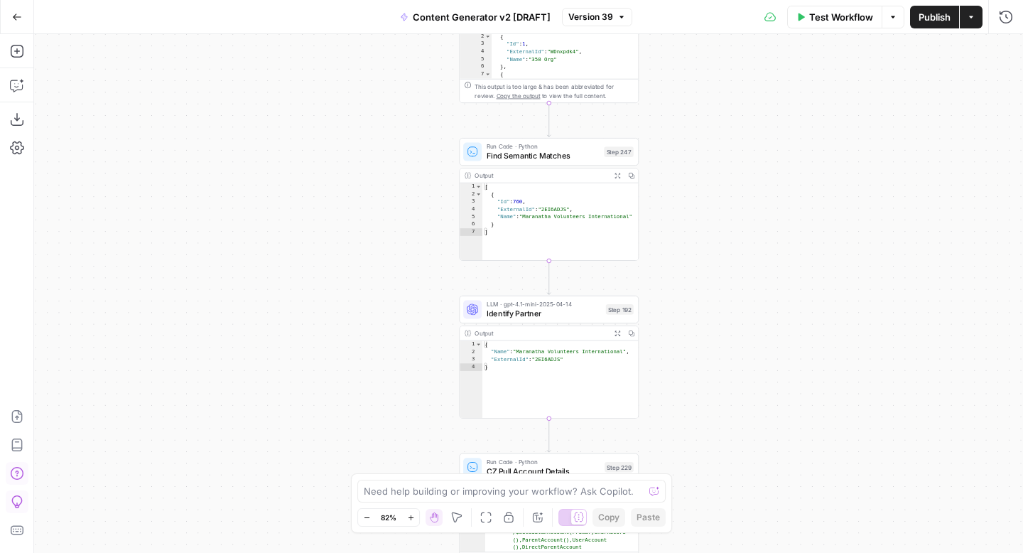
drag, startPoint x: 771, startPoint y: 164, endPoint x: 770, endPoint y: 409, distance: 244.4
click at [770, 409] on div "true false true false true false true true false true false false Workflow Set …" at bounding box center [528, 293] width 989 height 519
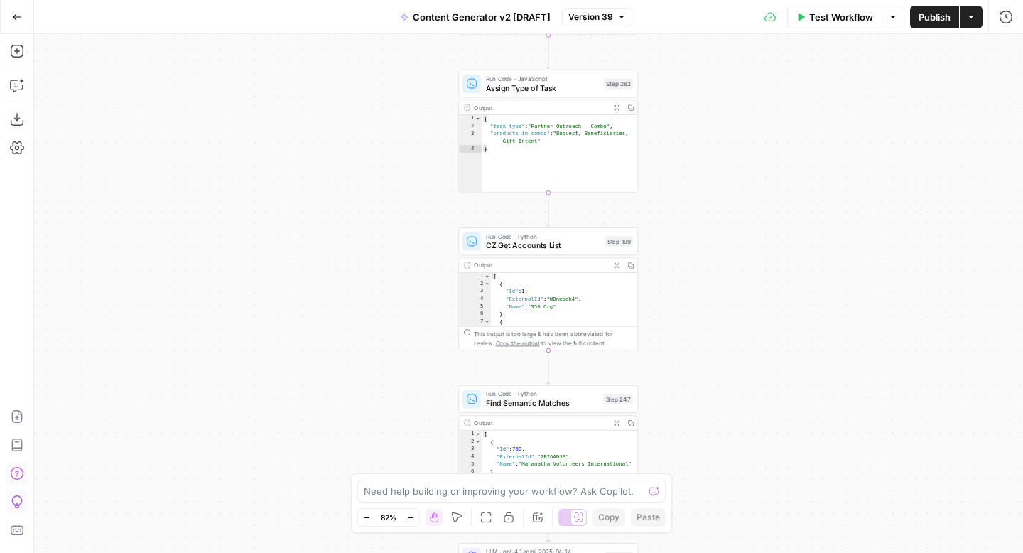
drag, startPoint x: 754, startPoint y: 137, endPoint x: 753, endPoint y: 386, distance: 248.7
click at [754, 387] on div "true false true false true false true true false true false false Workflow Set …" at bounding box center [528, 293] width 989 height 519
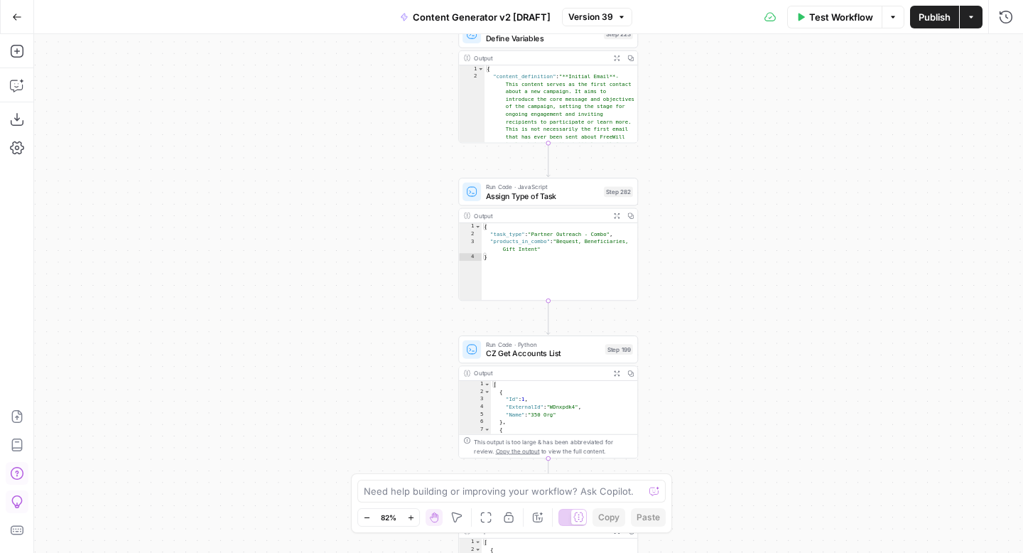
drag, startPoint x: 737, startPoint y: 154, endPoint x: 733, endPoint y: 361, distance: 206.8
click at [734, 361] on div "true false true false true false true true false true false false Workflow Set …" at bounding box center [528, 293] width 989 height 519
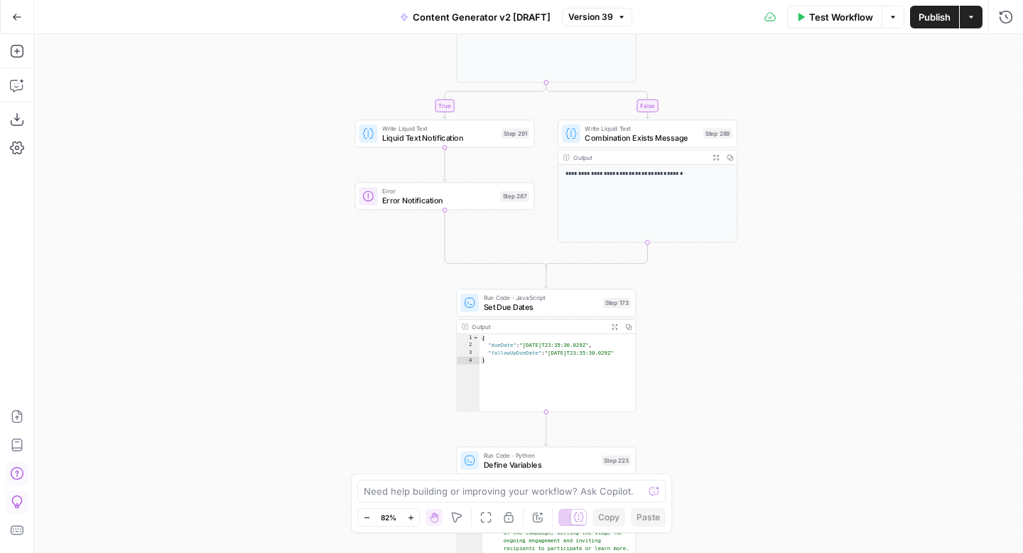
drag, startPoint x: 746, startPoint y: 110, endPoint x: 743, endPoint y: 342, distance: 231.7
click at [745, 342] on div "true false true false true false true true false true false false Workflow Set …" at bounding box center [528, 293] width 989 height 519
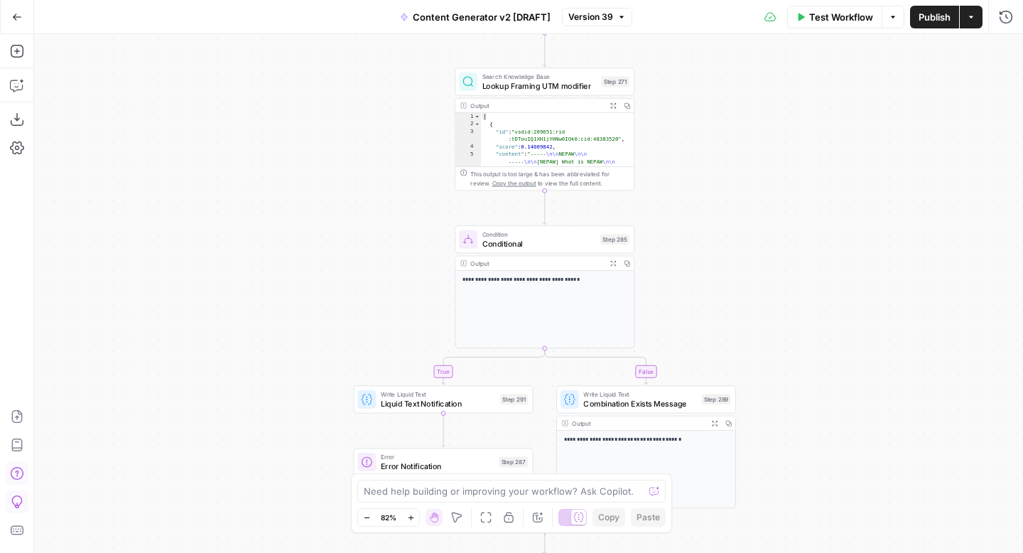
drag, startPoint x: 803, startPoint y: 144, endPoint x: 797, endPoint y: 430, distance: 285.7
click at [798, 431] on div "true false true false true false true true false true false false Workflow Set …" at bounding box center [528, 293] width 989 height 519
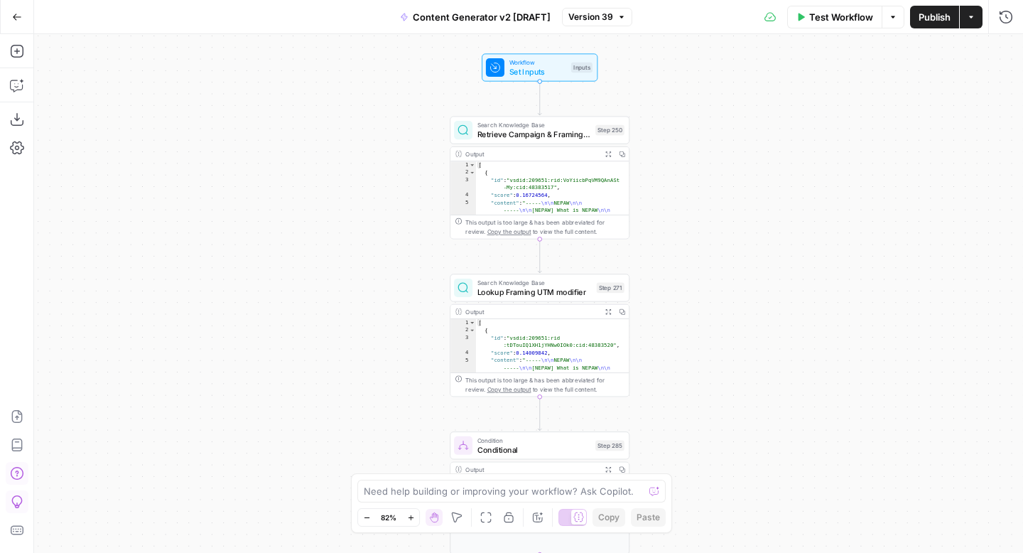
drag, startPoint x: 786, startPoint y: 128, endPoint x: 779, endPoint y: 386, distance: 258.0
click at [782, 388] on div "true false true false true false true true false true false false Workflow Set …" at bounding box center [528, 293] width 989 height 519
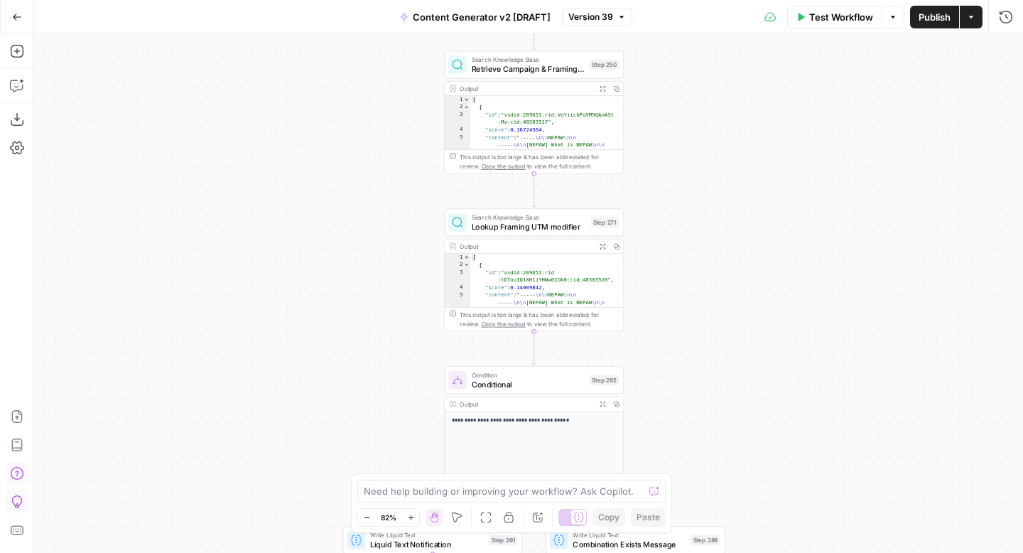
drag, startPoint x: 779, startPoint y: 291, endPoint x: 778, endPoint y: 139, distance: 152.1
click at [778, 139] on div "true false true false true false true true false true false false Workflow Set …" at bounding box center [528, 293] width 989 height 519
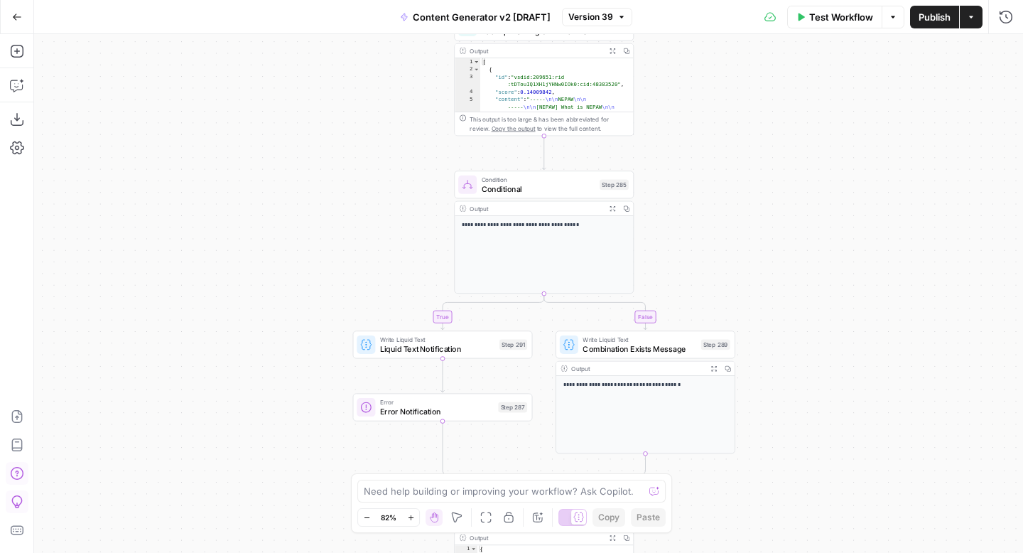
drag, startPoint x: 772, startPoint y: 364, endPoint x: 781, endPoint y: 168, distance: 195.6
click at [782, 168] on div "true false true false true false true true false true false false Workflow Set …" at bounding box center [528, 293] width 989 height 519
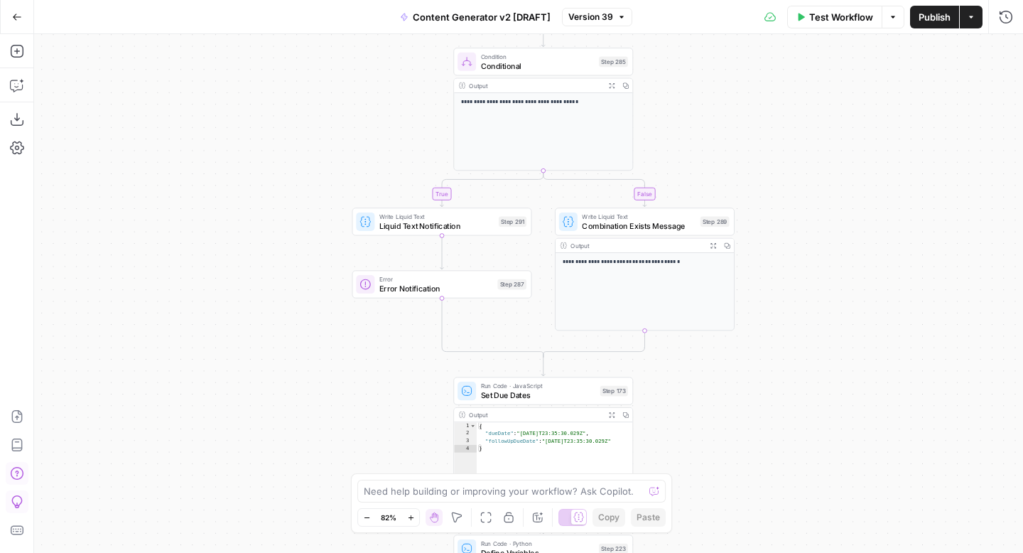
drag, startPoint x: 848, startPoint y: 276, endPoint x: 840, endPoint y: 140, distance: 136.7
click at [841, 143] on div "true false true false true false true true false true false false Workflow Set …" at bounding box center [528, 293] width 989 height 519
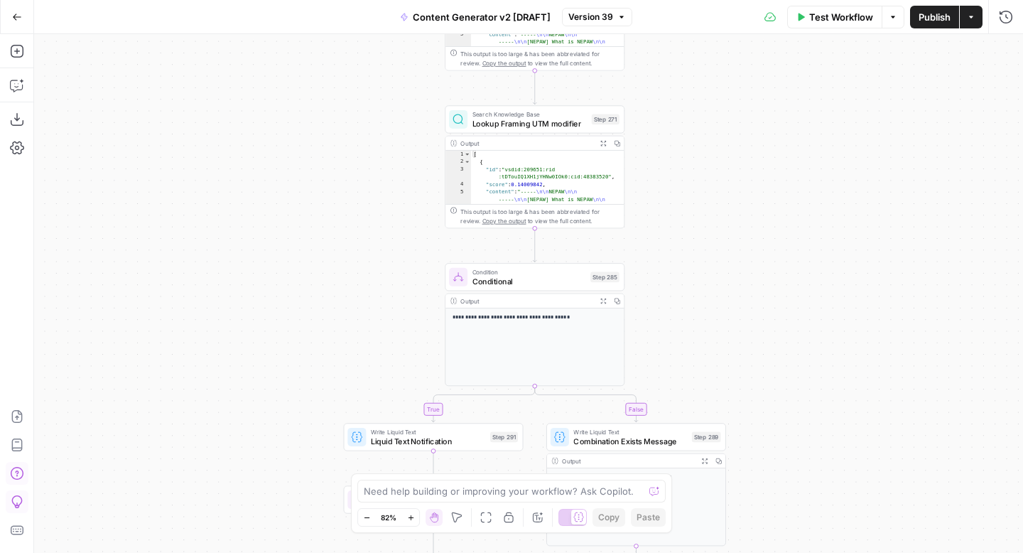
drag, startPoint x: 841, startPoint y: 131, endPoint x: 838, endPoint y: 357, distance: 226.0
click at [838, 357] on div "true false true false true false true true false true false false Workflow Set …" at bounding box center [528, 293] width 989 height 519
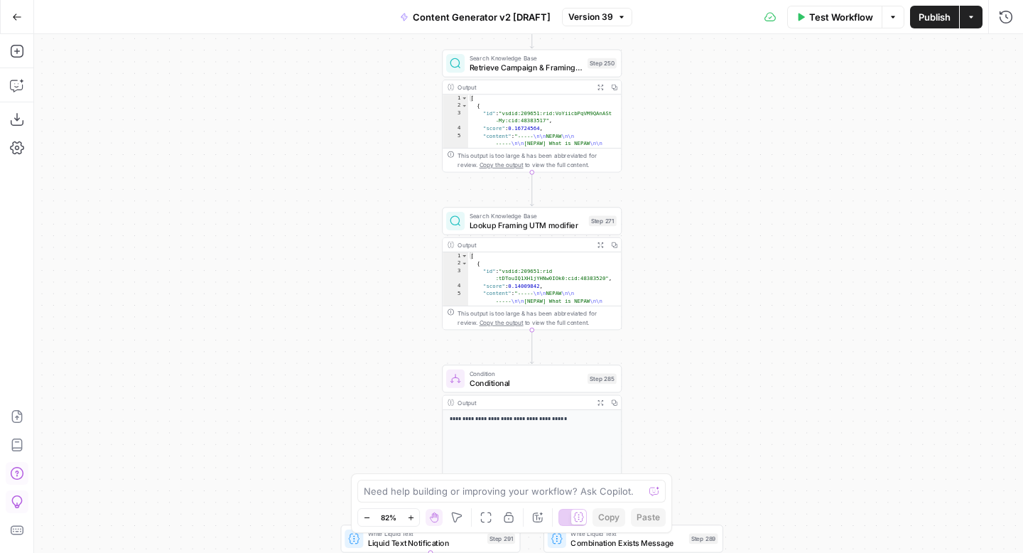
drag, startPoint x: 836, startPoint y: 151, endPoint x: 834, endPoint y: 212, distance: 61.2
click at [834, 212] on div "true false true false true false true true false true false false Workflow Set …" at bounding box center [528, 293] width 989 height 519
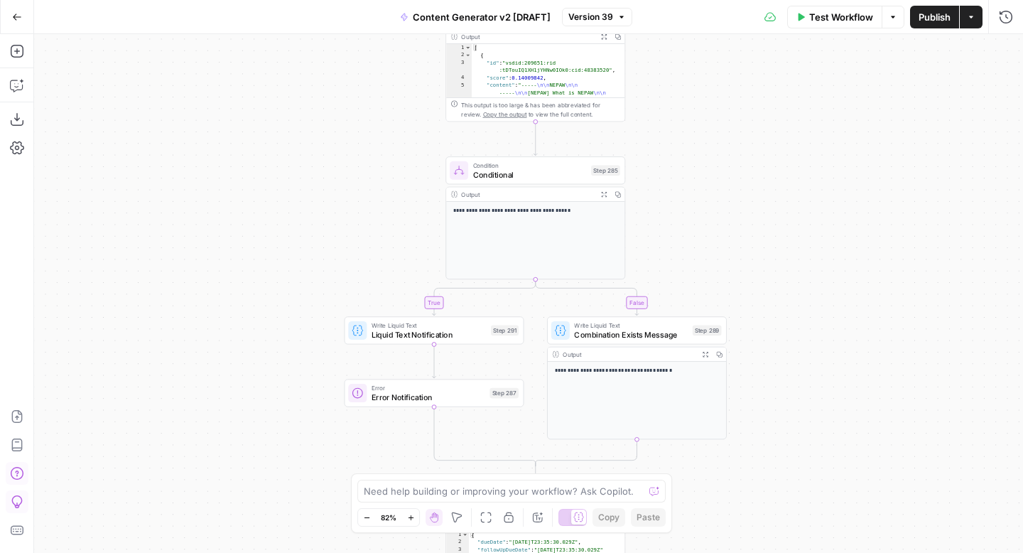
drag, startPoint x: 816, startPoint y: 296, endPoint x: 820, endPoint y: 85, distance: 210.4
click at [821, 86] on div "true false true false true false true true false true false false Workflow Set …" at bounding box center [528, 293] width 989 height 519
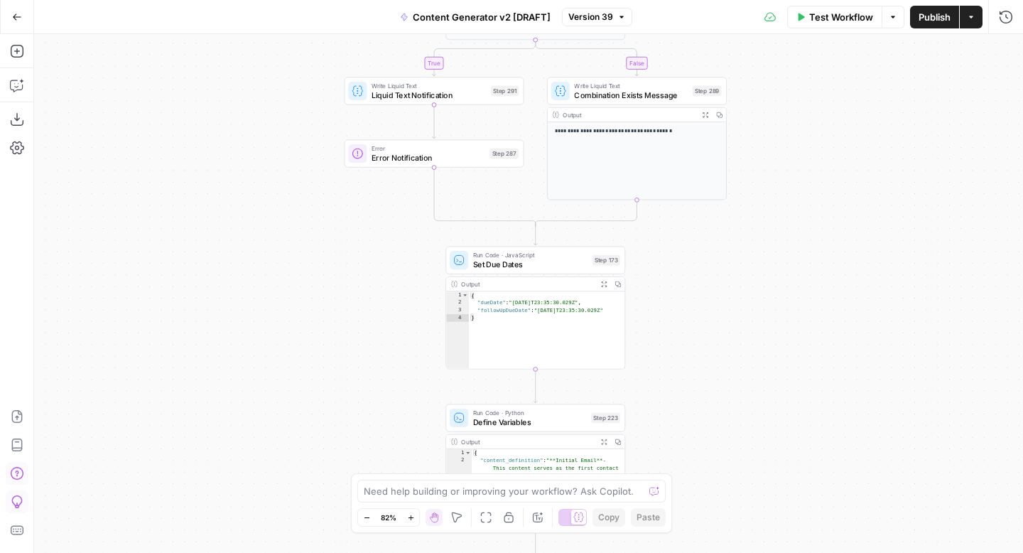
drag, startPoint x: 856, startPoint y: 247, endPoint x: 854, endPoint y: 28, distance: 218.9
click at [854, 27] on div "Go Back Content Generator v2 [DRAFT] Version 39 Test Workflow Options Publish A…" at bounding box center [511, 276] width 1023 height 553
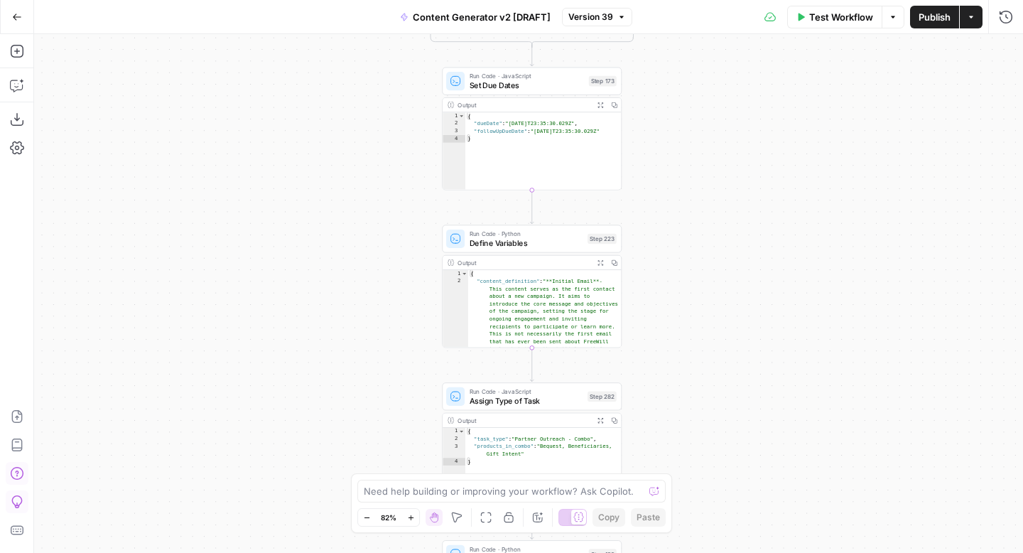
drag, startPoint x: 846, startPoint y: 225, endPoint x: 841, endPoint y: 51, distance: 174.2
click at [841, 51] on div "true false true false true false true true false true false false Workflow Set …" at bounding box center [528, 293] width 989 height 519
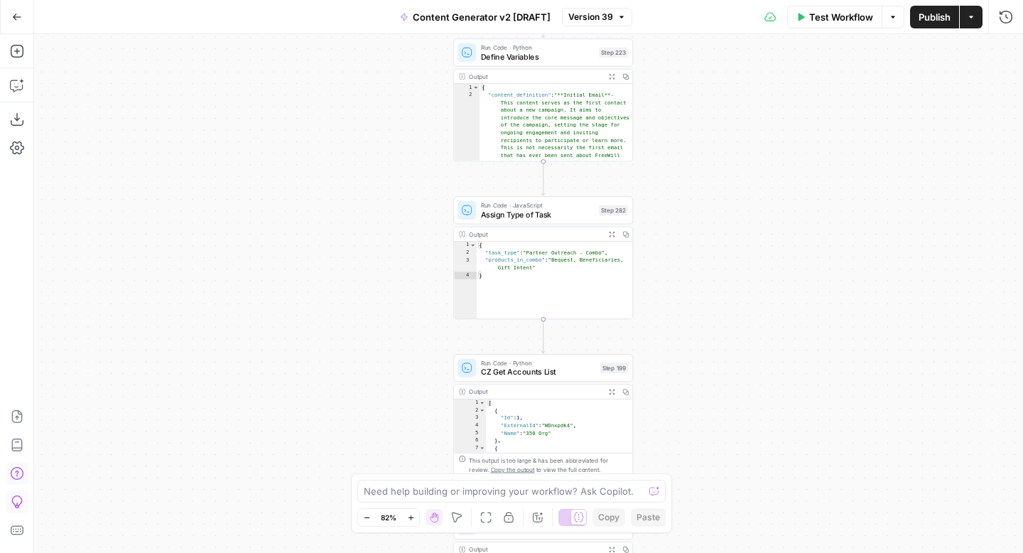
drag, startPoint x: 758, startPoint y: 305, endPoint x: 771, endPoint y: 128, distance: 177.4
click at [771, 128] on div "true false true false true false true true false true false false Workflow Set …" at bounding box center [528, 293] width 989 height 519
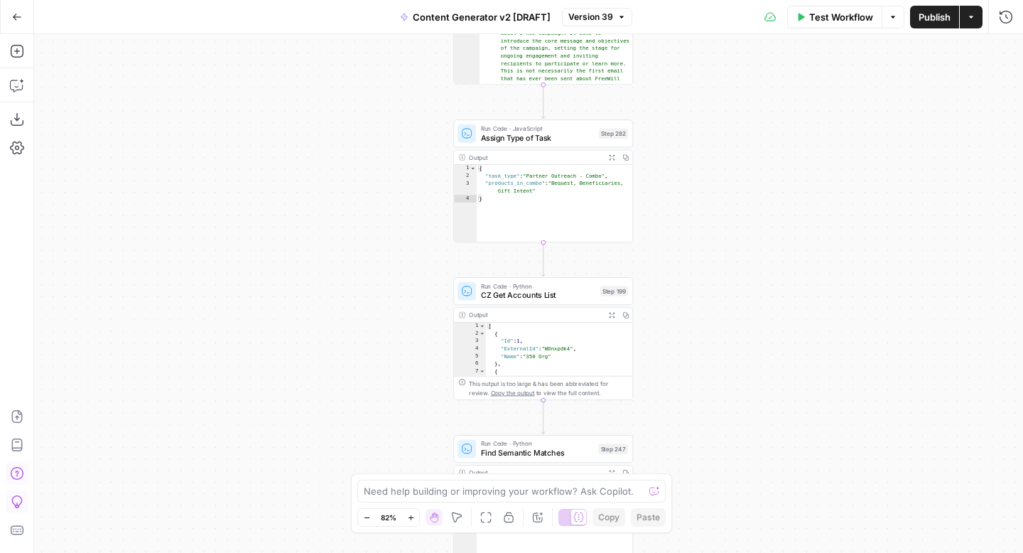
drag, startPoint x: 764, startPoint y: 301, endPoint x: 764, endPoint y: 216, distance: 84.6
click at [764, 216] on div "true false true false true false true true false true false false Workflow Set …" at bounding box center [528, 293] width 989 height 519
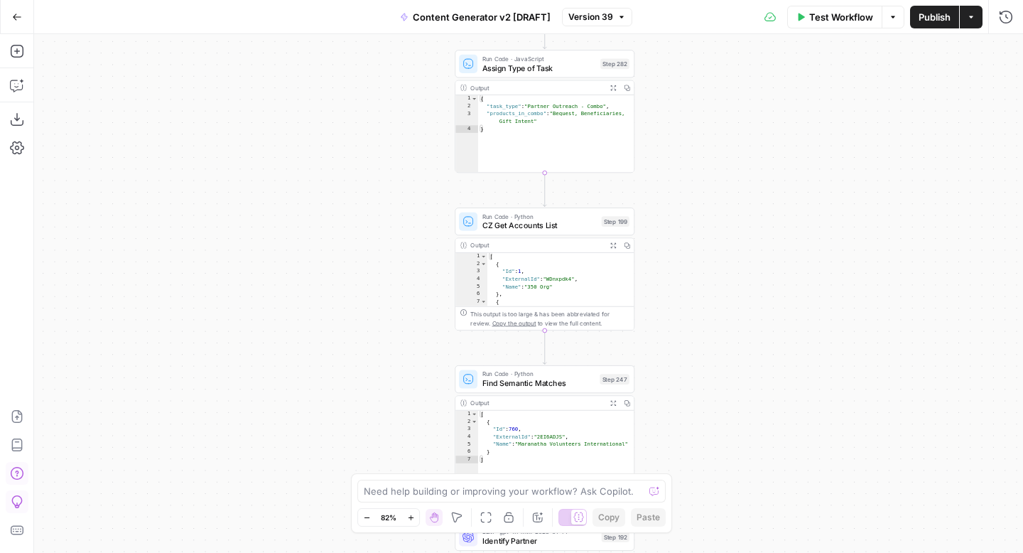
drag, startPoint x: 758, startPoint y: 280, endPoint x: 760, endPoint y: 220, distance: 60.4
click at [760, 220] on div "true false true false true false true true false true false false Workflow Set …" at bounding box center [528, 293] width 989 height 519
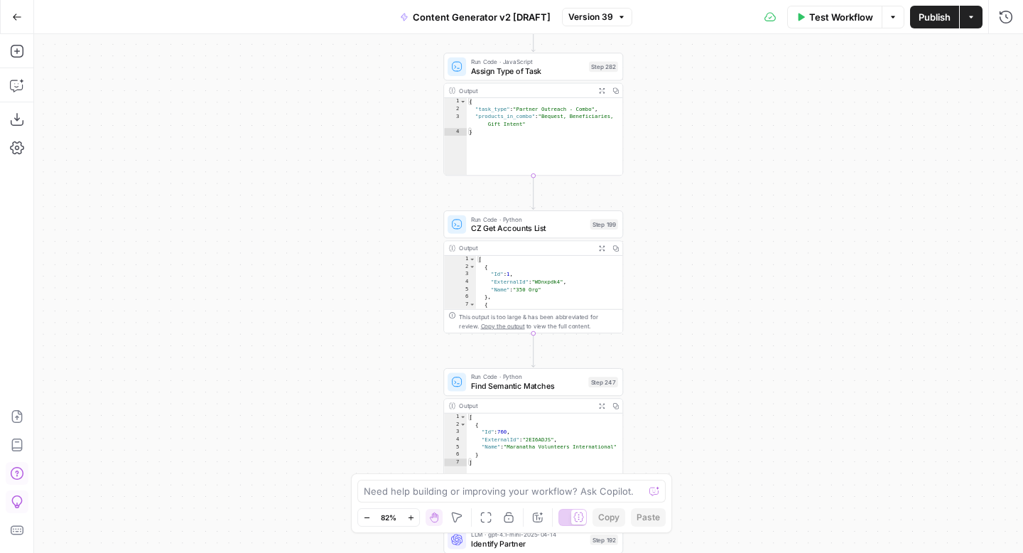
drag, startPoint x: 758, startPoint y: 158, endPoint x: 746, endPoint y: 161, distance: 12.4
click at [747, 161] on div "true false true false true false true true false true false false Workflow Set …" at bounding box center [528, 293] width 989 height 519
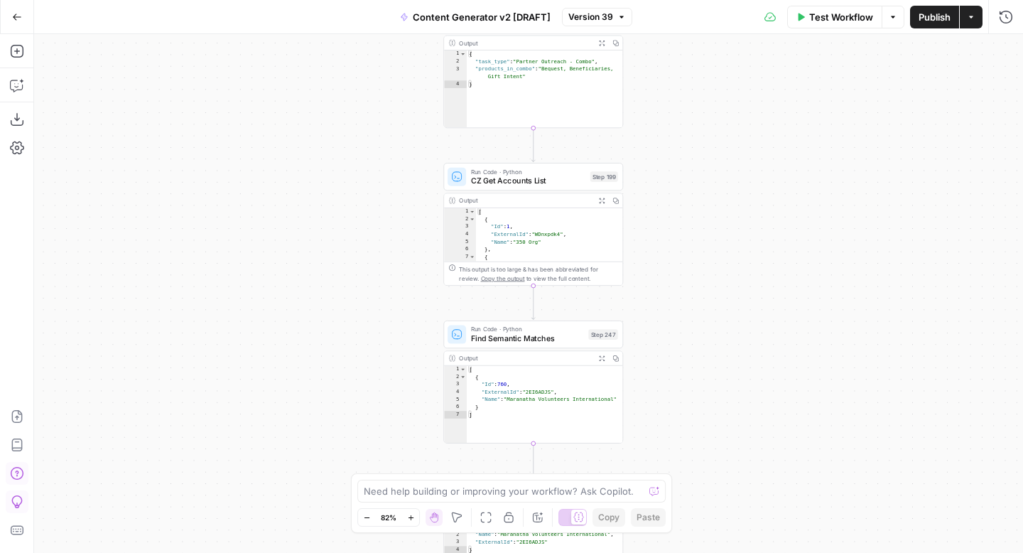
drag, startPoint x: 746, startPoint y: 216, endPoint x: 746, endPoint y: 168, distance: 47.6
click at [746, 168] on div "true false true false true false true true false true false false Workflow Set …" at bounding box center [528, 293] width 989 height 519
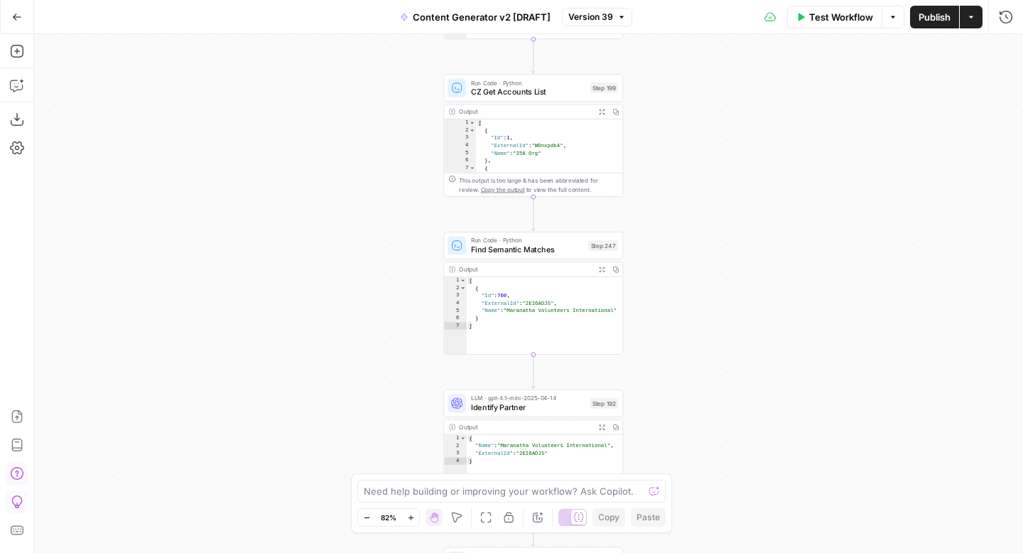
drag, startPoint x: 755, startPoint y: 271, endPoint x: 755, endPoint y: 175, distance: 96.6
click at [755, 175] on div "true false true false true false true true false true false false Workflow Set …" at bounding box center [528, 293] width 989 height 519
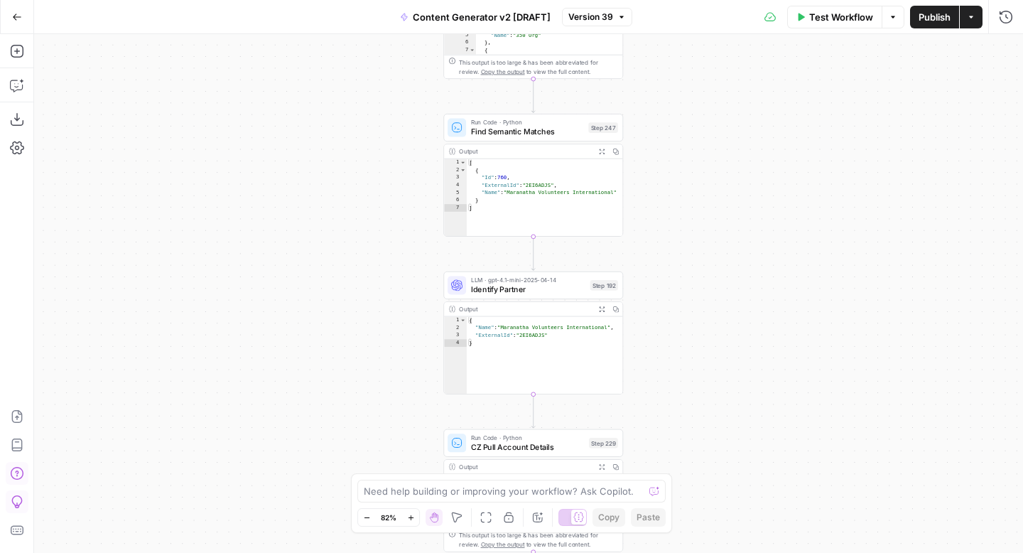
drag, startPoint x: 753, startPoint y: 361, endPoint x: 753, endPoint y: 251, distance: 110.1
click at [753, 251] on div "true false true false true false true true false true false false Workflow Set …" at bounding box center [528, 293] width 989 height 519
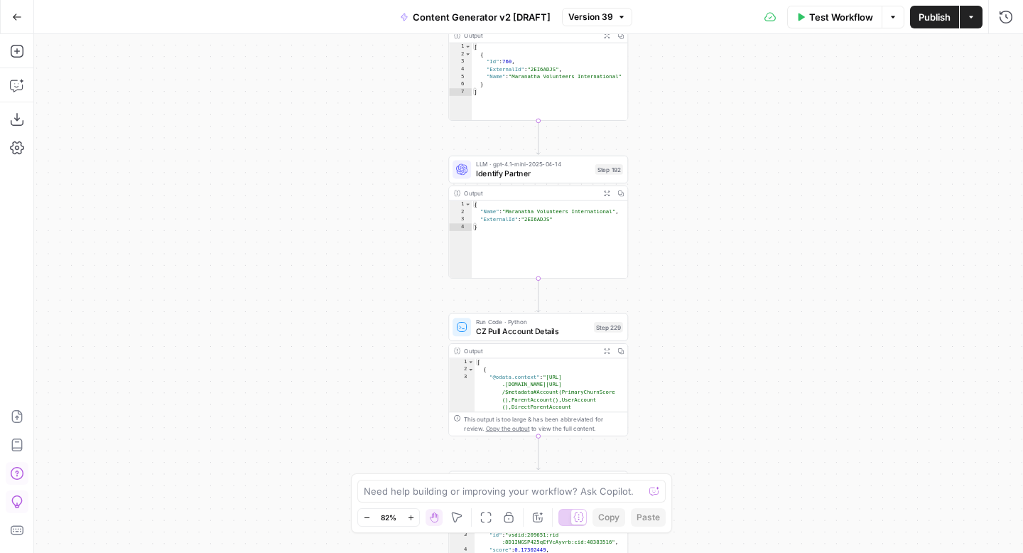
drag, startPoint x: 752, startPoint y: 323, endPoint x: 757, endPoint y: 205, distance: 117.4
click at [757, 205] on div "true false true false true false true true false true false false Workflow Set …" at bounding box center [528, 293] width 989 height 519
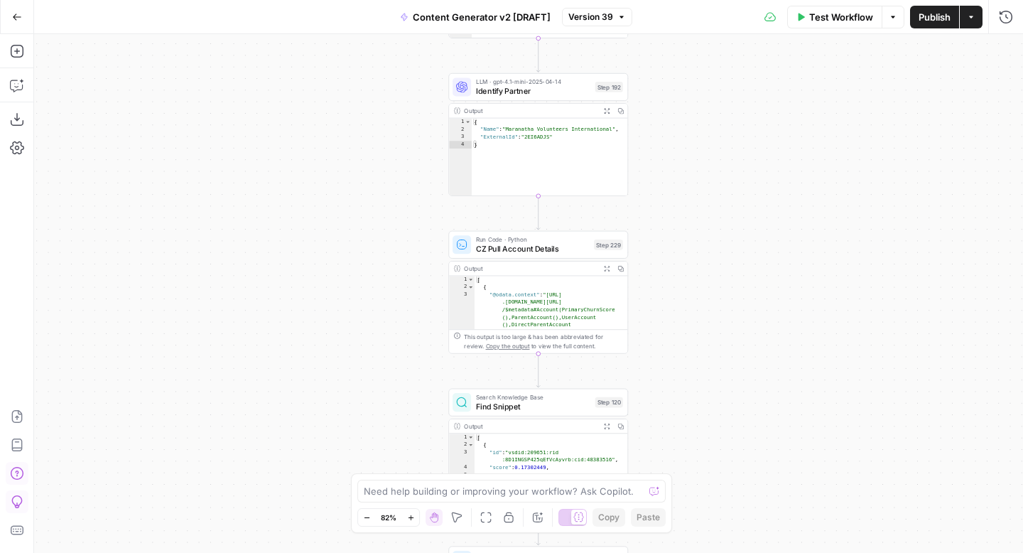
drag, startPoint x: 749, startPoint y: 331, endPoint x: 749, endPoint y: 249, distance: 81.7
click at [749, 249] on div "true false true false true false true true false true false false Workflow Set …" at bounding box center [528, 293] width 989 height 519
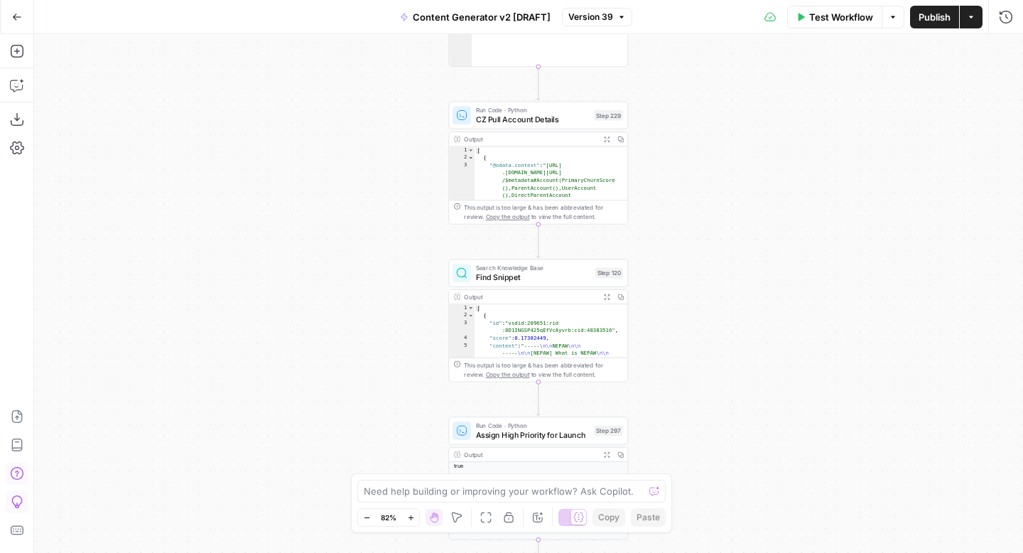
drag, startPoint x: 740, startPoint y: 391, endPoint x: 740, endPoint y: 259, distance: 132.2
click at [740, 259] on div "true false true false true false true true false true false false Workflow Set …" at bounding box center [528, 293] width 989 height 519
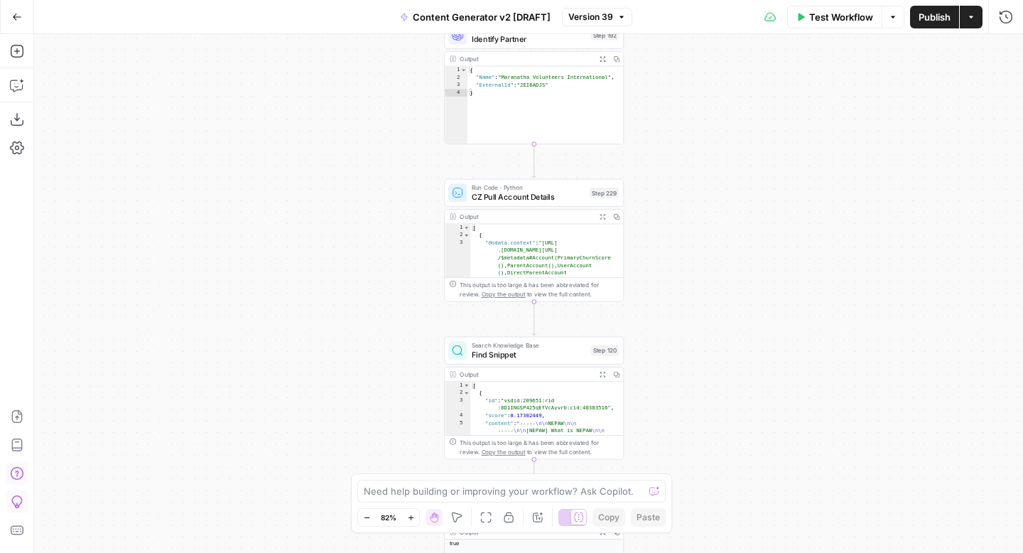
drag, startPoint x: 736, startPoint y: 360, endPoint x: 730, endPoint y: 441, distance: 80.5
click at [731, 441] on div "true false true false true false true true false true false false Workflow Set …" at bounding box center [528, 293] width 989 height 519
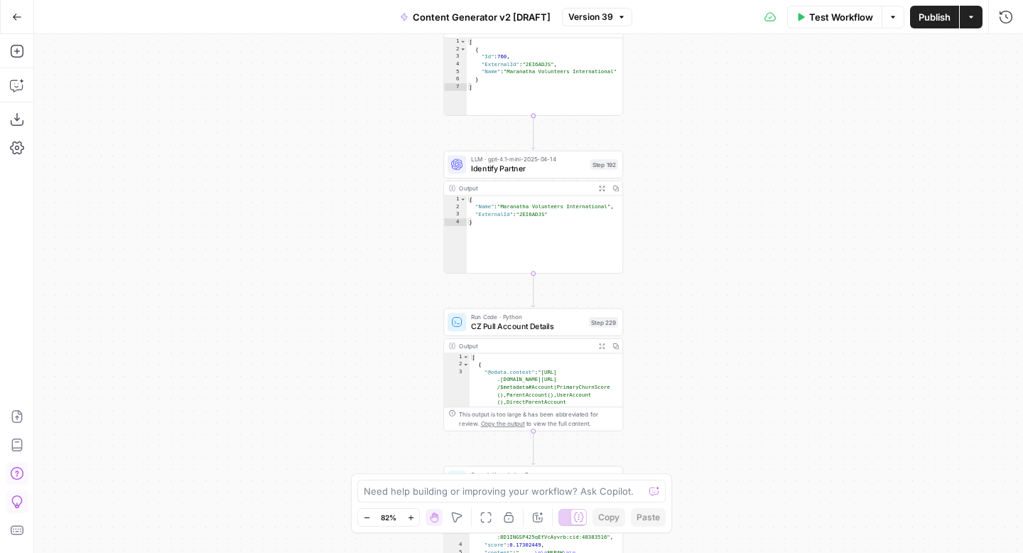
drag, startPoint x: 761, startPoint y: 185, endPoint x: 757, endPoint y: 416, distance: 231.0
click at [760, 417] on div "true false true false true false true true false true false false Workflow Set …" at bounding box center [528, 293] width 989 height 519
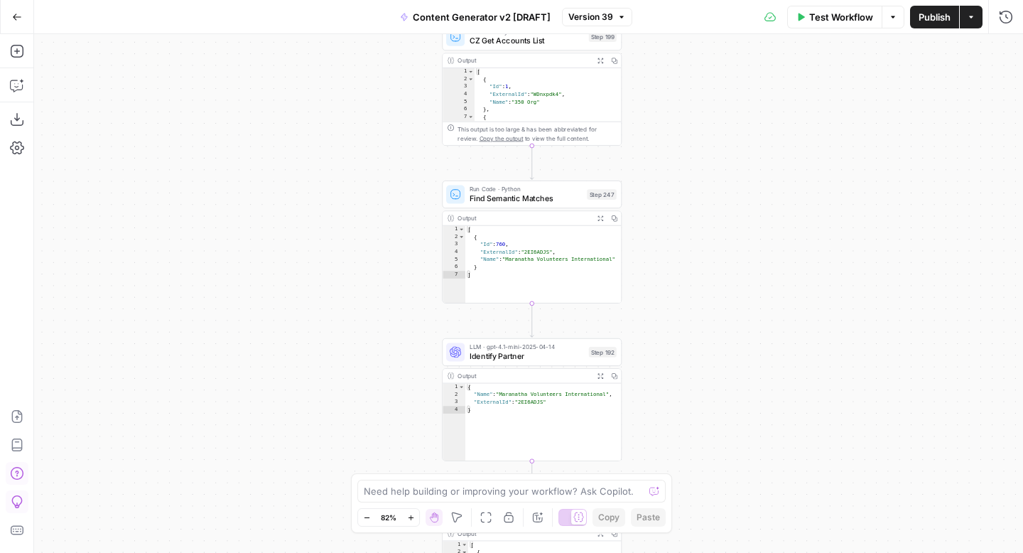
drag, startPoint x: 760, startPoint y: 147, endPoint x: 754, endPoint y: 374, distance: 226.8
click at [754, 374] on div "true false true false true false true true false true false false Workflow Set …" at bounding box center [528, 293] width 989 height 519
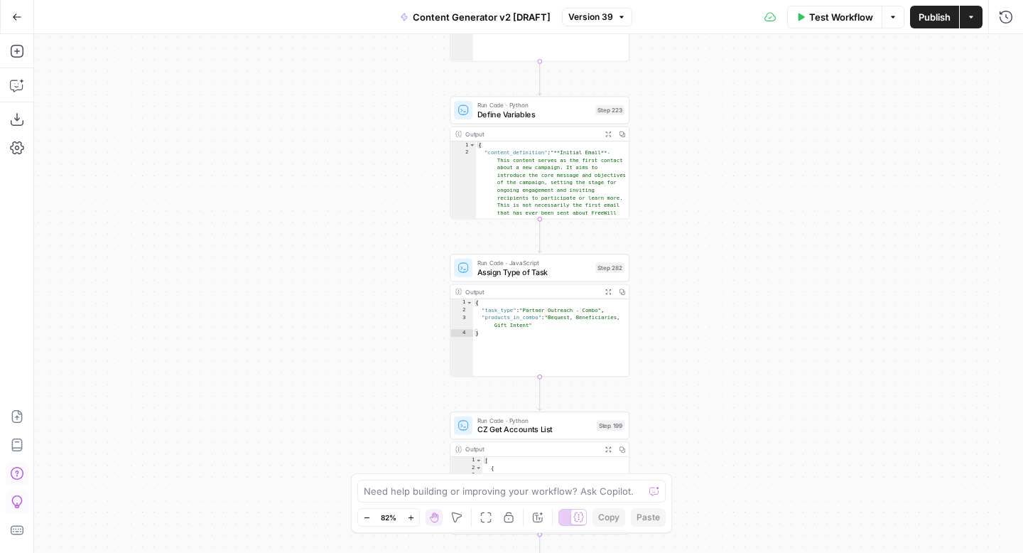
drag, startPoint x: 751, startPoint y: 127, endPoint x: 759, endPoint y: 357, distance: 229.6
click at [761, 359] on div "true false true false true false true true false true false false Workflow Set …" at bounding box center [528, 293] width 989 height 519
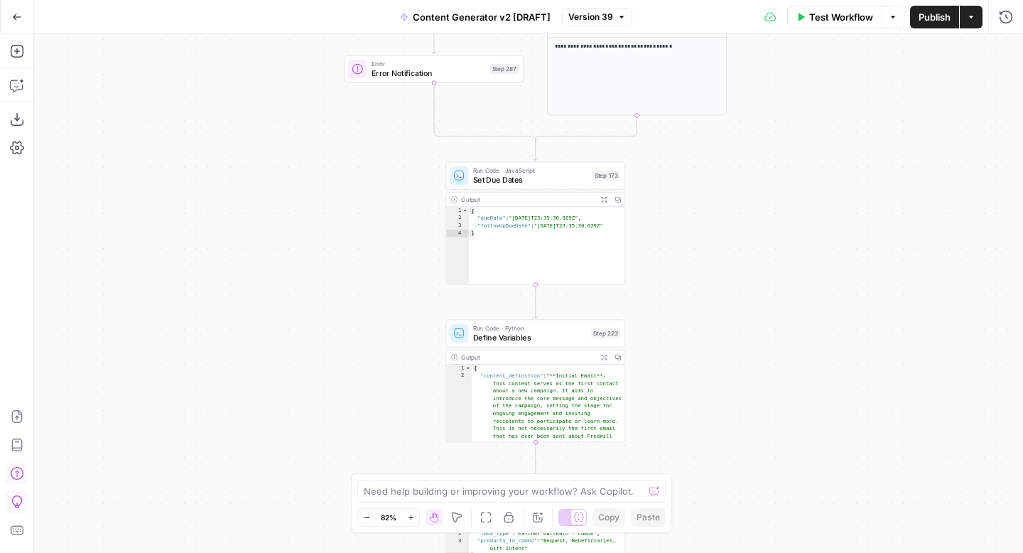
drag, startPoint x: 767, startPoint y: 95, endPoint x: 764, endPoint y: 327, distance: 232.4
click at [765, 327] on div "true false true false true false true true false true false false Workflow Set …" at bounding box center [528, 293] width 989 height 519
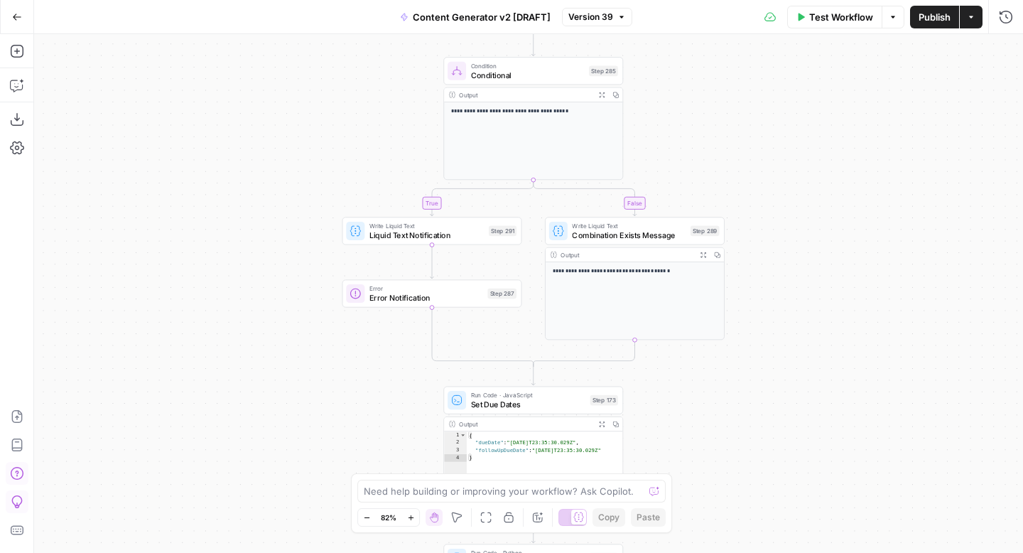
drag, startPoint x: 770, startPoint y: 105, endPoint x: 765, endPoint y: 328, distance: 222.5
click at [766, 328] on div "true false true false true false true true false true false false Workflow Set …" at bounding box center [528, 293] width 989 height 519
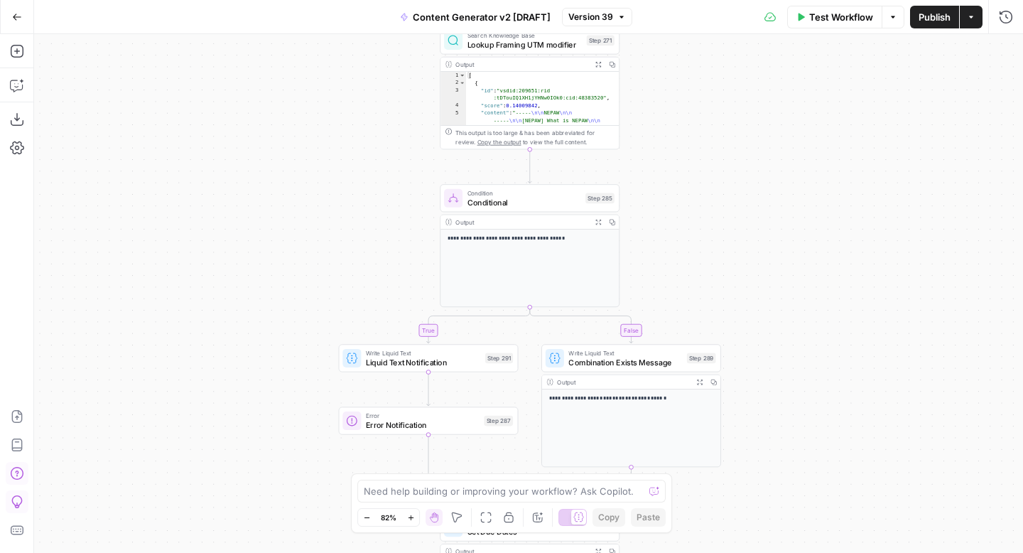
drag, startPoint x: 779, startPoint y: 316, endPoint x: 774, endPoint y: 358, distance: 42.3
click at [776, 359] on div "true false true false true false true true false true false false Workflow Set …" at bounding box center [528, 293] width 989 height 519
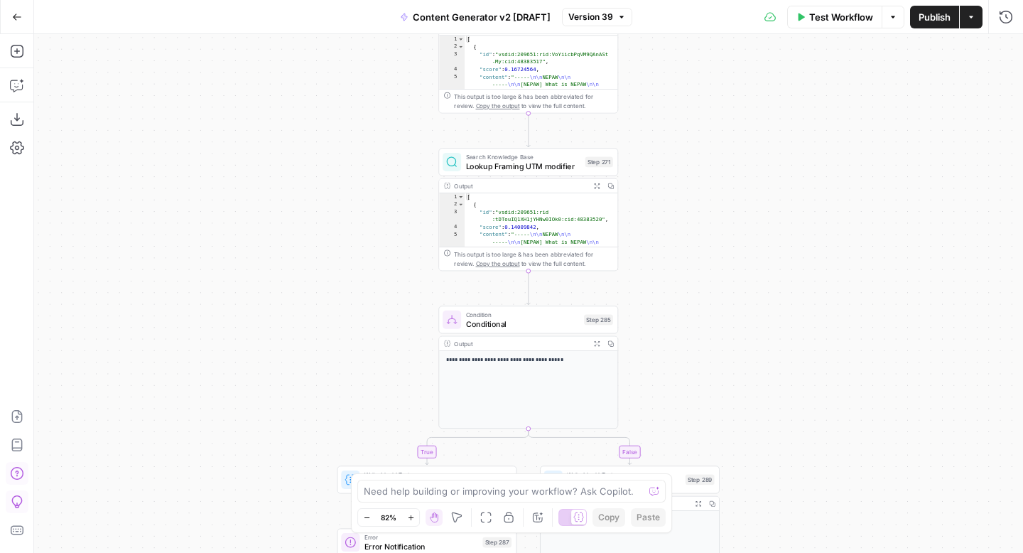
drag, startPoint x: 790, startPoint y: 314, endPoint x: 790, endPoint y: 349, distance: 34.8
click at [790, 349] on div "true false true false true false true true false true false false Workflow Set …" at bounding box center [528, 293] width 989 height 519
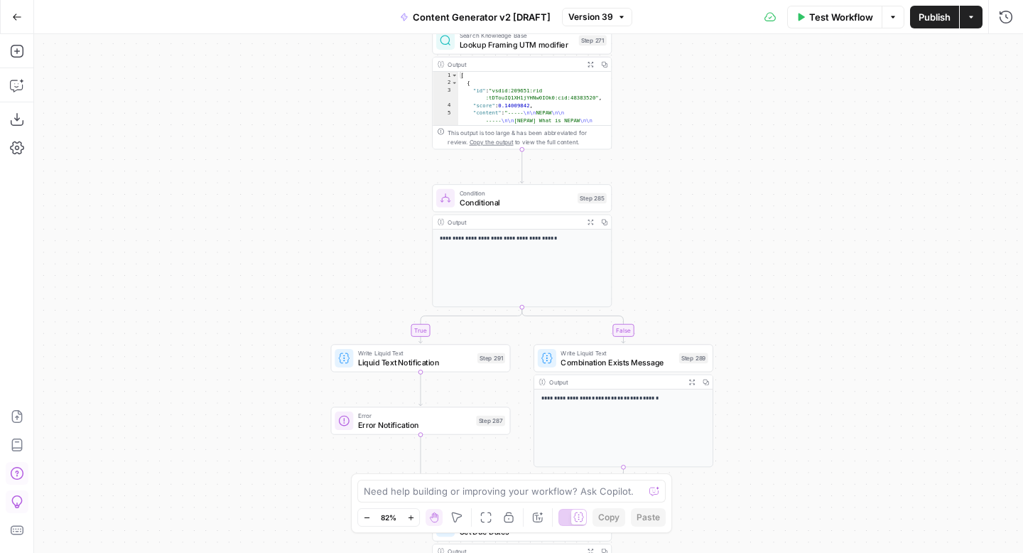
drag, startPoint x: 789, startPoint y: 109, endPoint x: 782, endPoint y: -14, distance: 122.4
click at [782, 0] on html "FreeWill New Home Browse Your Data Usage Settings Recent Grids Check for FreeWi…" at bounding box center [511, 276] width 1023 height 553
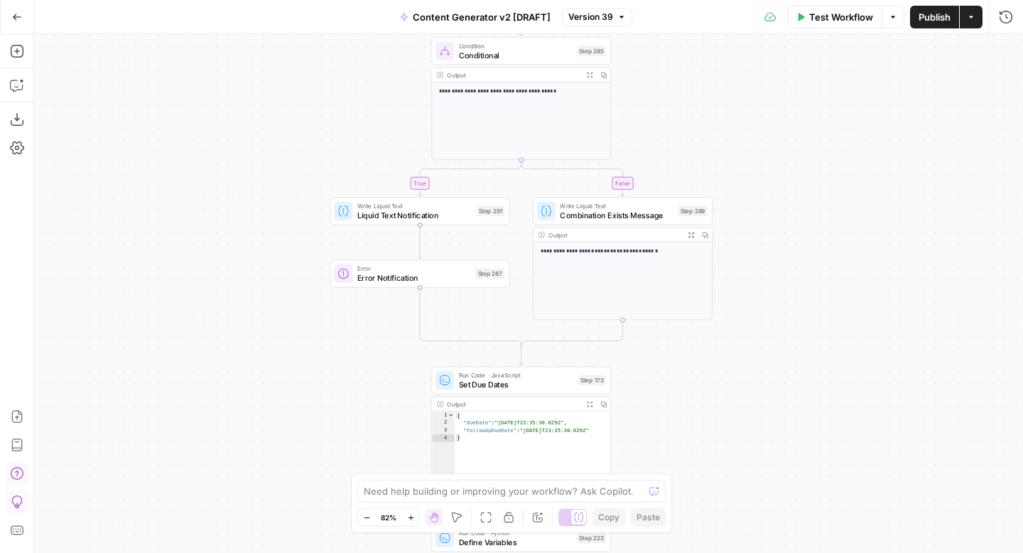
drag, startPoint x: 777, startPoint y: 234, endPoint x: 776, endPoint y: 90, distance: 144.2
click at [776, 90] on div "true false true false true false true true false true false false Workflow Set …" at bounding box center [528, 293] width 989 height 519
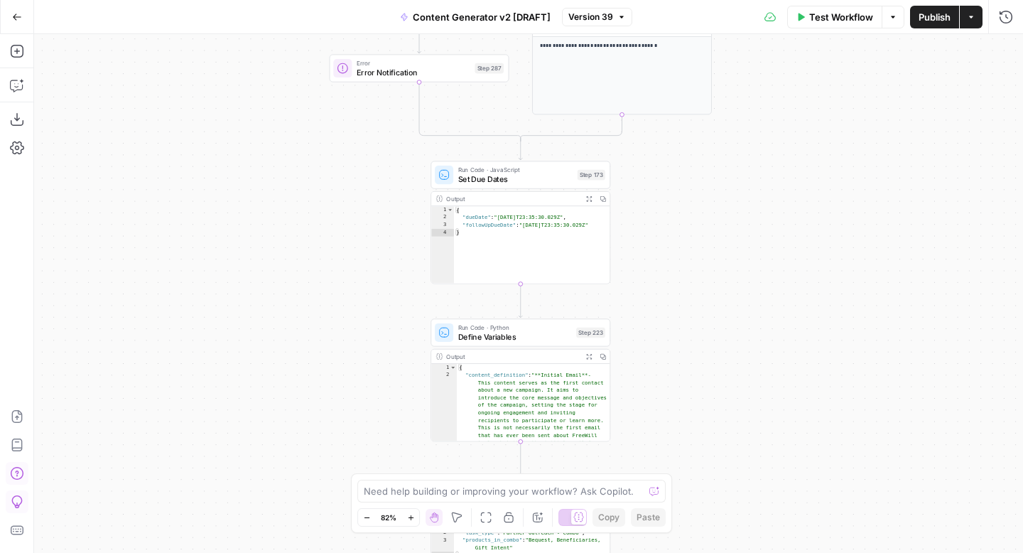
drag, startPoint x: 785, startPoint y: 351, endPoint x: 784, endPoint y: 183, distance: 167.7
click at [784, 183] on div "true false true false true false true true false true false false Workflow Set …" at bounding box center [528, 293] width 989 height 519
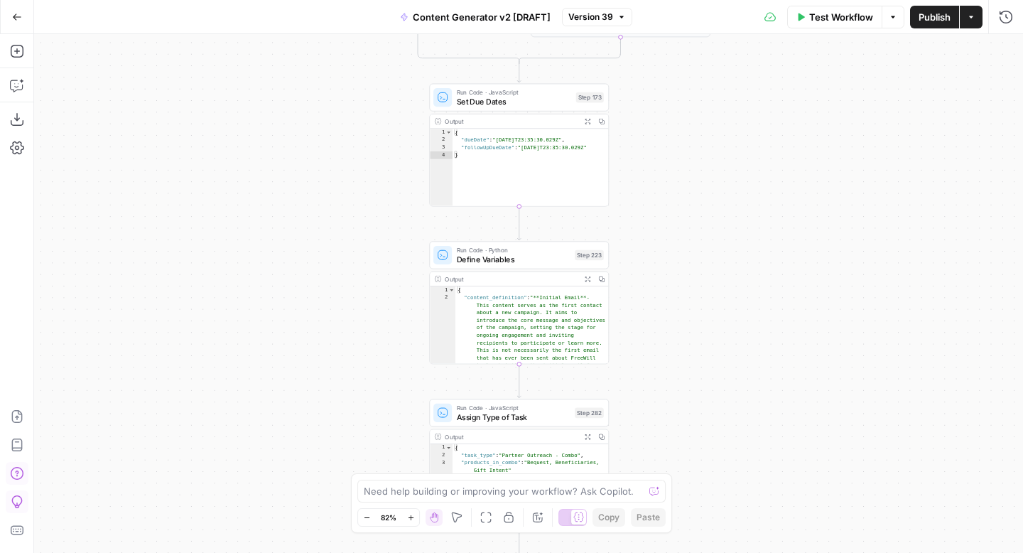
drag, startPoint x: 758, startPoint y: 342, endPoint x: 759, endPoint y: 241, distance: 100.9
click at [759, 241] on div "true false true false true false true true false true false false Workflow Set …" at bounding box center [528, 293] width 989 height 519
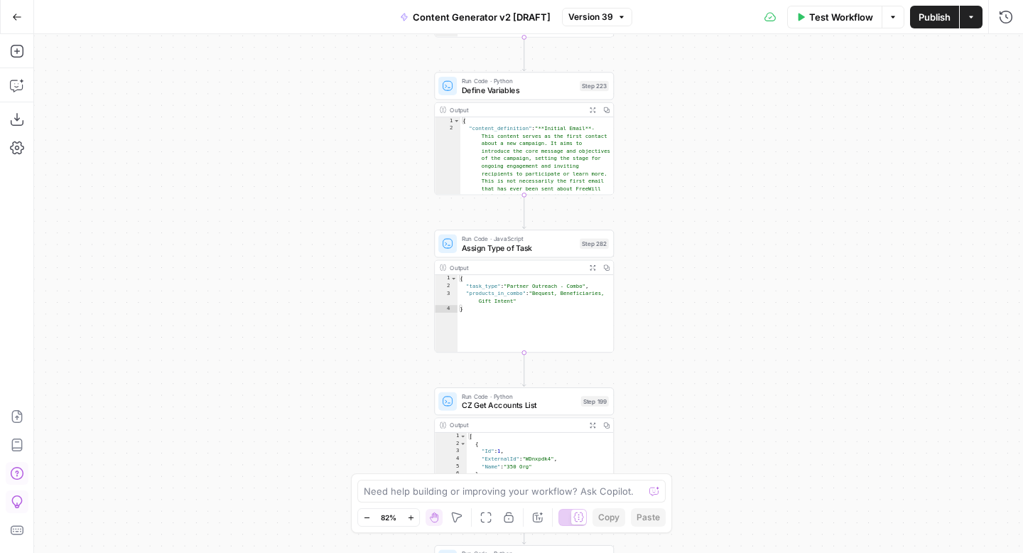
drag, startPoint x: 758, startPoint y: 330, endPoint x: 764, endPoint y: 172, distance: 158.6
click at [765, 172] on div "true false true false true false true true false true false false Workflow Set …" at bounding box center [528, 293] width 989 height 519
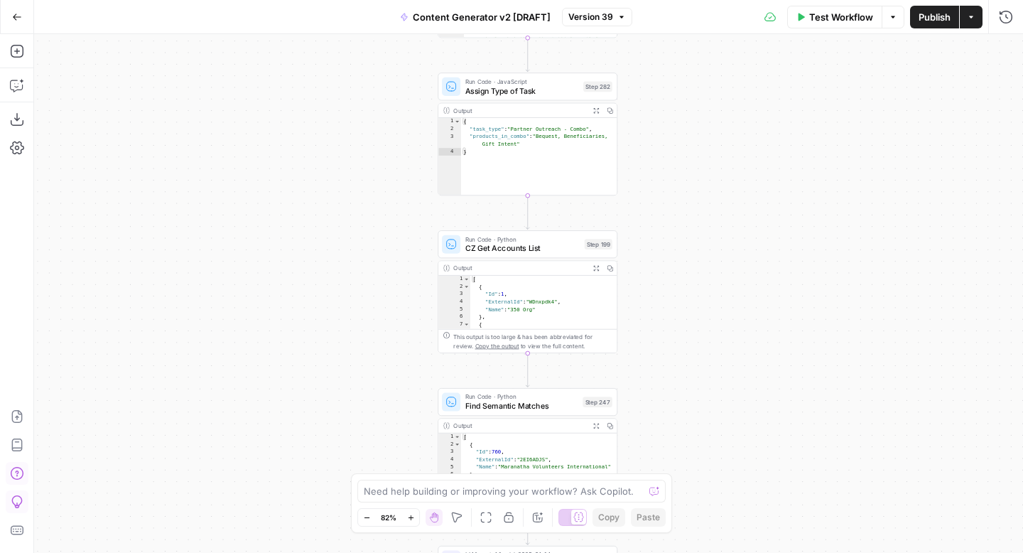
drag, startPoint x: 738, startPoint y: 340, endPoint x: 739, endPoint y: 203, distance: 137.9
click at [739, 203] on div "true false true false true false true true false true false false Workflow Set …" at bounding box center [528, 293] width 989 height 519
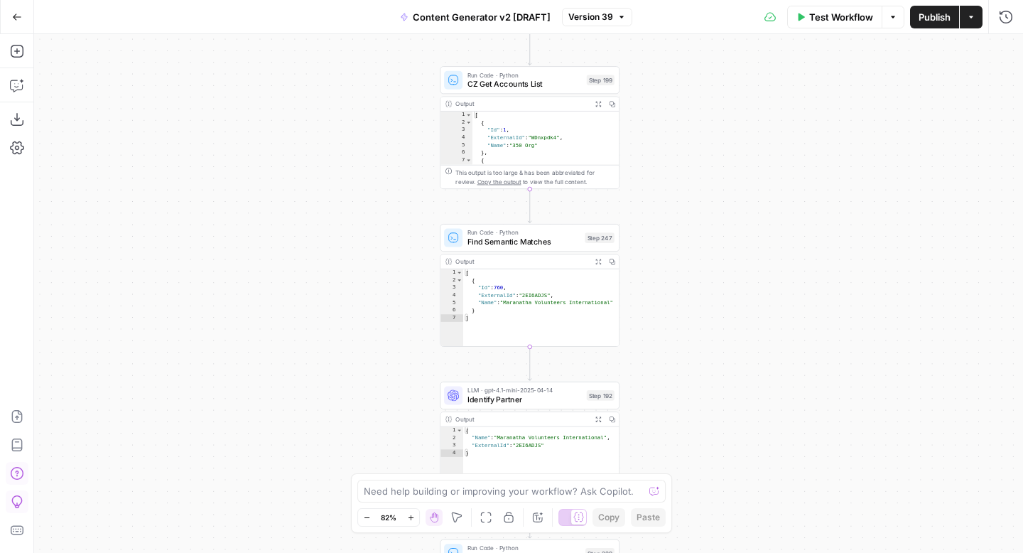
drag, startPoint x: 741, startPoint y: 342, endPoint x: 743, endPoint y: 177, distance: 165.6
click at [743, 177] on div "true false true false true false true true false true false false Workflow Set …" at bounding box center [528, 293] width 989 height 519
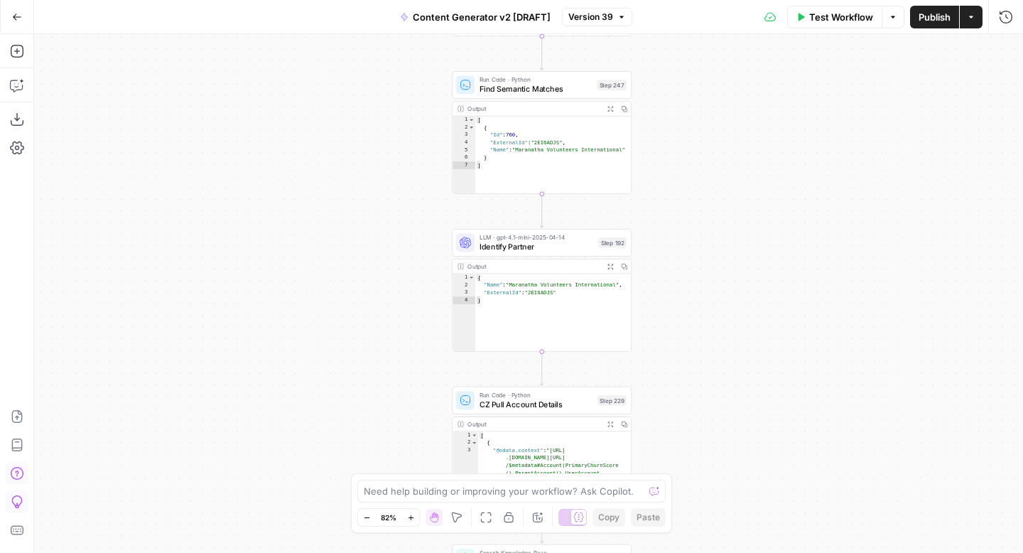
drag, startPoint x: 740, startPoint y: 261, endPoint x: 753, endPoint y: 107, distance: 154.7
click at [753, 107] on div "true false true false true false true true false true false false Workflow Set …" at bounding box center [528, 293] width 989 height 519
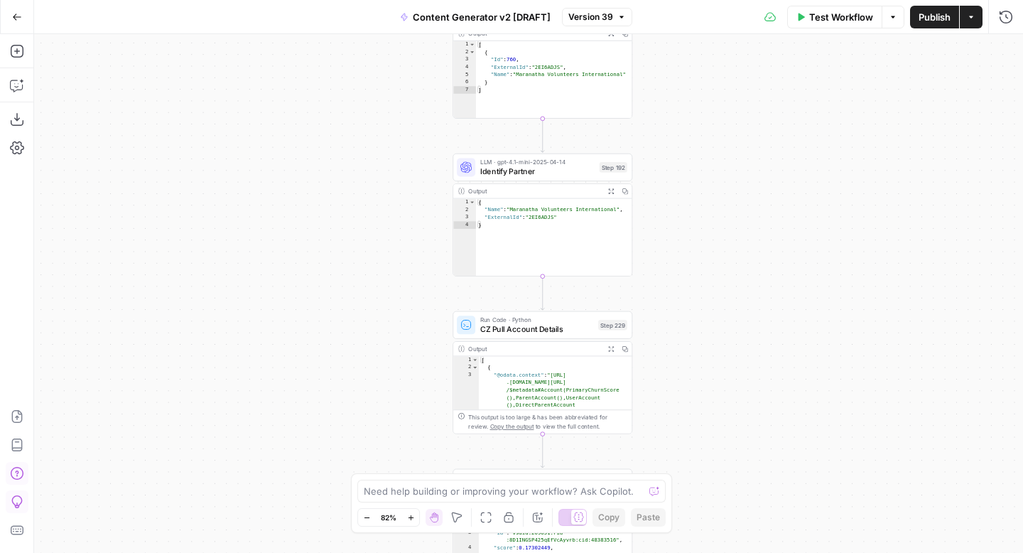
drag, startPoint x: 732, startPoint y: 317, endPoint x: 730, endPoint y: 205, distance: 112.3
click at [730, 205] on div "true false true false true false true true false true false false Workflow Set …" at bounding box center [528, 293] width 989 height 519
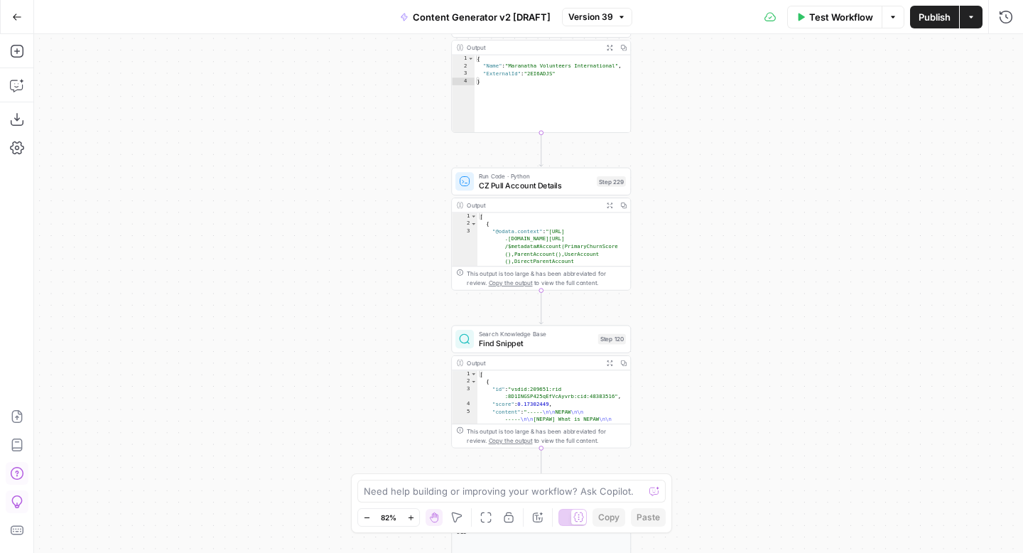
drag, startPoint x: 738, startPoint y: 365, endPoint x: 735, endPoint y: 190, distance: 174.1
click at [736, 190] on div "true false true false true false true true false true false false Workflow Set …" at bounding box center [528, 293] width 989 height 519
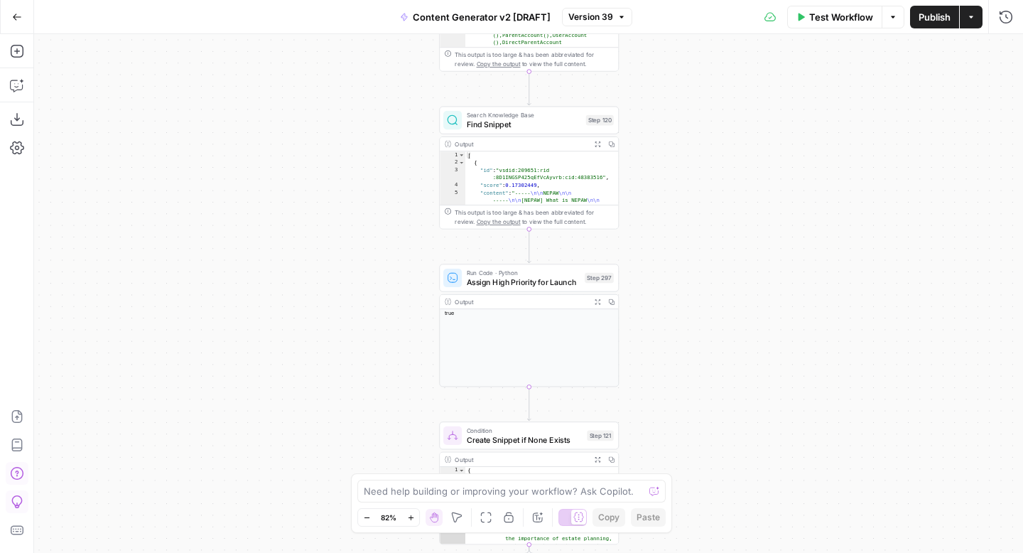
drag, startPoint x: 740, startPoint y: 340, endPoint x: 728, endPoint y: 221, distance: 120.0
click at [728, 221] on div "true false true false true false true true false true false false Workflow Set …" at bounding box center [528, 293] width 989 height 519
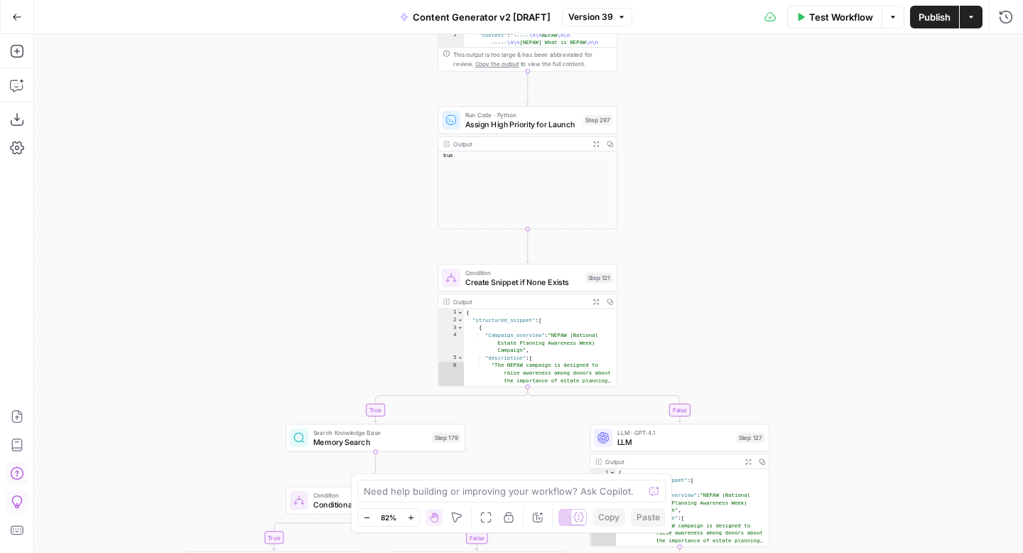
drag, startPoint x: 711, startPoint y: 357, endPoint x: 710, endPoint y: 199, distance: 157.8
click at [711, 199] on div "true false true false true false true true false true false false Workflow Set …" at bounding box center [528, 293] width 989 height 519
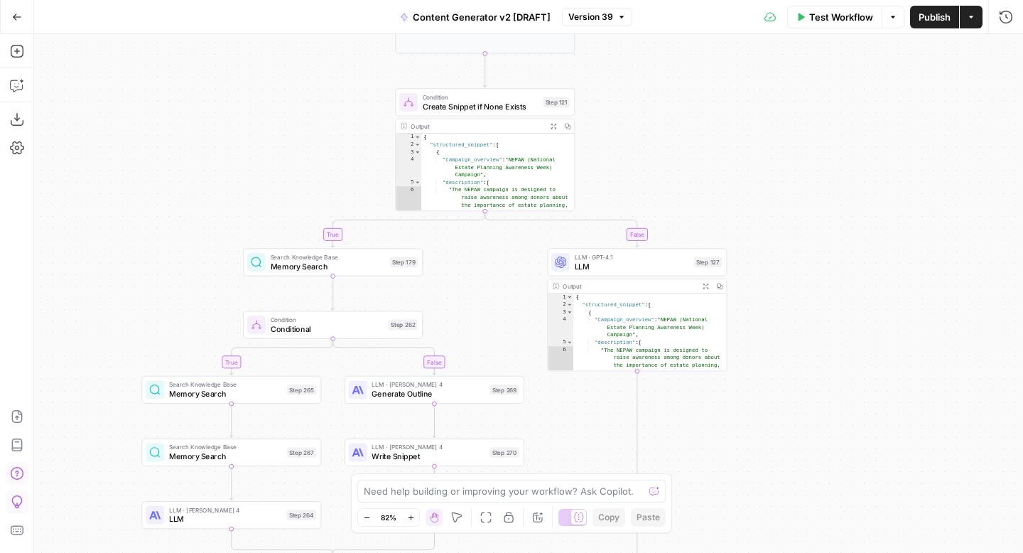
drag, startPoint x: 781, startPoint y: 270, endPoint x: 738, endPoint y: 96, distance: 179.2
click at [738, 96] on div "true false true false true false true true false true false false Workflow Set …" at bounding box center [528, 293] width 989 height 519
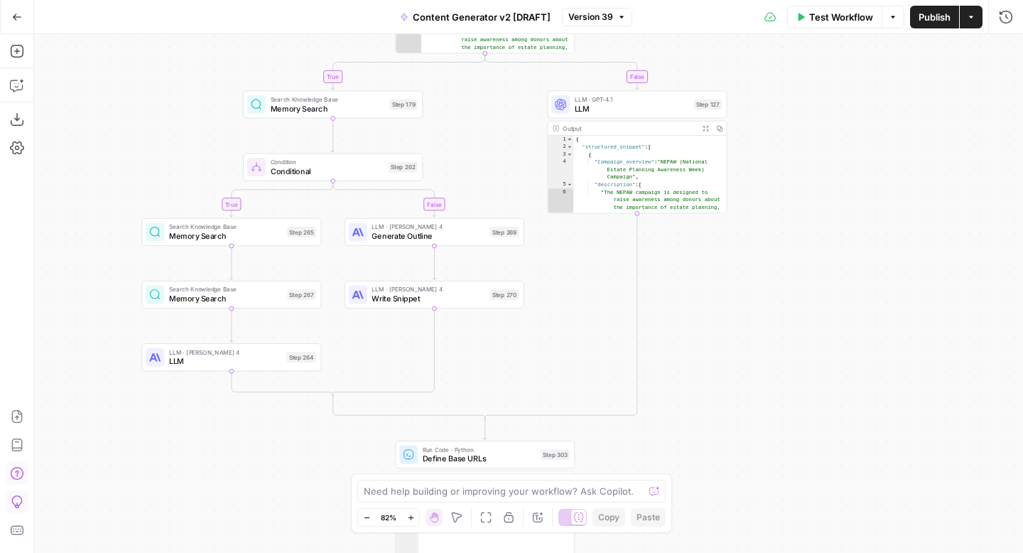
drag, startPoint x: 830, startPoint y: 306, endPoint x: 826, endPoint y: 110, distance: 196.2
click at [826, 110] on div "true false true false true false true true false true false false Workflow Set …" at bounding box center [528, 293] width 989 height 519
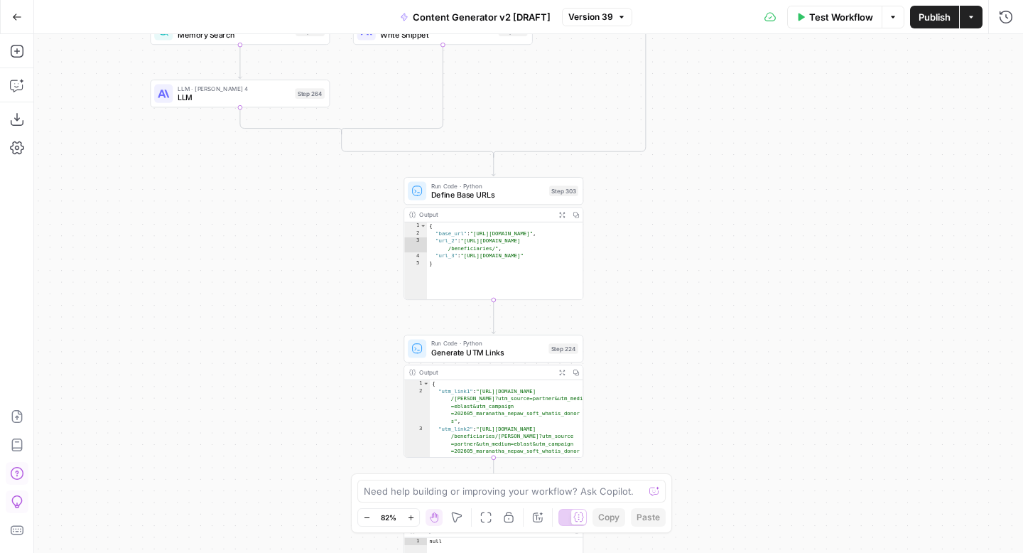
drag
click at [816, 147] on div "true false true false true false true true false true false false Workflow Set …" at bounding box center [528, 293] width 989 height 519
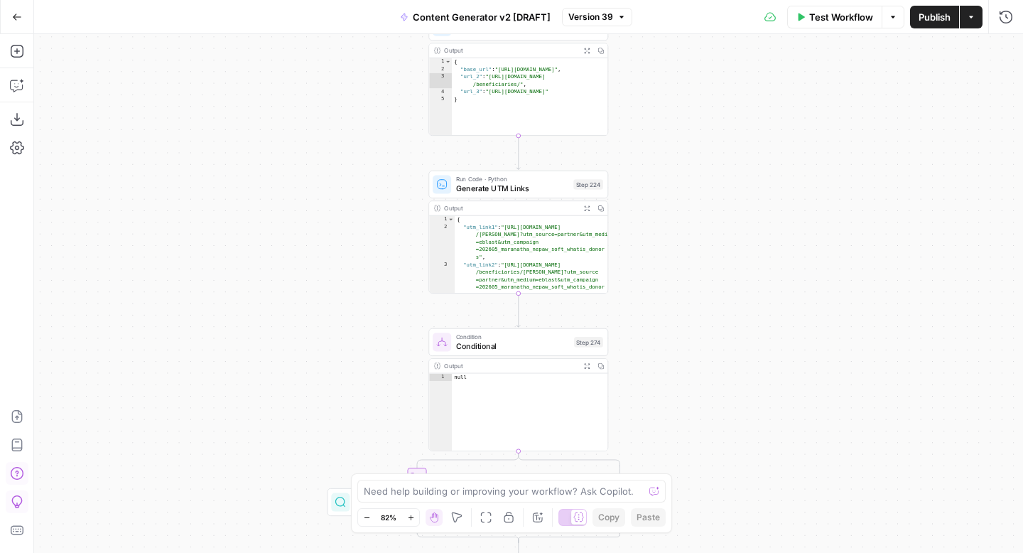
click at [812, 114] on div "true false true false true false true true false true false false Workflow Set …" at bounding box center [528, 293] width 989 height 519
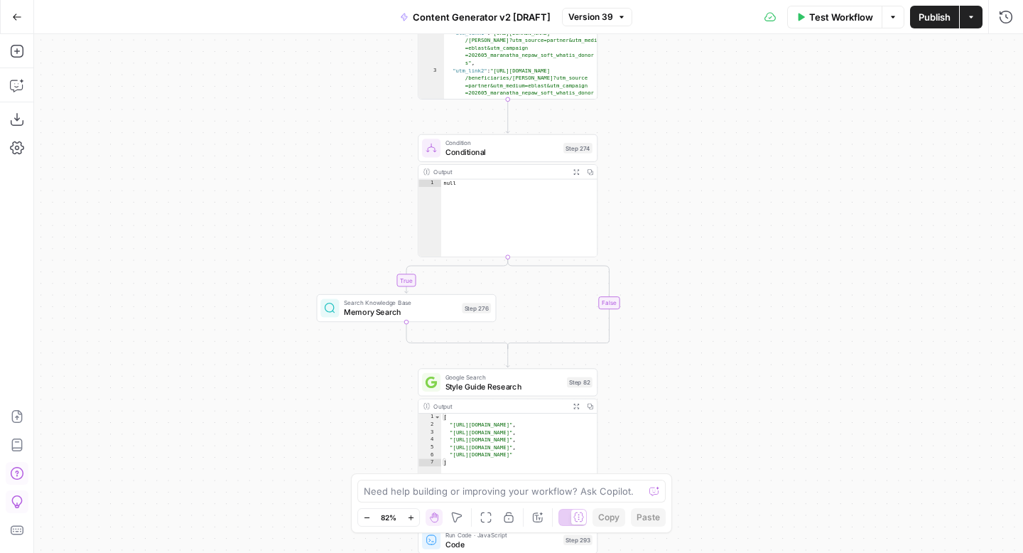
click at [772, 189] on div "true false true false true false true true false true false false Workflow Set …" at bounding box center [528, 293] width 989 height 519
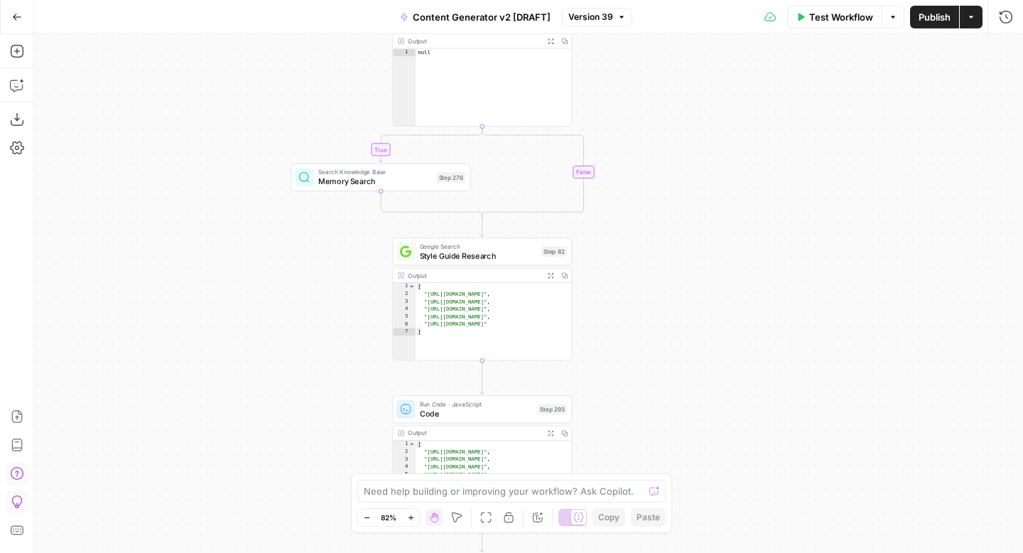
click at [778, 198] on div "true false true false true false true true false true false false Workflow Set …" at bounding box center [528, 293] width 989 height 519
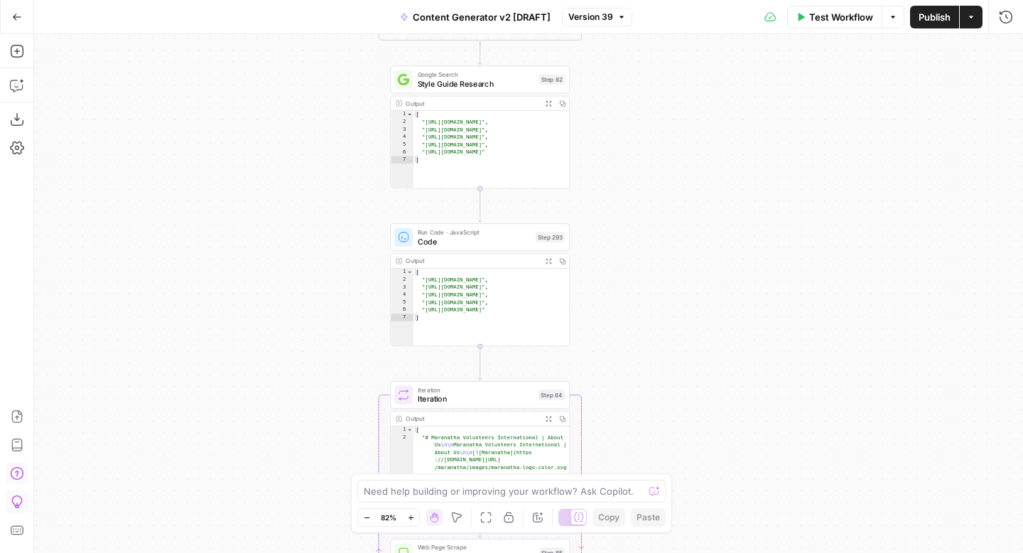
click at [763, 208] on div "true false true false true false true true false true false false Workflow Set …" at bounding box center [528, 293] width 989 height 519
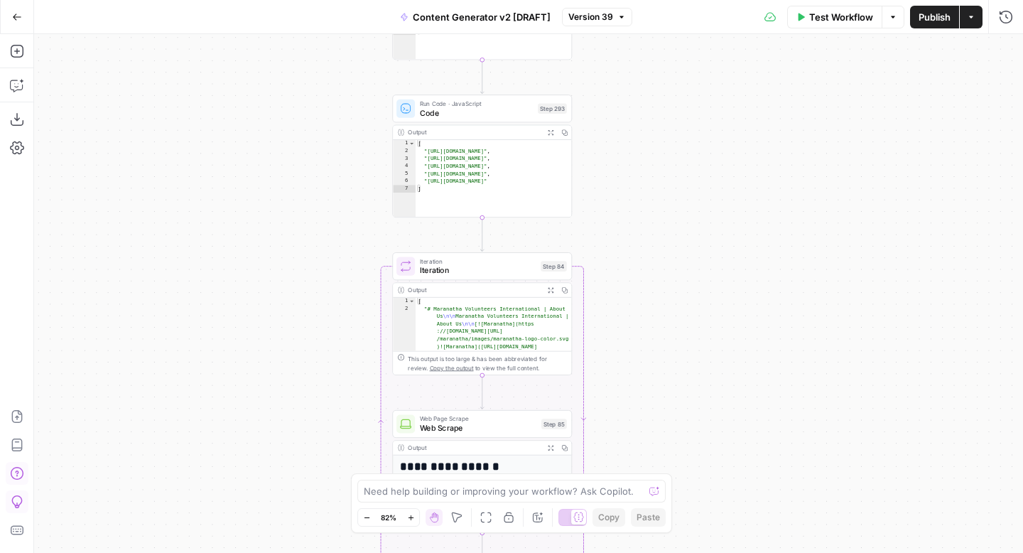
click at [730, 170] on div "true false true false true false true true false true false false Workflow Set …" at bounding box center [528, 293] width 989 height 519
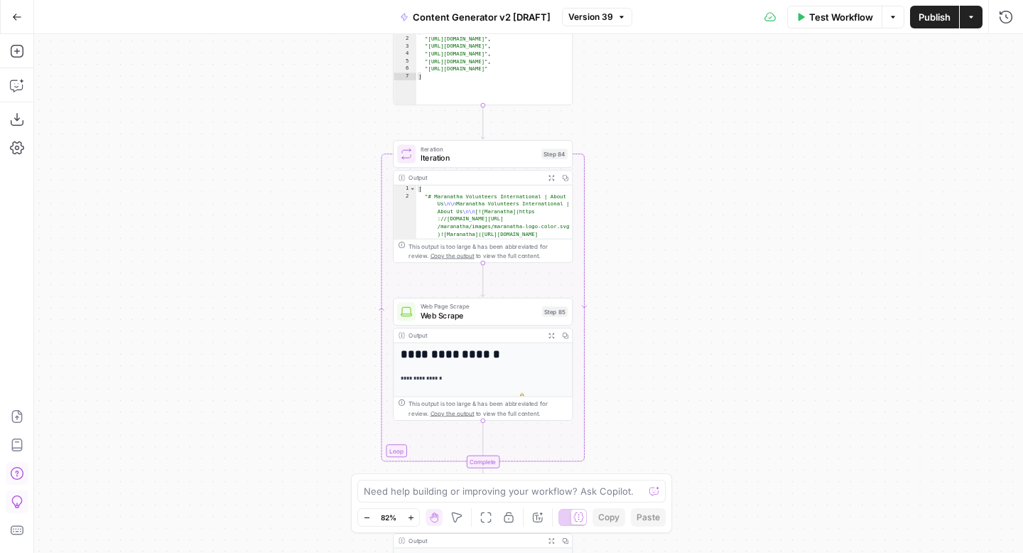
click at [724, 229] on div "true false true false true false true true false true false false Workflow Set …" at bounding box center [528, 293] width 989 height 519
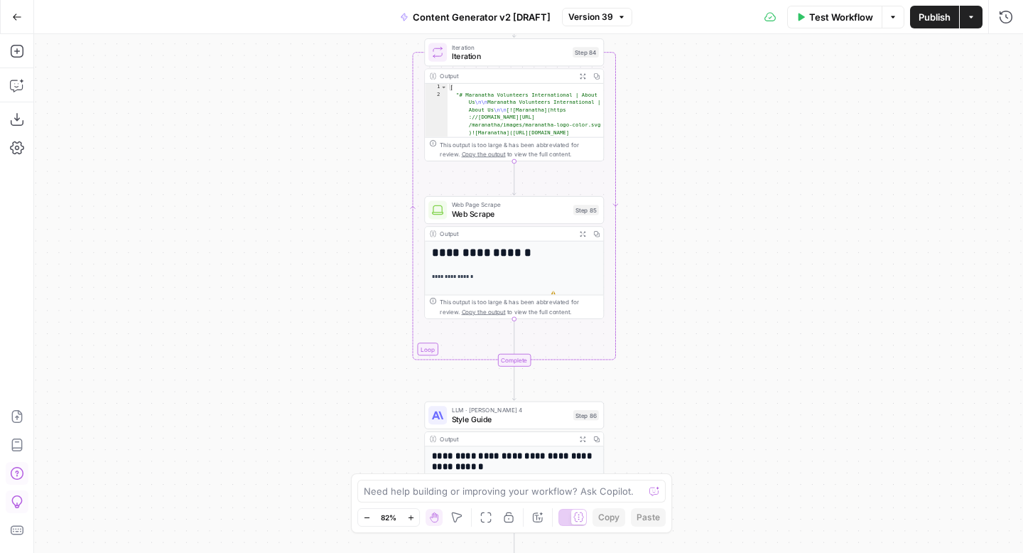
drag, startPoint x: 723, startPoint y: 259, endPoint x: 755, endPoint y: 158, distance: 105.6
click at [755, 158] on div "true false true false true false true true false true false false Workflow Set …" at bounding box center [528, 293] width 989 height 519
drag, startPoint x: 743, startPoint y: 268, endPoint x: 747, endPoint y: 108, distance: 159.9
click at [747, 108] on div "true false true false true false true true false true false false Workflow Set …" at bounding box center [528, 293] width 989 height 519
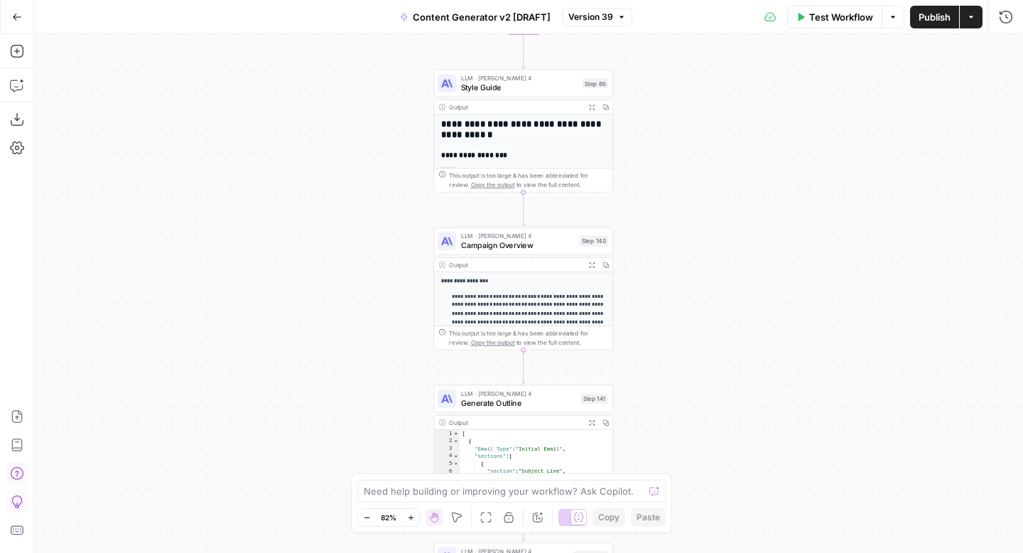
drag, startPoint x: 732, startPoint y: 328, endPoint x: 738, endPoint y: 156, distance: 172.8
click at [738, 156] on div "true false true false true false true true false true false false Workflow Set …" at bounding box center [528, 293] width 989 height 519
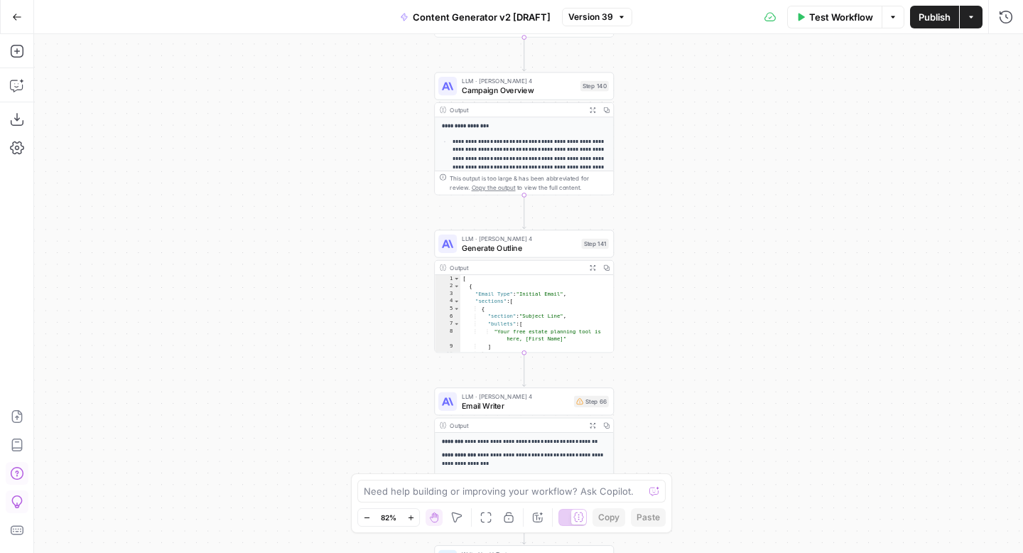
drag, startPoint x: 737, startPoint y: 274, endPoint x: 738, endPoint y: 119, distance: 154.9
click at [738, 119] on div "true false true false true false true true false true false false Workflow Set …" at bounding box center [528, 293] width 989 height 519
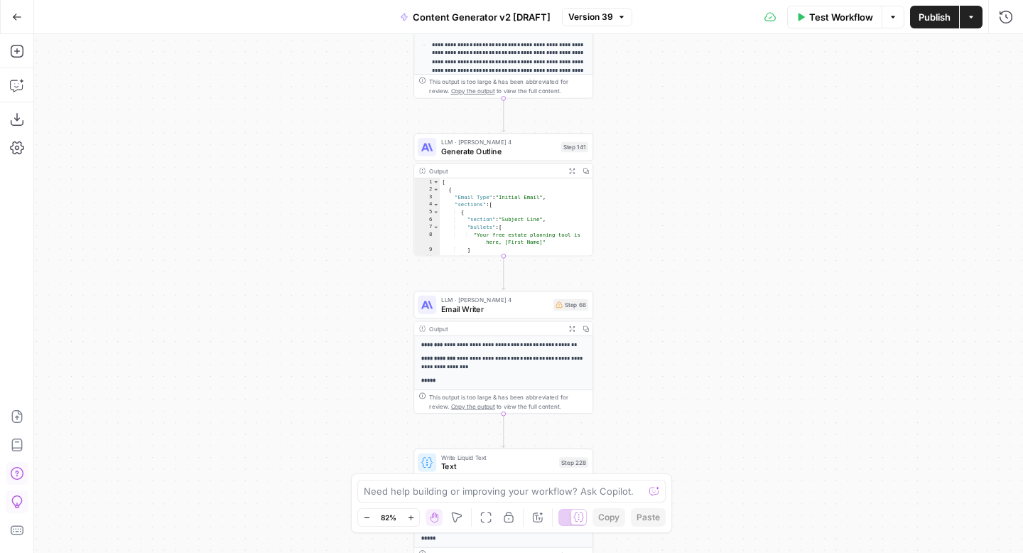
drag, startPoint x: 742, startPoint y: 279, endPoint x: 721, endPoint y: 183, distance: 98.8
click at [721, 183] on div "true false true false true false true true false true false false Workflow Set …" at bounding box center [528, 293] width 989 height 519
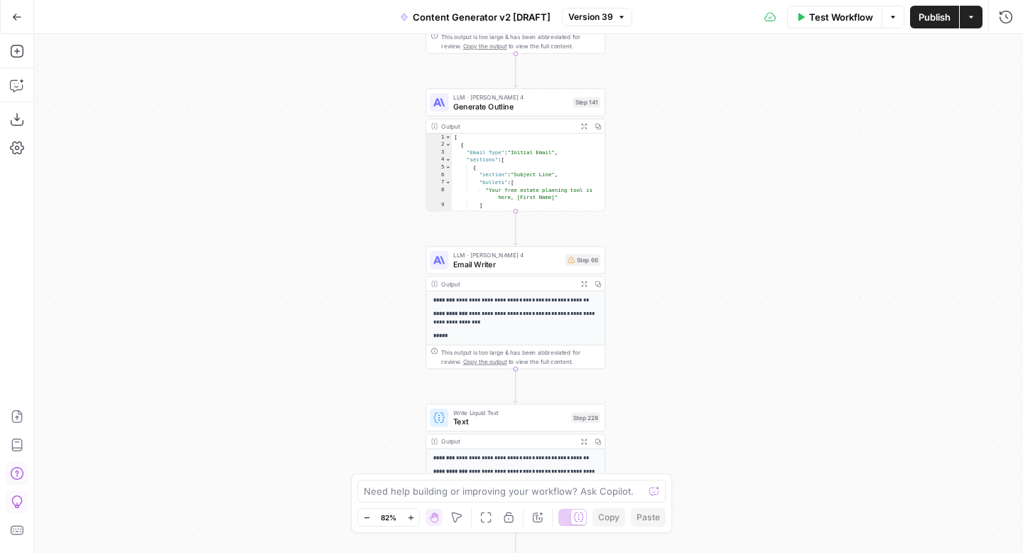
drag, startPoint x: 721, startPoint y: 183, endPoint x: 735, endPoint y: 129, distance: 55.8
click at [735, 129] on div "true false true false true false true true false true false false Workflow Set …" at bounding box center [528, 293] width 989 height 519
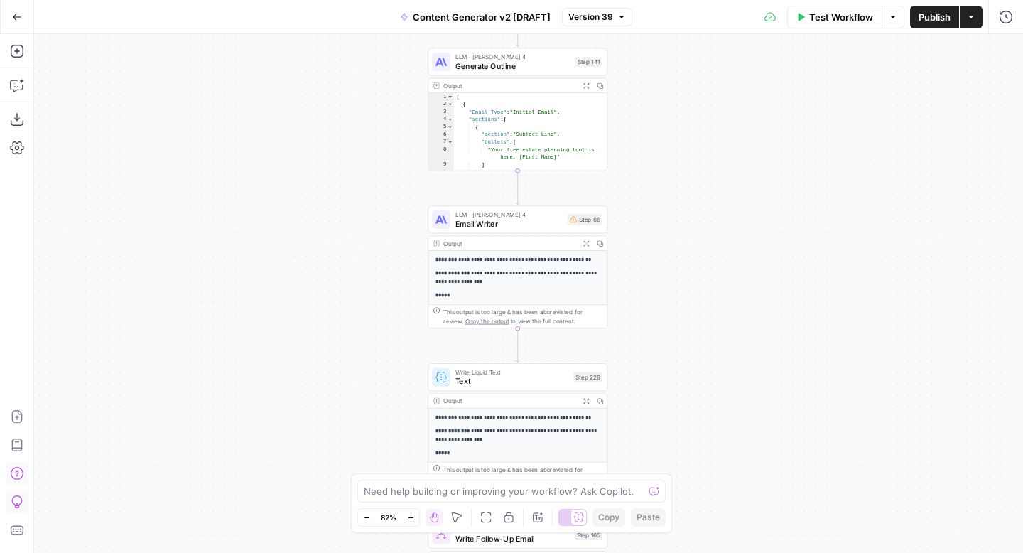
drag, startPoint x: 720, startPoint y: 269, endPoint x: 720, endPoint y: 237, distance: 31.3
click at [720, 237] on div "true false true false true false true true false true false false Workflow Set …" at bounding box center [528, 293] width 989 height 519
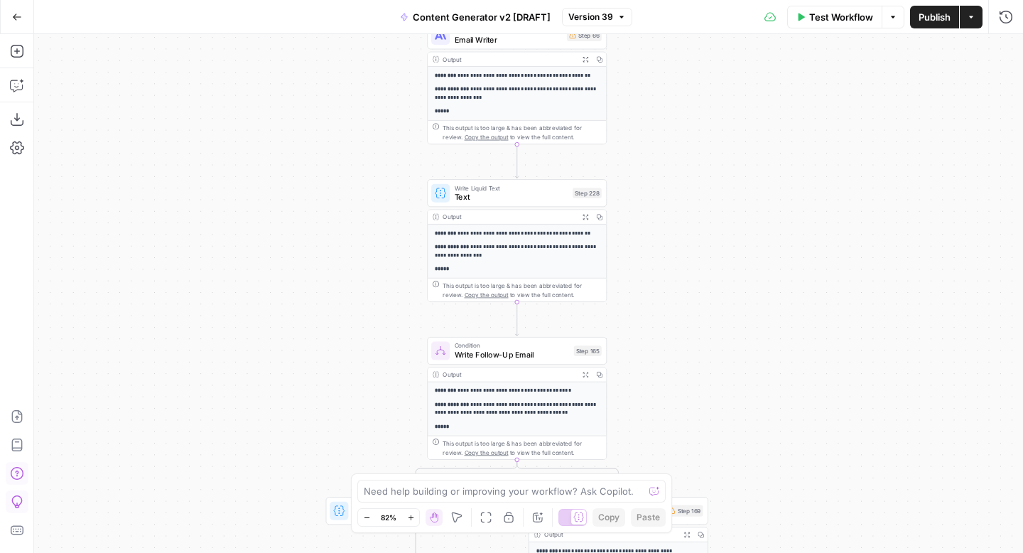
drag, startPoint x: 714, startPoint y: 282, endPoint x: 713, endPoint y: 95, distance: 186.9
click at [713, 95] on div "true false true false true false true true false true false false Workflow Set …" at bounding box center [528, 293] width 989 height 519
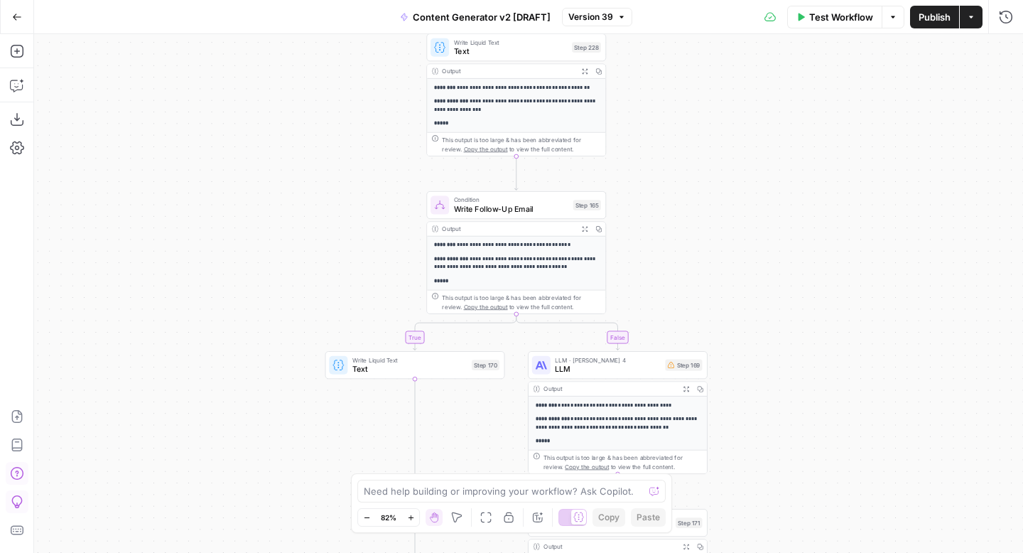
drag, startPoint x: 696, startPoint y: 303, endPoint x: 692, endPoint y: 109, distance: 193.3
click at [692, 109] on div "true false true false true false true true false true false false Workflow Set …" at bounding box center [528, 293] width 989 height 519
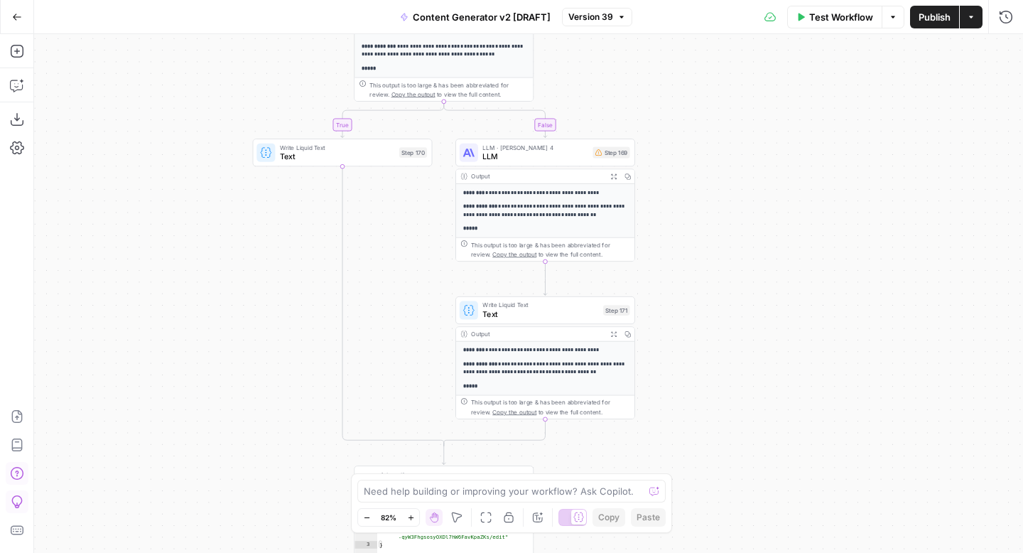
drag, startPoint x: 749, startPoint y: 268, endPoint x: 680, endPoint y: 109, distance: 173.5
click at [680, 108] on div "true false true false true false true true false true false false Workflow Set …" at bounding box center [528, 293] width 989 height 519
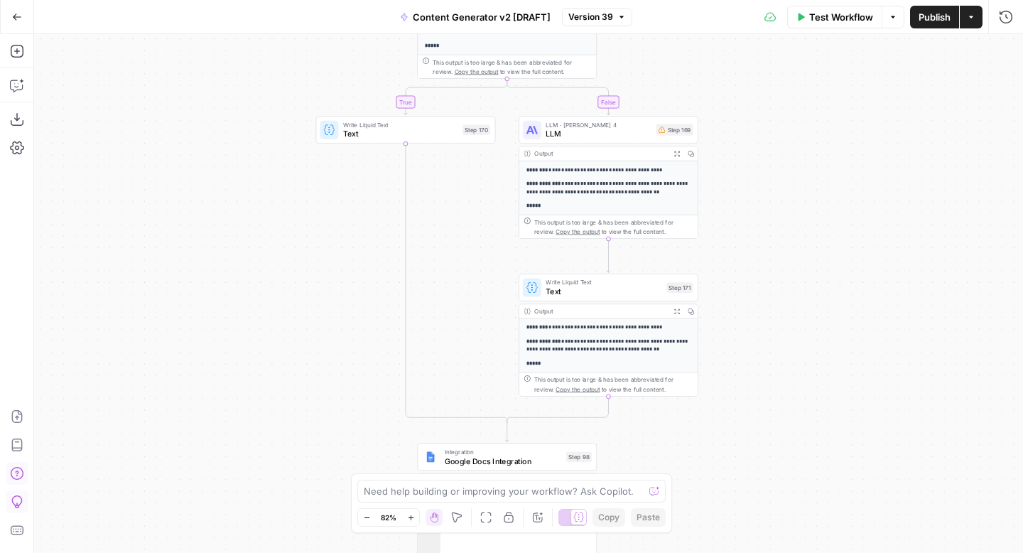
drag, startPoint x: 680, startPoint y: 109, endPoint x: 743, endPoint y: 87, distance: 66.1
click at [743, 87] on div "true false true false true false true true false true false false Workflow Set …" at bounding box center [528, 293] width 989 height 519
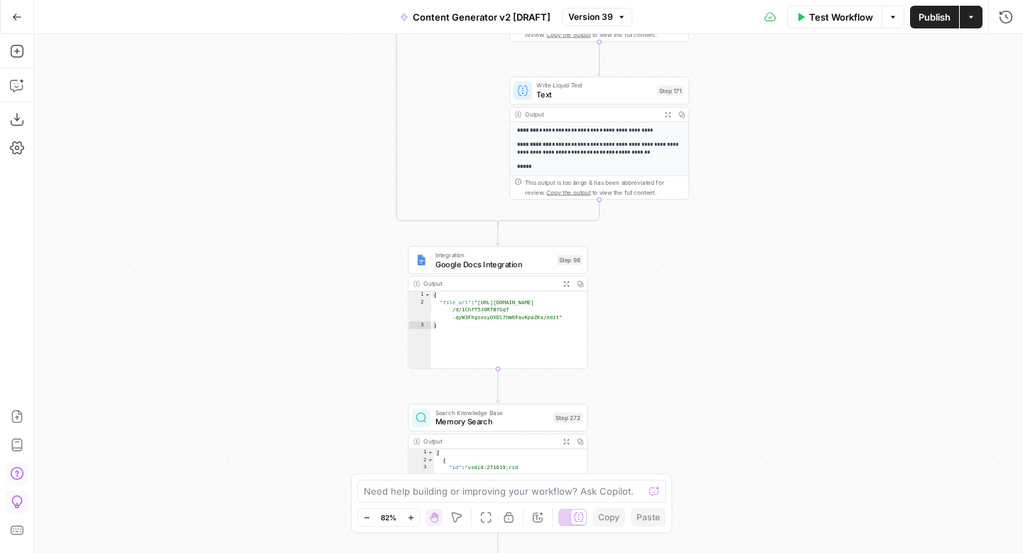
drag, startPoint x: 788, startPoint y: 285, endPoint x: 774, endPoint y: 73, distance: 212.2
click at [774, 73] on div "true false true false true false true true false true false false Workflow Set …" at bounding box center [528, 293] width 989 height 519
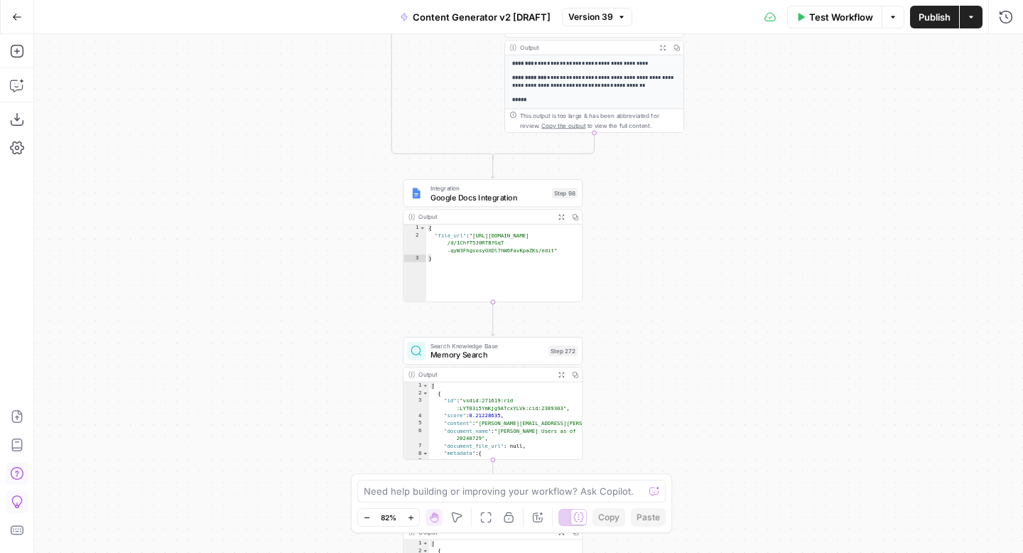
drag, startPoint x: 776, startPoint y: 291, endPoint x: 775, endPoint y: 169, distance: 122.2
click at [775, 169] on div "true false true false true false true true false true false false Workflow Set …" at bounding box center [528, 293] width 989 height 519
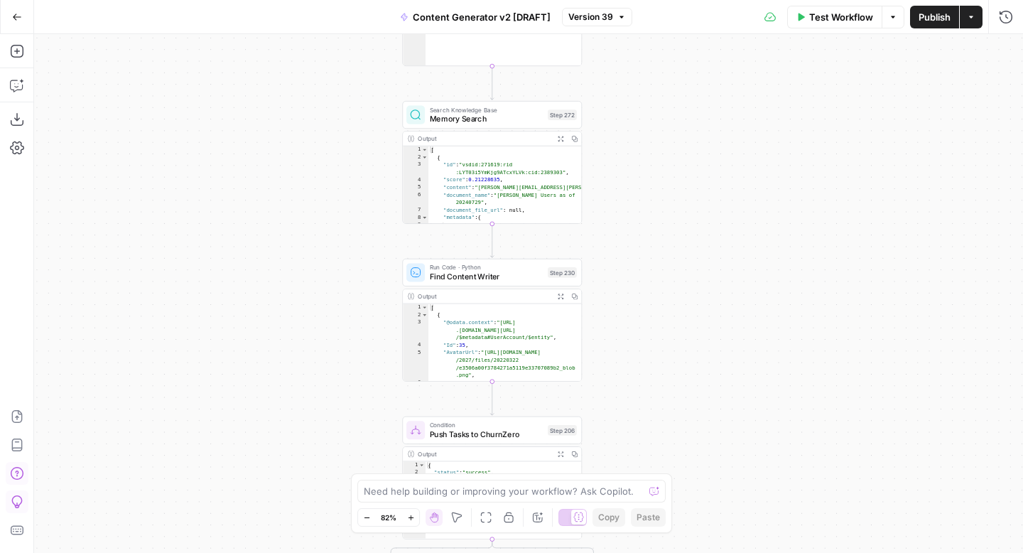
drag, startPoint x: 740, startPoint y: 283, endPoint x: 740, endPoint y: 115, distance: 167.7
click at [740, 115] on div "true false true false true false true true false true false false Workflow Set …" at bounding box center [528, 293] width 989 height 519
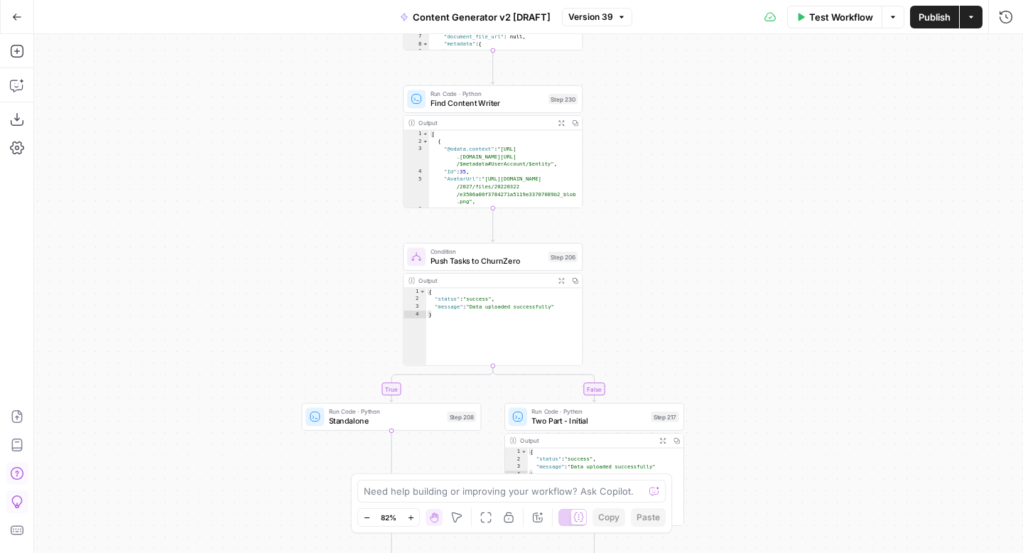
drag, startPoint x: 733, startPoint y: 307, endPoint x: 733, endPoint y: 133, distance: 174.1
click at [733, 133] on div "true false true false true false true true false true false false Workflow Set …" at bounding box center [528, 293] width 989 height 519
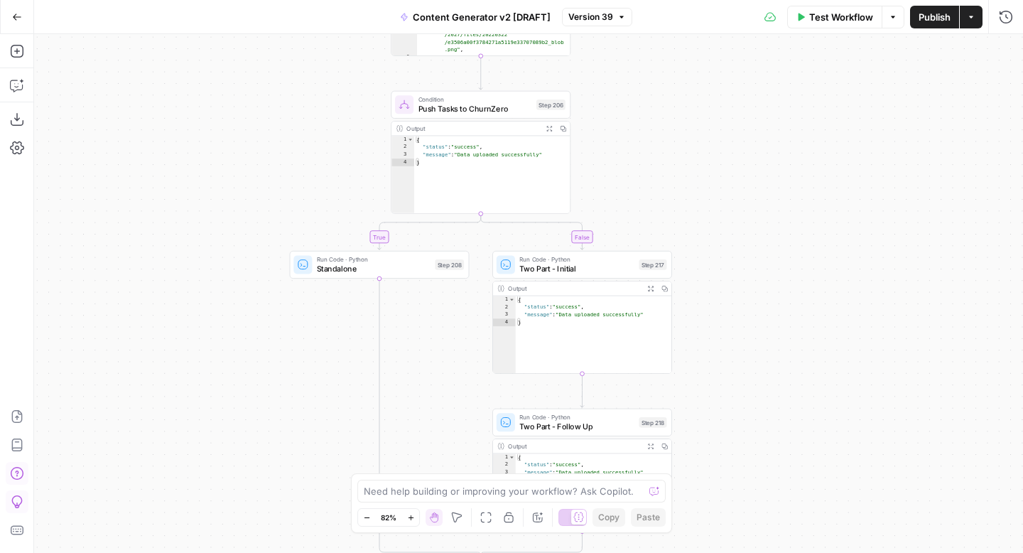
drag, startPoint x: 741, startPoint y: 295, endPoint x: 729, endPoint y: 144, distance: 151.8
click at [729, 144] on div "true false true false true false true true false true false false Workflow Set …" at bounding box center [528, 293] width 989 height 519
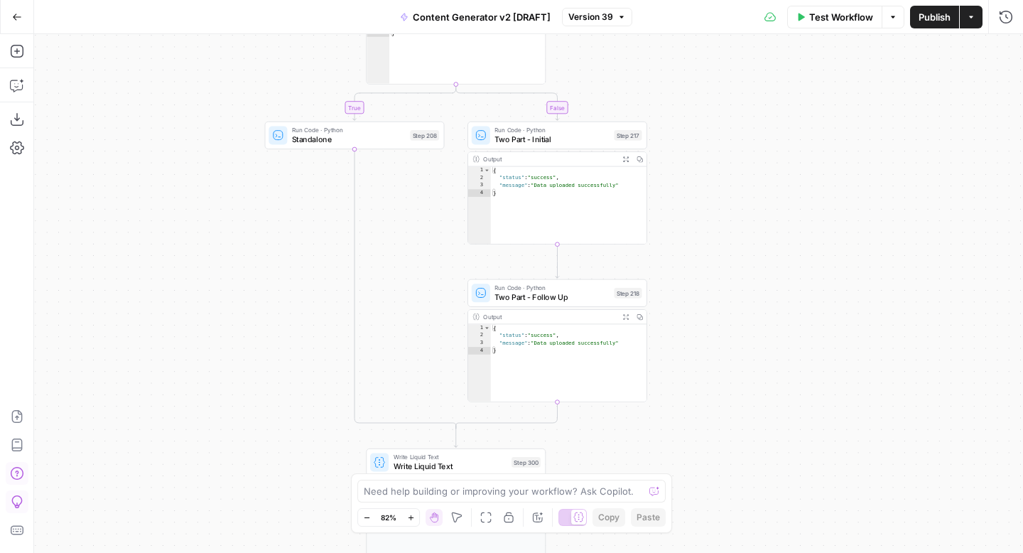
drag, startPoint x: 797, startPoint y: 293, endPoint x: 765, endPoint y: 149, distance: 147.2
click at [765, 149] on div "true false true false true false true true false true false false Workflow Set …" at bounding box center [528, 293] width 989 height 519
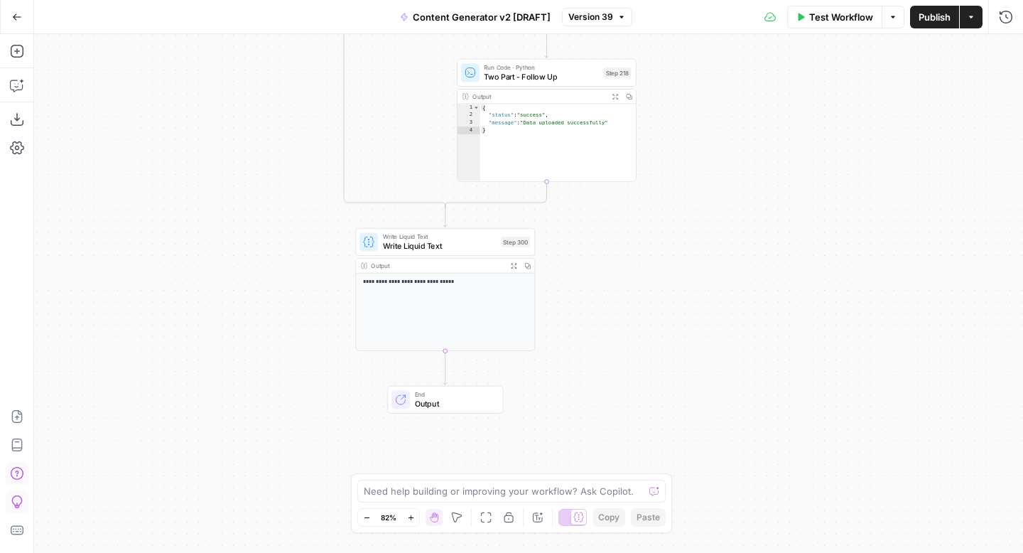
drag, startPoint x: 787, startPoint y: 313, endPoint x: 782, endPoint y: 106, distance: 206.8
click at [782, 106] on div "true false true false true false true true false true false false Workflow Set …" at bounding box center [528, 293] width 989 height 519
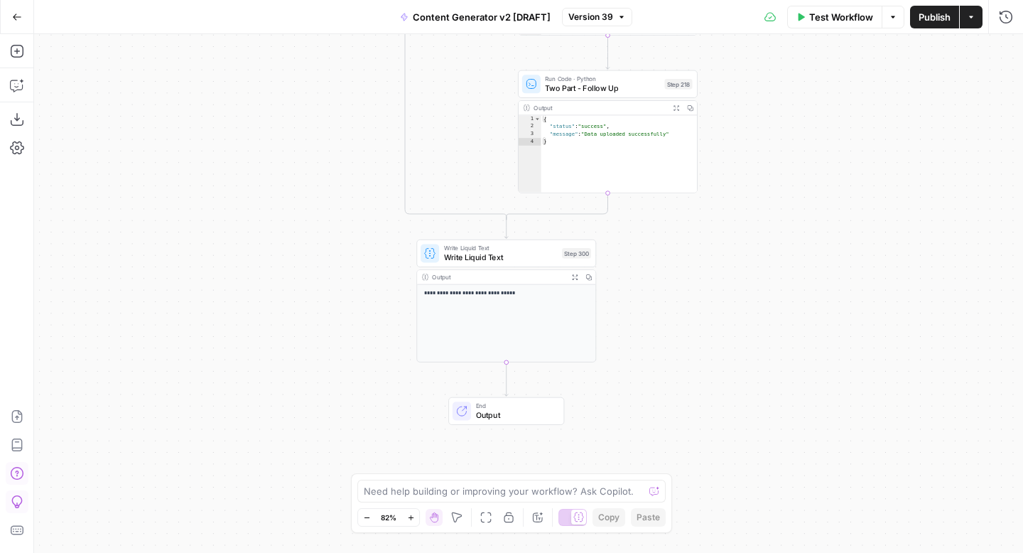
drag, startPoint x: 747, startPoint y: 240, endPoint x: 808, endPoint y: 253, distance: 62.4
click at [809, 254] on div "true false true false true false true true false true false false Workflow Set …" at bounding box center [528, 293] width 989 height 519
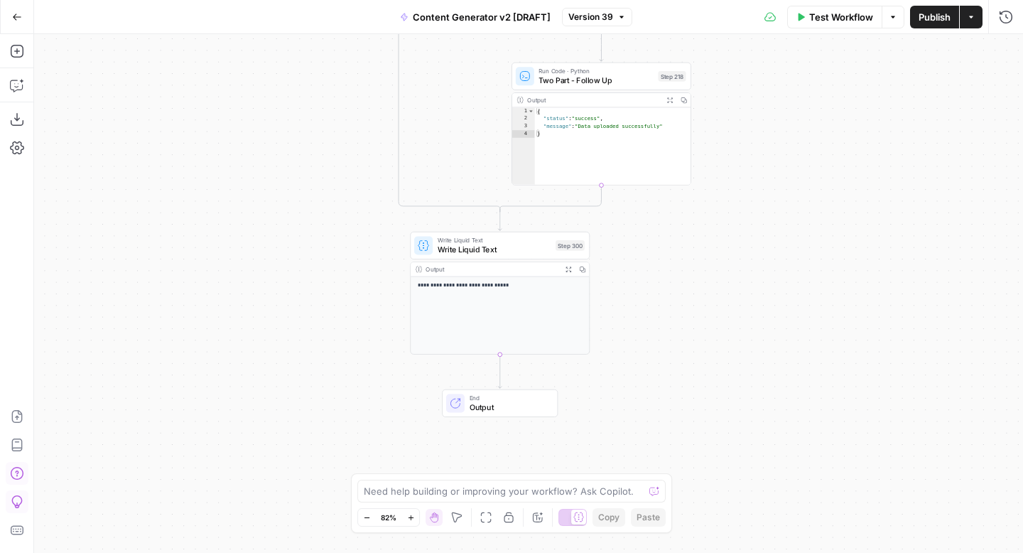
drag, startPoint x: 785, startPoint y: 198, endPoint x: 779, endPoint y: 190, distance: 10.1
click at [779, 190] on div "true false true false true false true true false true false false Workflow Set …" at bounding box center [528, 293] width 989 height 519
click at [457, 247] on span "Write Liquid Text" at bounding box center [493, 248] width 114 height 11
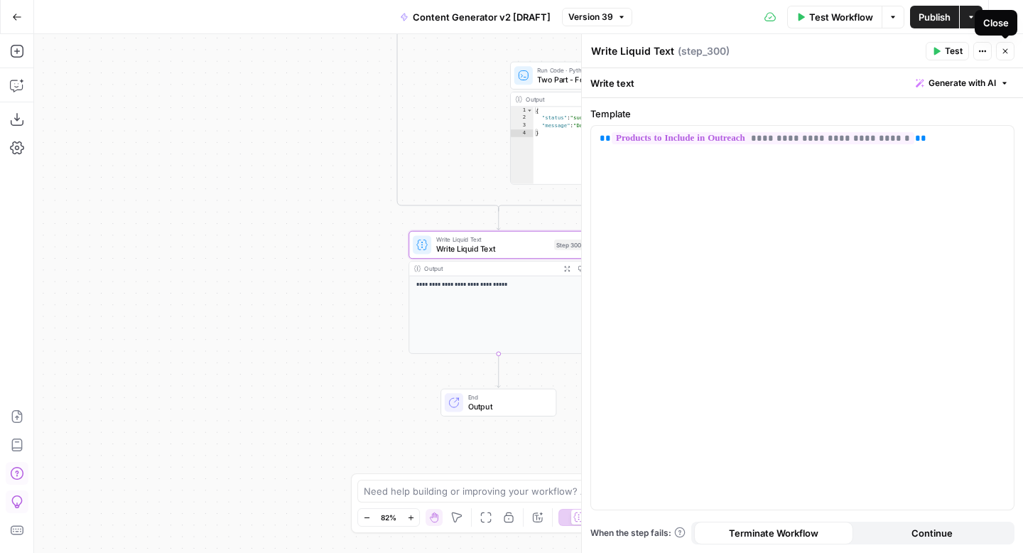
click at [1010, 50] on button "Close" at bounding box center [1005, 51] width 18 height 18
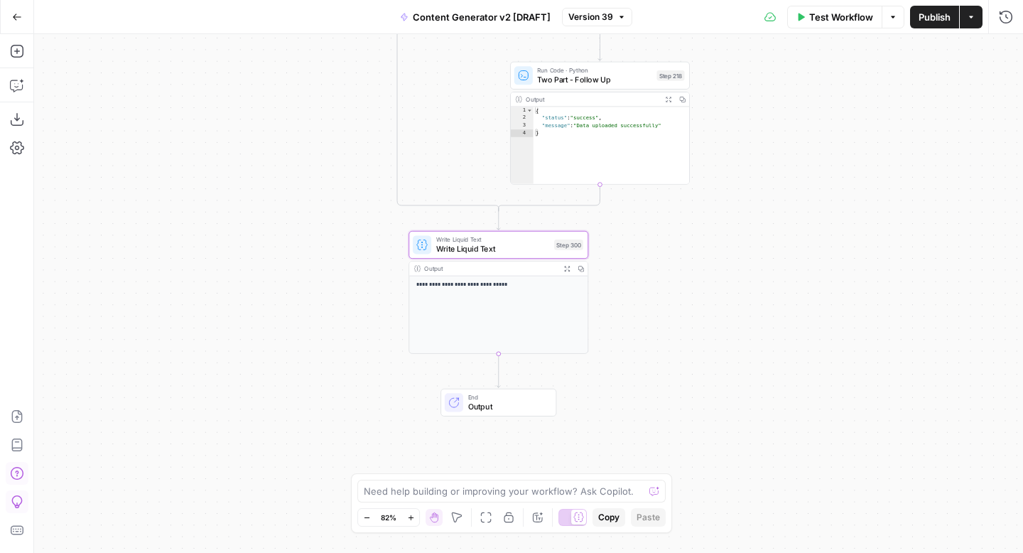
click at [872, 207] on div "true false true false true false true true false true false false Workflow Set …" at bounding box center [528, 293] width 989 height 519
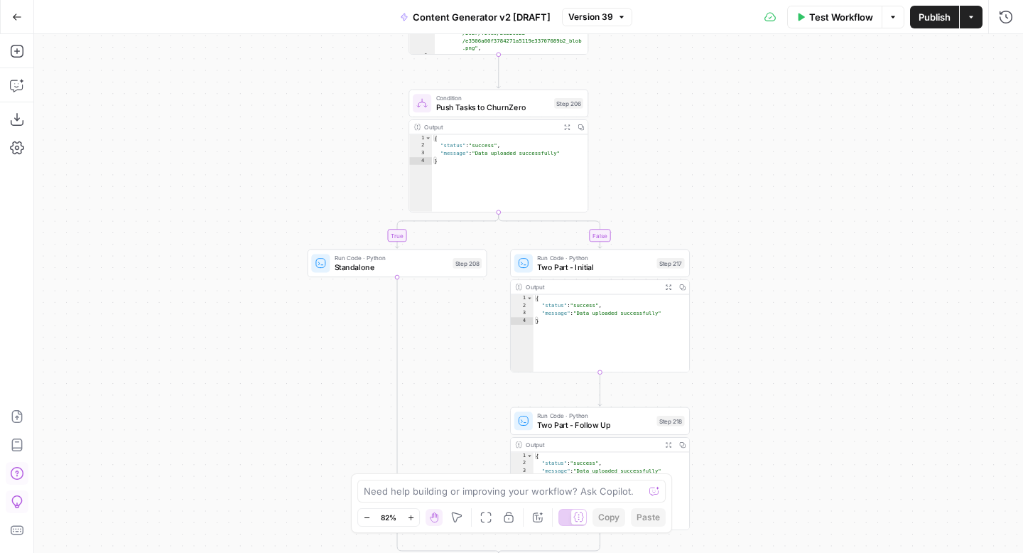
drag, startPoint x: 872, startPoint y: 207, endPoint x: 867, endPoint y: 551, distance: 344.0
click at [869, 551] on div "true false true false true false true true false true false false Workflow Set …" at bounding box center [528, 293] width 989 height 519
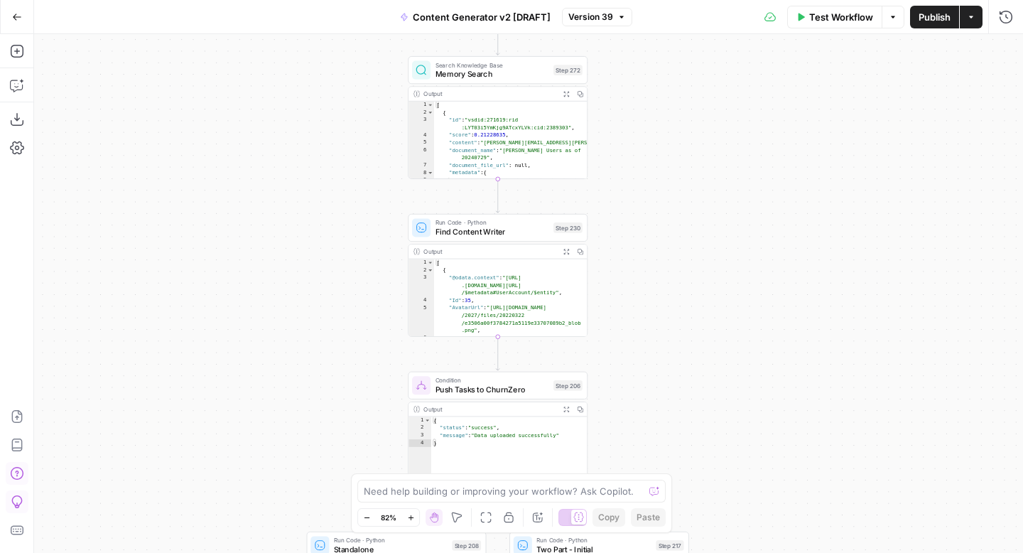
drag, startPoint x: 851, startPoint y: 269, endPoint x: 851, endPoint y: 552, distance: 282.8
click at [852, 552] on div "true false true false true false true true false true false false Workflow Set …" at bounding box center [528, 293] width 989 height 519
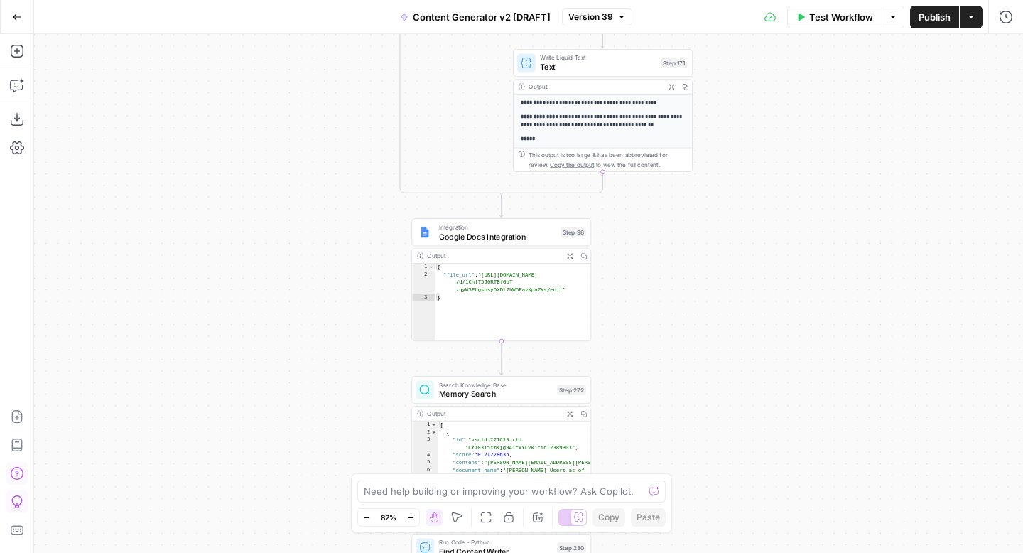
drag, startPoint x: 786, startPoint y: 188, endPoint x: 794, endPoint y: 527, distance: 338.3
click at [795, 527] on div "true false true false true false true true false true false false Workflow Set …" at bounding box center [528, 293] width 989 height 519
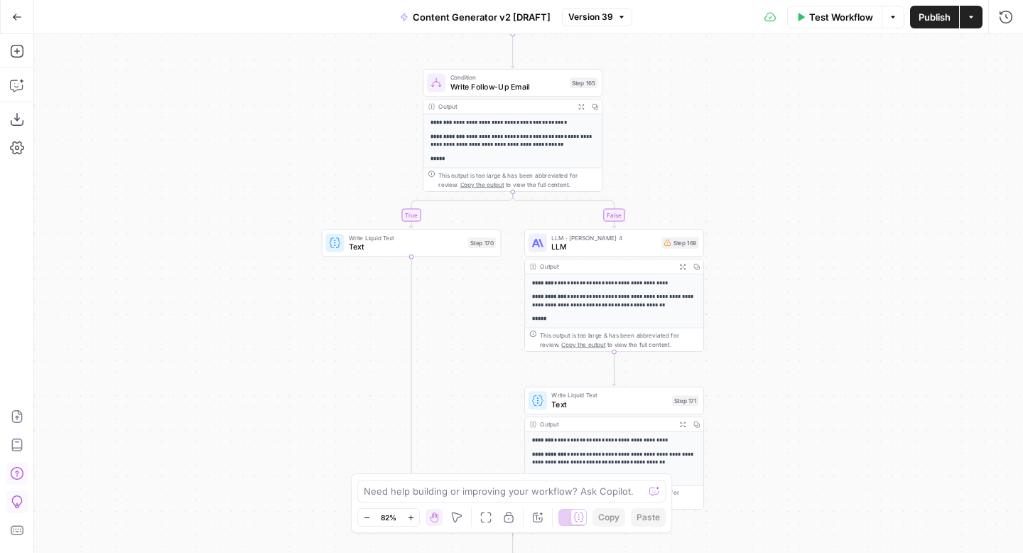
drag, startPoint x: 743, startPoint y: 273, endPoint x: 748, endPoint y: 514, distance: 240.9
click at [748, 514] on div "true false true false true false true true false true false false Workflow Set …" at bounding box center [528, 293] width 989 height 519
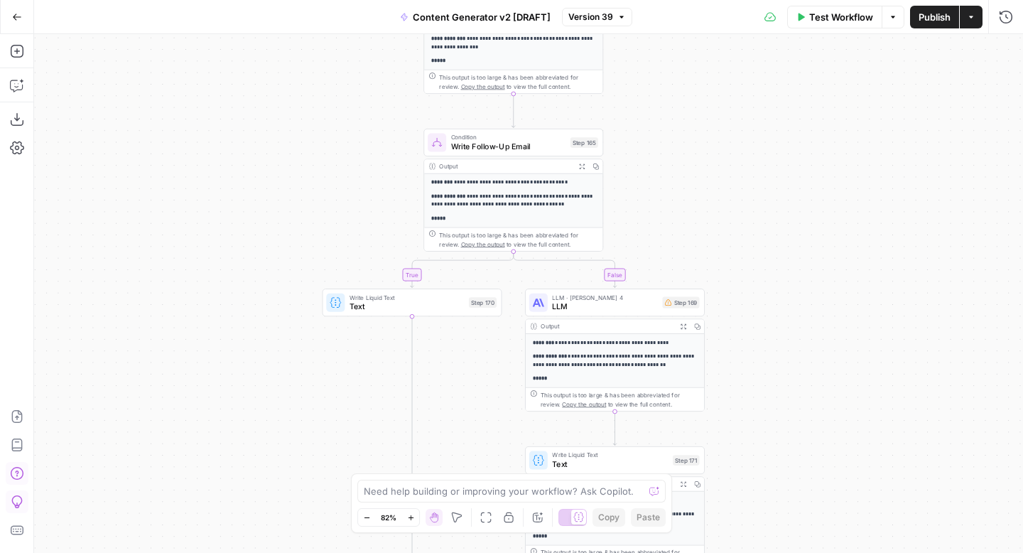
drag, startPoint x: 767, startPoint y: 222, endPoint x: 785, endPoint y: 546, distance: 324.5
click at [787, 546] on div "true false true false true false true true false true false false Workflow Set …" at bounding box center [528, 293] width 989 height 519
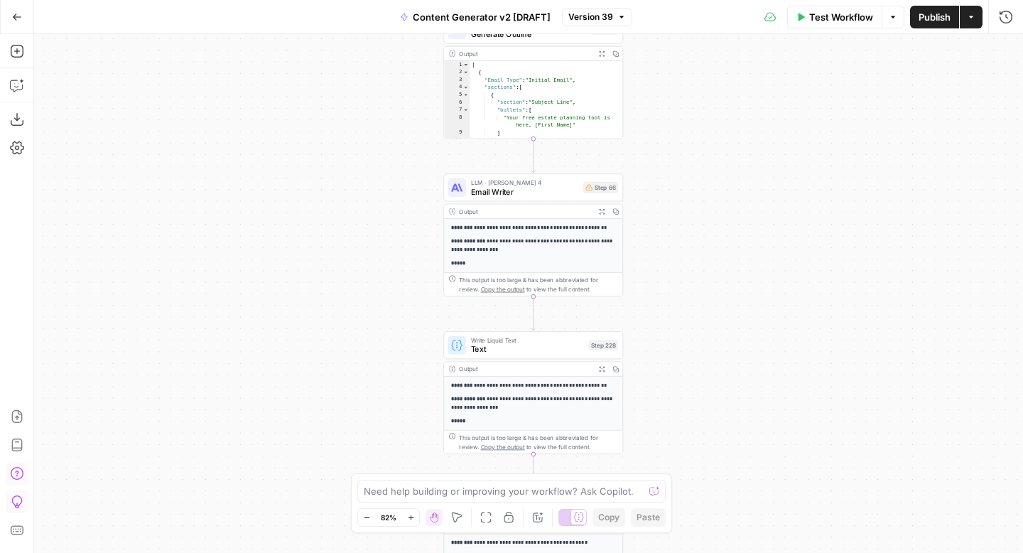
drag, startPoint x: 777, startPoint y: 137, endPoint x: 777, endPoint y: 543, distance: 405.7
click at [777, 543] on div "true false true false true false true true false true false false Workflow Set …" at bounding box center [528, 293] width 989 height 519
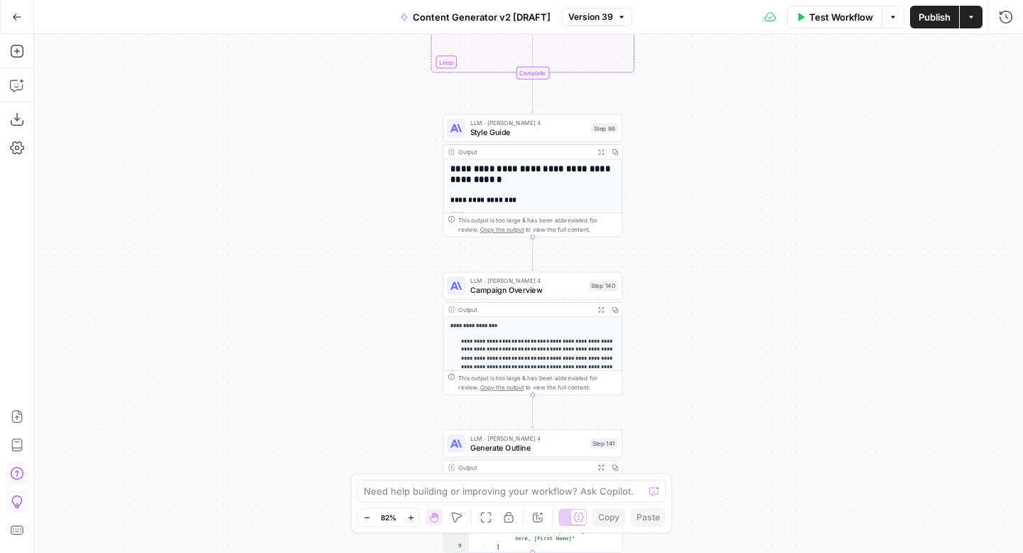
drag, startPoint x: 777, startPoint y: 159, endPoint x: 775, endPoint y: 543, distance: 383.7
click at [775, 543] on div "true false true false true false true true false true false false Workflow Set …" at bounding box center [528, 293] width 989 height 519
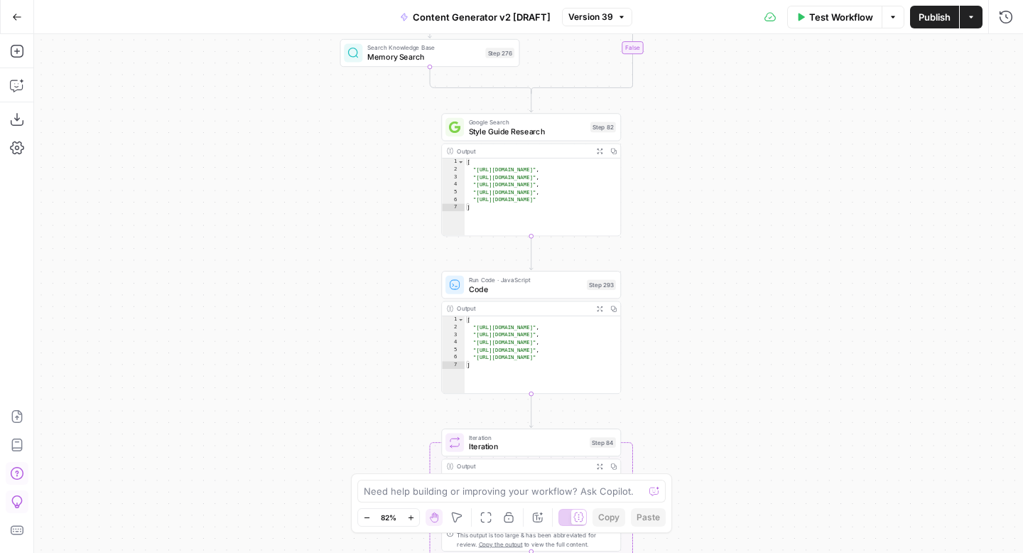
drag, startPoint x: 770, startPoint y: 205, endPoint x: 768, endPoint y: 546, distance: 341.1
click at [770, 546] on div "true false true false true false true true false true false false Workflow Set …" at bounding box center [528, 293] width 989 height 519
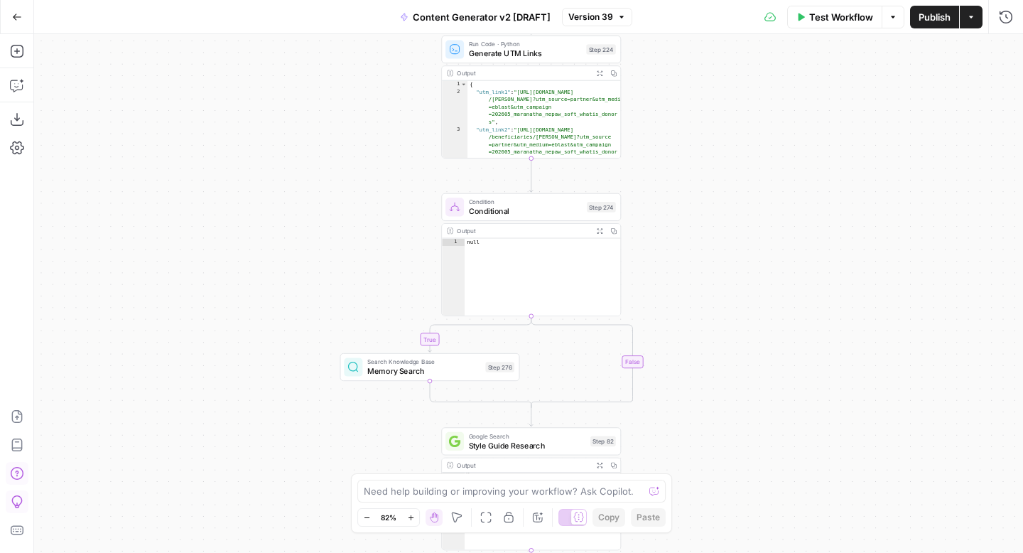
drag, startPoint x: 745, startPoint y: 153, endPoint x: 743, endPoint y: 465, distance: 311.9
click at [744, 465] on div "true false true false true false true true false true false false Workflow Set …" at bounding box center [528, 293] width 989 height 519
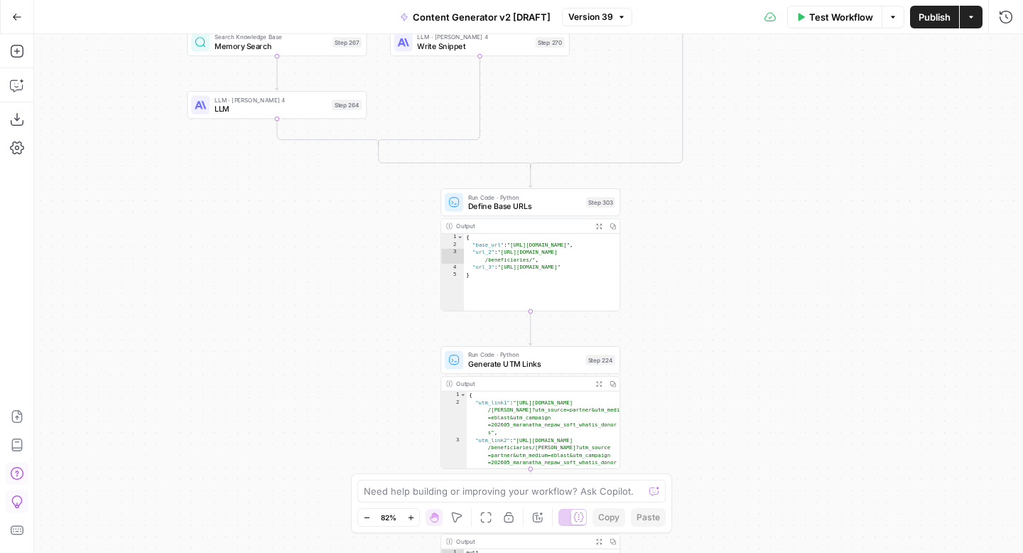
drag, startPoint x: 733, startPoint y: 114, endPoint x: 730, endPoint y: 402, distance: 288.5
click at [730, 402] on div "true false true false true false true true false true false false Workflow Set …" at bounding box center [528, 293] width 989 height 519
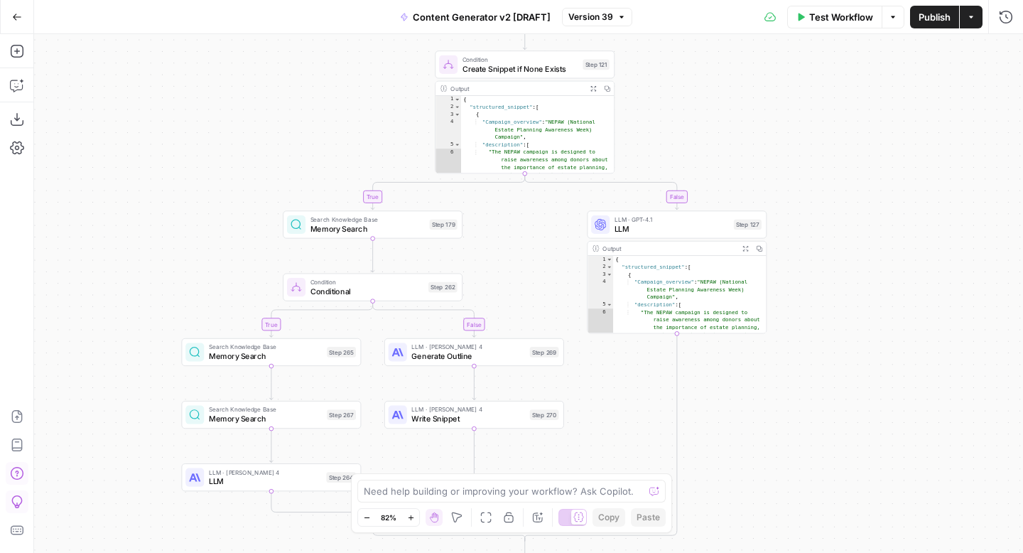
drag, startPoint x: 762, startPoint y: 126, endPoint x: 753, endPoint y: 441, distance: 314.9
click at [755, 441] on div "true false true false true false true true false true false false Workflow Set …" at bounding box center [528, 293] width 989 height 519
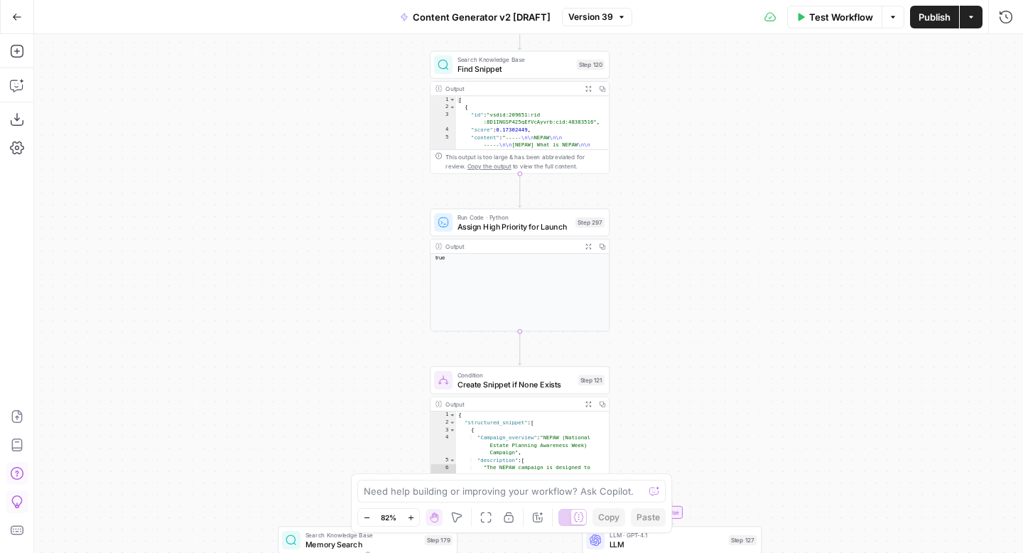
drag, startPoint x: 809, startPoint y: 180, endPoint x: 808, endPoint y: 537, distance: 356.7
click at [808, 537] on div "true false true false true false true true false true false false Workflow Set …" at bounding box center [528, 293] width 989 height 519
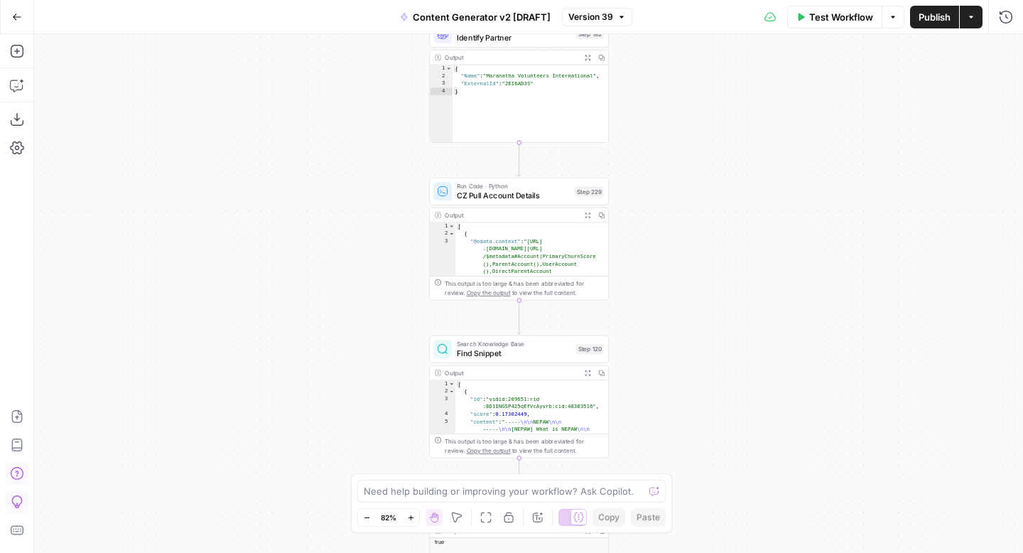
drag, startPoint x: 793, startPoint y: 149, endPoint x: 787, endPoint y: 444, distance: 295.7
click at [787, 444] on div "true false true false true false true true false true false false Workflow Set …" at bounding box center [528, 293] width 989 height 519
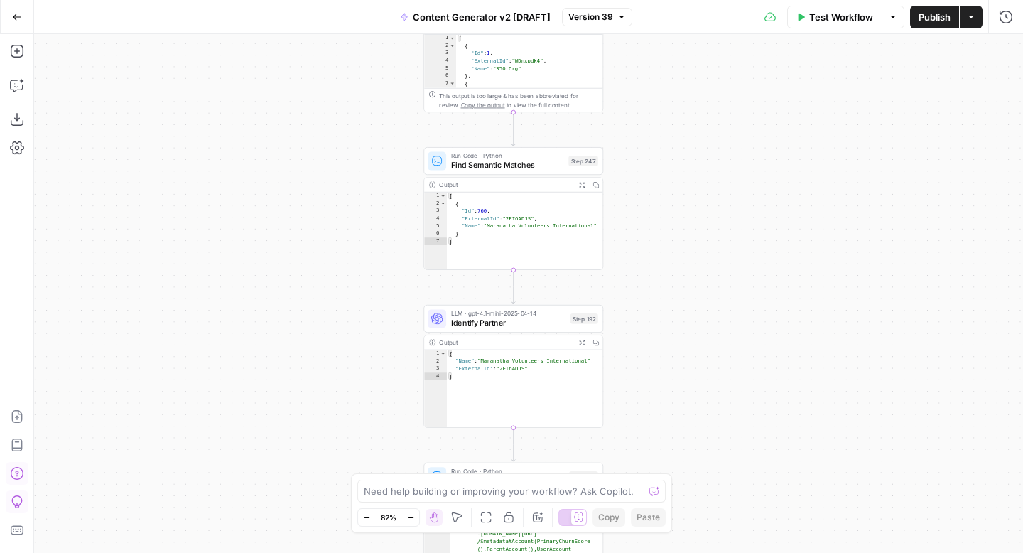
drag, startPoint x: 756, startPoint y: 180, endPoint x: 755, endPoint y: 470, distance: 289.2
click at [755, 470] on div "true false true false true false true true false true false false Workflow Set …" at bounding box center [528, 293] width 989 height 519
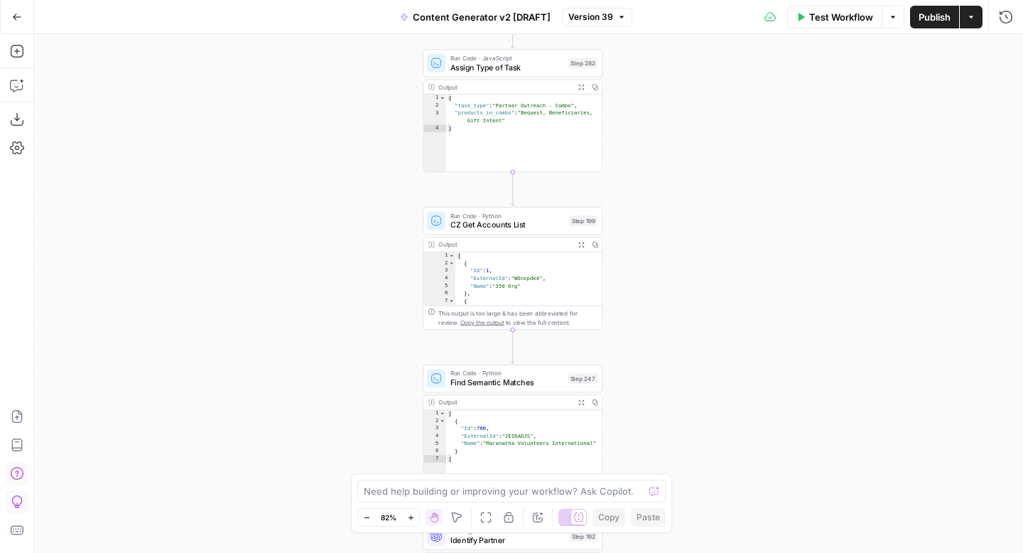
drag, startPoint x: 754, startPoint y: 75, endPoint x: 750, endPoint y: 389, distance: 314.1
click at [750, 389] on div "true false true false true false true true false true false false Workflow Set …" at bounding box center [528, 293] width 989 height 519
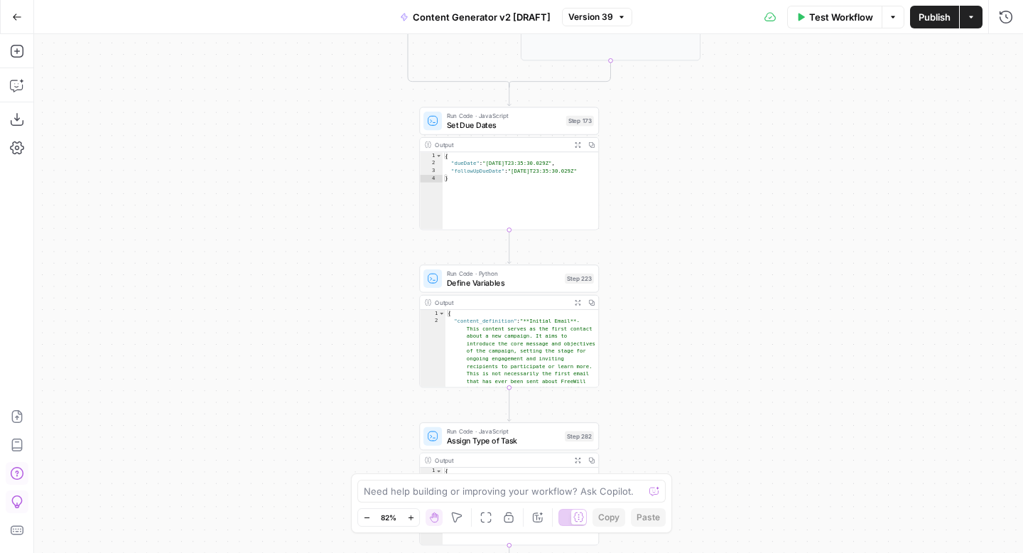
drag, startPoint x: 765, startPoint y: 265, endPoint x: 760, endPoint y: 500, distance: 235.2
click at [762, 500] on div "true false true false true false true true false true false false Workflow Set …" at bounding box center [528, 293] width 989 height 519
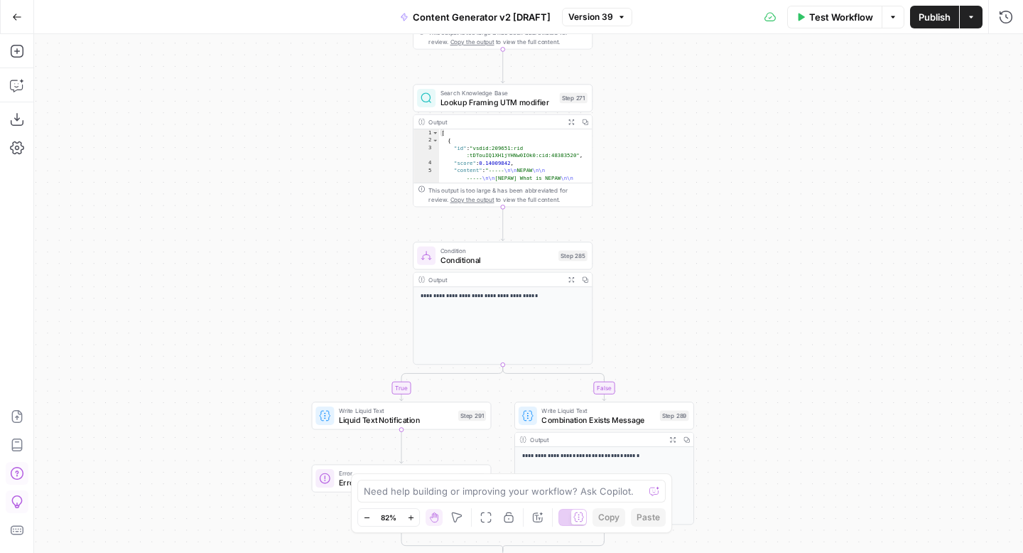
drag, startPoint x: 777, startPoint y: 161, endPoint x: 769, endPoint y: 414, distance: 252.4
click at [769, 414] on div "true false true false true false true true false true false false Workflow Set …" at bounding box center [528, 293] width 989 height 519
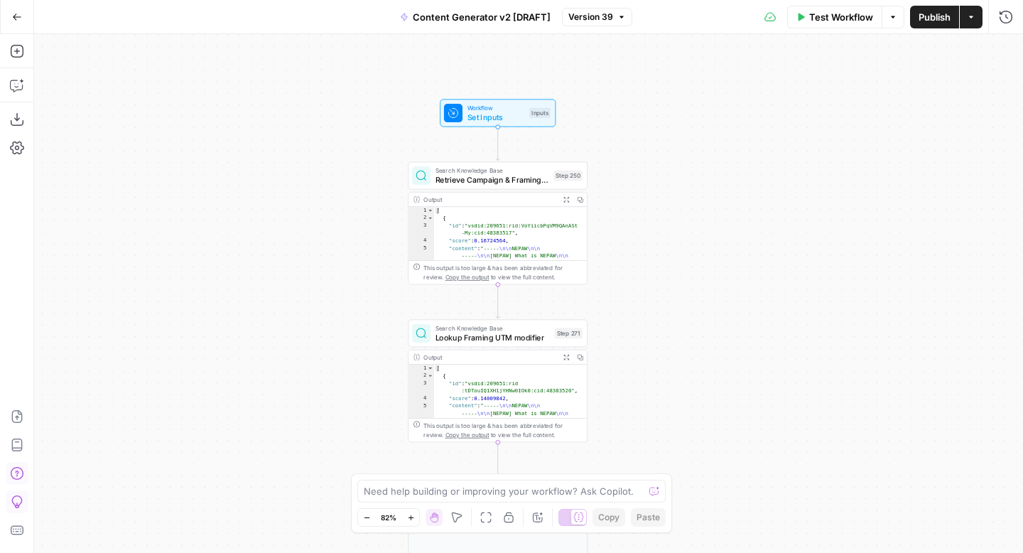
click at [753, 329] on div "true false true false true false true true false true false false Workflow Set …" at bounding box center [528, 293] width 989 height 519
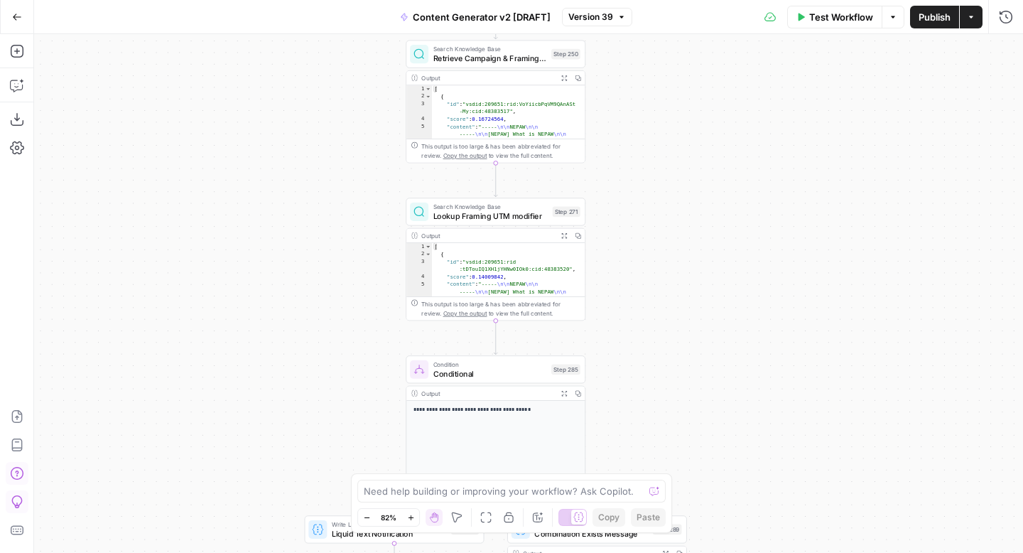
click at [750, 195] on div "true false true false true false true true false true false false Workflow Set …" at bounding box center [528, 293] width 989 height 519
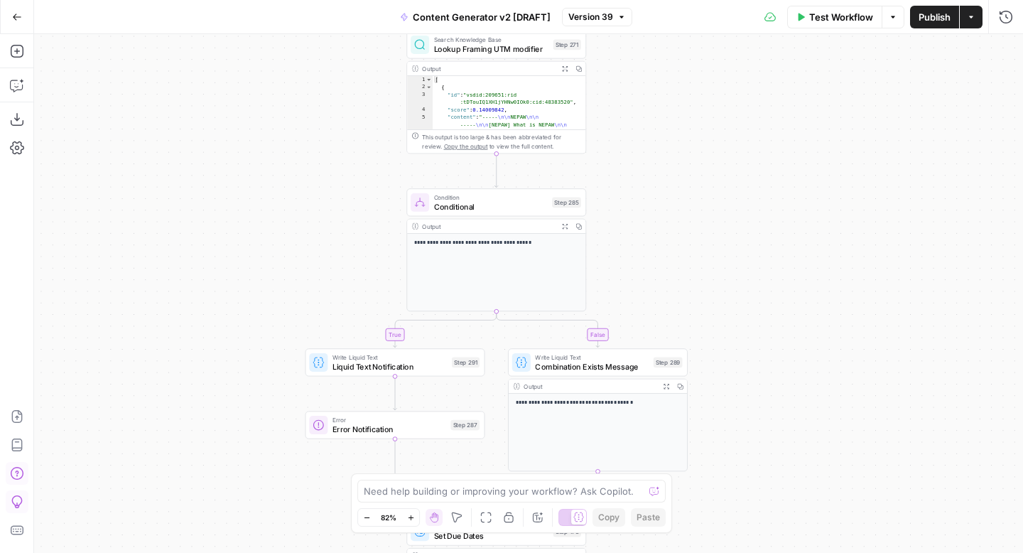
drag, startPoint x: 748, startPoint y: 301, endPoint x: 752, endPoint y: 136, distance: 164.9
click at [752, 136] on div "true false true false true false true true false true false false Workflow Set …" at bounding box center [528, 293] width 989 height 519
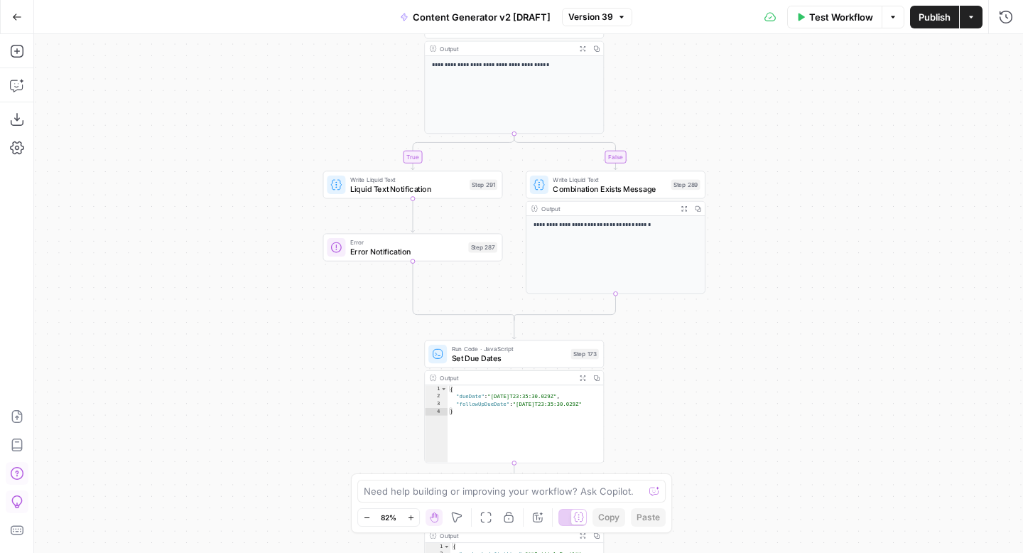
drag, startPoint x: 781, startPoint y: 330, endPoint x: 798, endPoint y: 157, distance: 174.2
click at [798, 157] on div "true false true false true false true true false true false false Workflow Set …" at bounding box center [528, 293] width 989 height 519
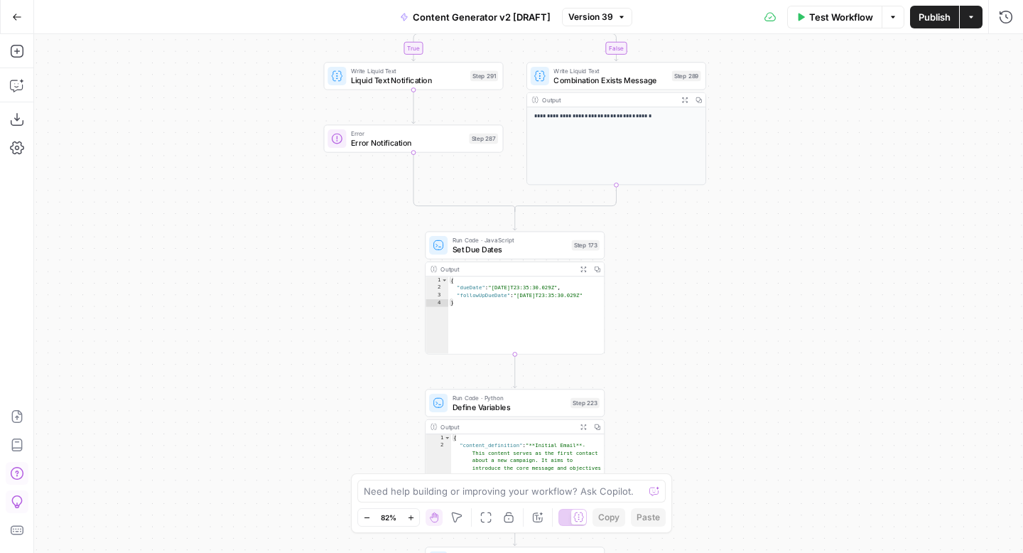
drag, startPoint x: 800, startPoint y: 361, endPoint x: 793, endPoint y: 244, distance: 117.5
click at [794, 244] on div "true false true false true false true true false true false false Workflow Set …" at bounding box center [528, 293] width 989 height 519
